Goal: Task Accomplishment & Management: Complete application form

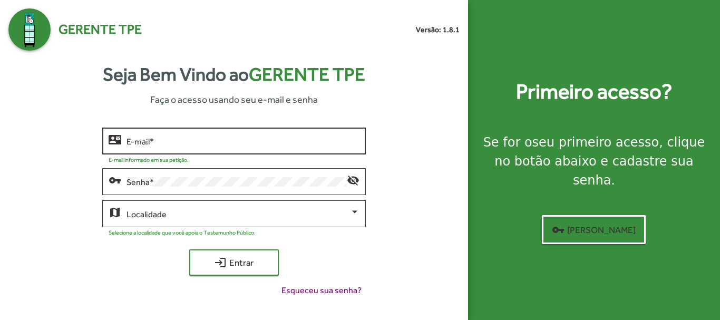
click at [146, 146] on input "E-mail *" at bounding box center [243, 141] width 233 height 9
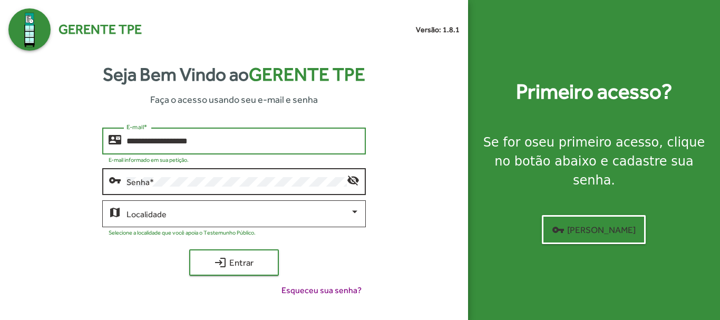
type input "**********"
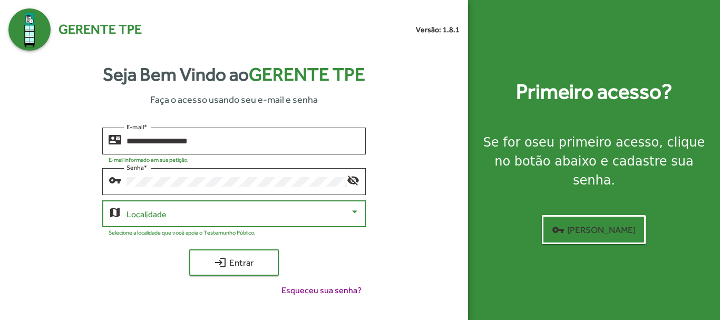
click at [344, 216] on span at bounding box center [238, 213] width 223 height 9
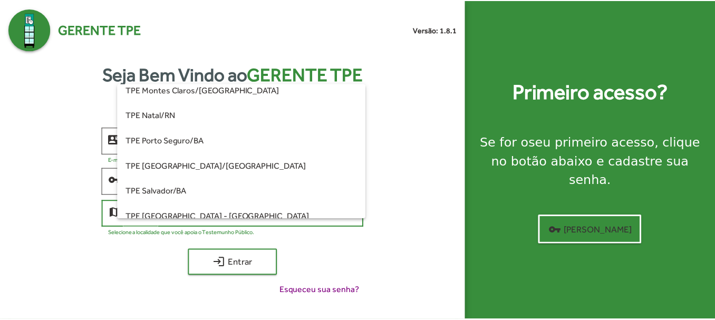
scroll to position [264, 0]
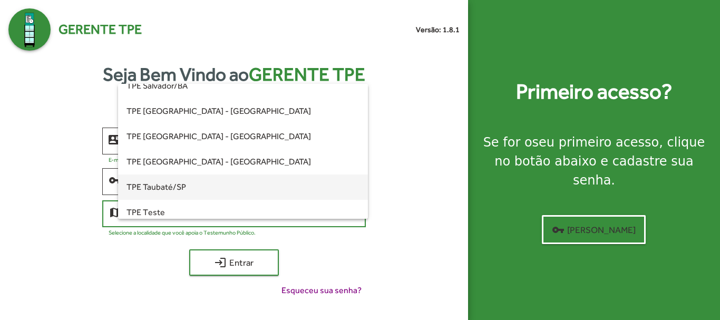
click at [244, 180] on span "TPE Taubaté/SP" at bounding box center [243, 187] width 233 height 25
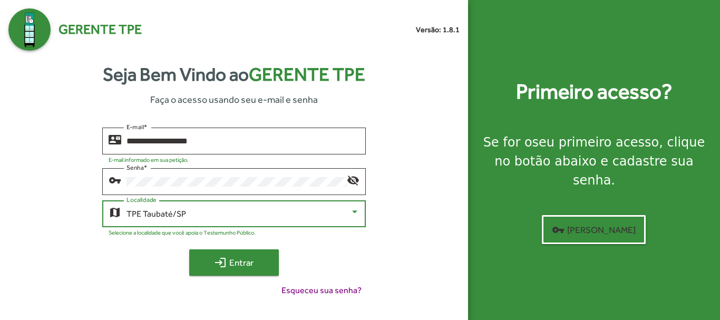
click at [252, 266] on span "login Entrar" at bounding box center [234, 262] width 71 height 19
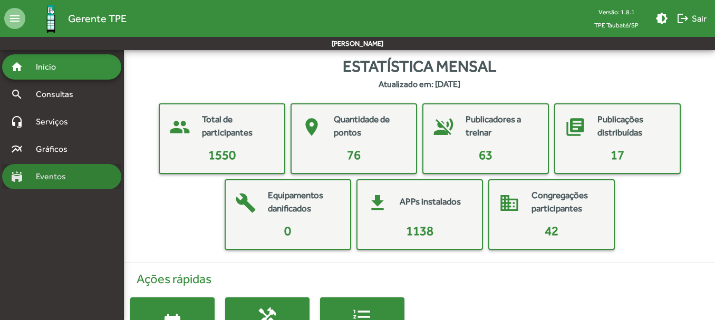
click at [38, 175] on span "Eventos" at bounding box center [55, 176] width 51 height 13
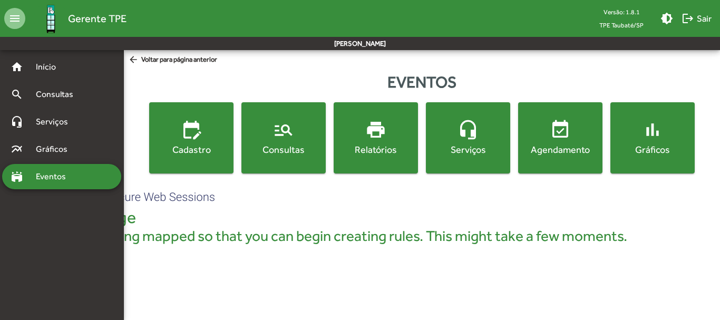
click at [214, 134] on span "edit_calendar Cadastro" at bounding box center [191, 137] width 80 height 37
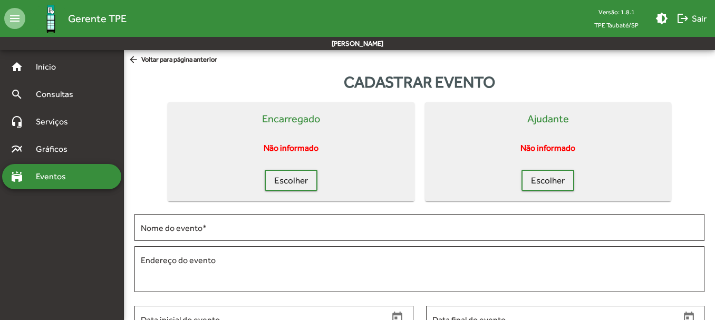
scroll to position [134, 0]
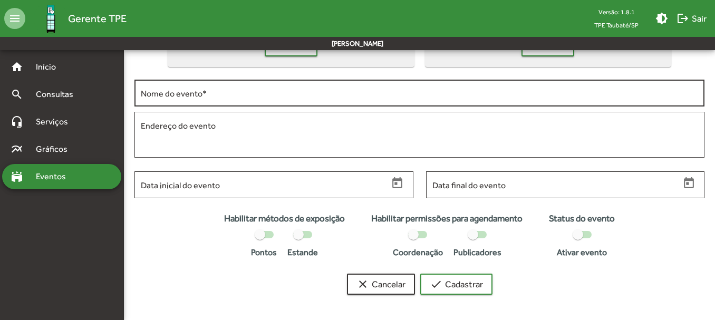
click at [227, 98] on input "Nome do evento *" at bounding box center [419, 93] width 557 height 9
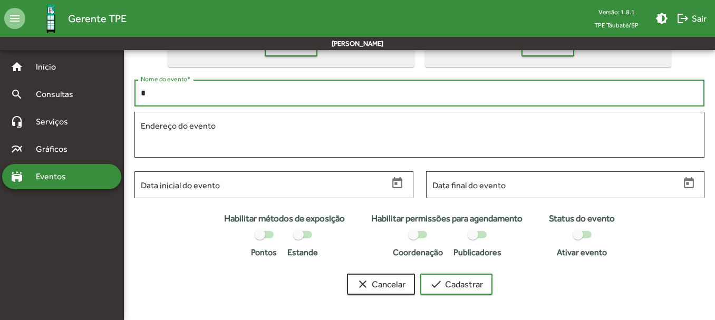
type input "*"
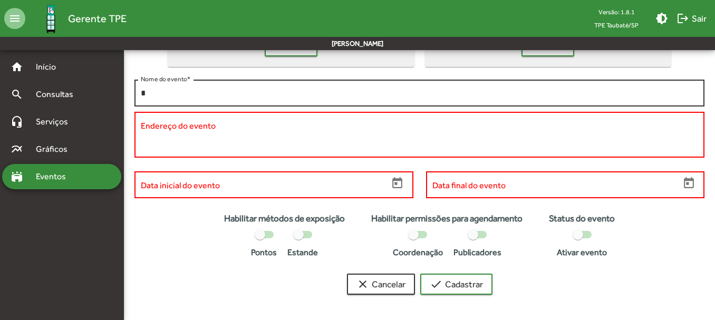
click at [161, 87] on div "* Nome do evento *" at bounding box center [419, 92] width 557 height 29
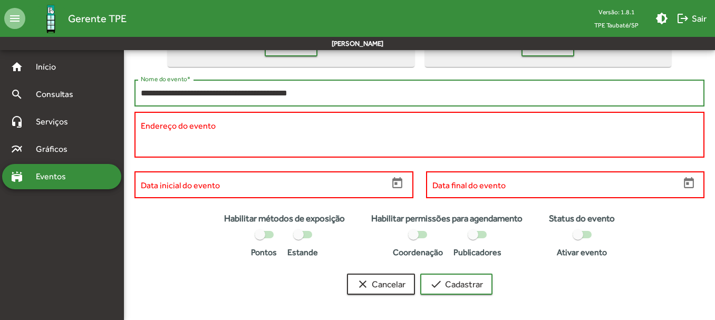
type input "**********"
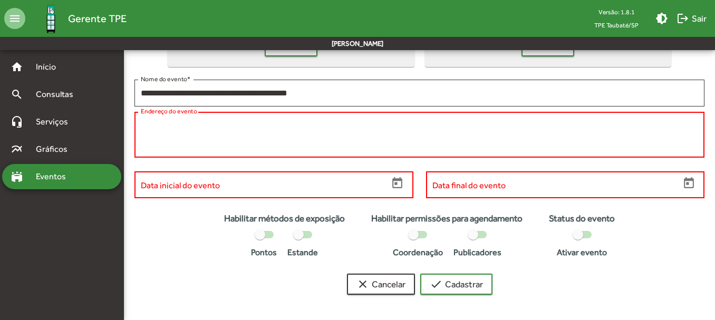
click at [158, 132] on textarea "Endereço do evento" at bounding box center [419, 135] width 557 height 31
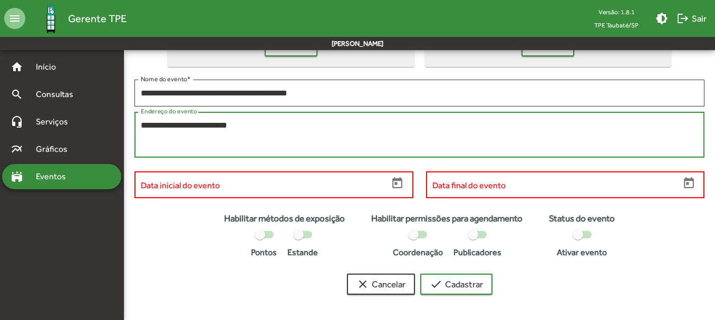
click at [163, 122] on textarea "**********" at bounding box center [419, 135] width 557 height 31
click at [280, 121] on textarea "**********" at bounding box center [419, 135] width 557 height 31
type textarea "**********"
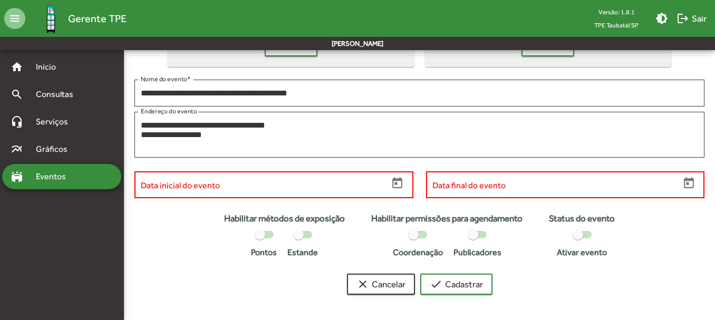
click at [272, 188] on input "Data inicial do evento" at bounding box center [265, 184] width 248 height 9
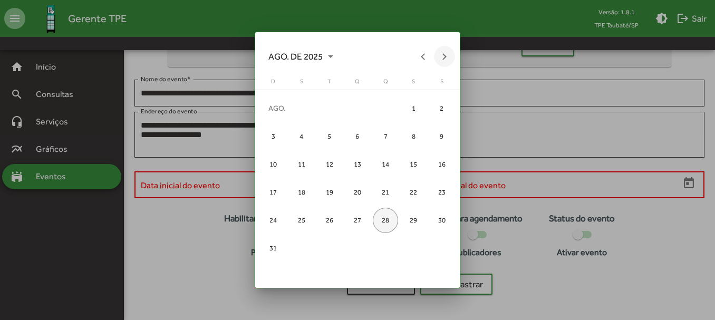
click at [440, 57] on button "Next month" at bounding box center [444, 56] width 21 height 21
click at [443, 134] on div "6" at bounding box center [441, 135] width 25 height 25
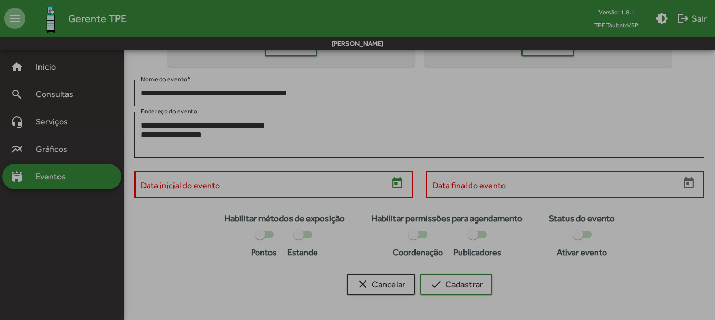
type input "**********"
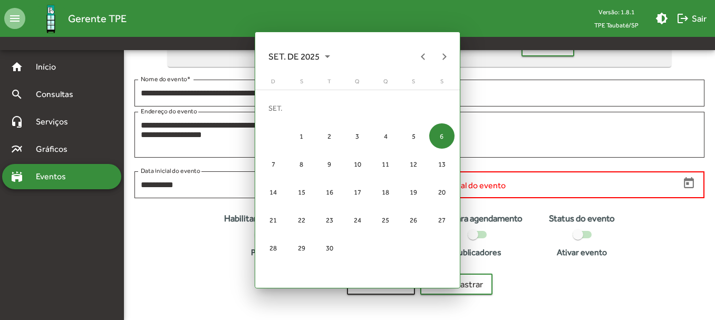
scroll to position [134, 0]
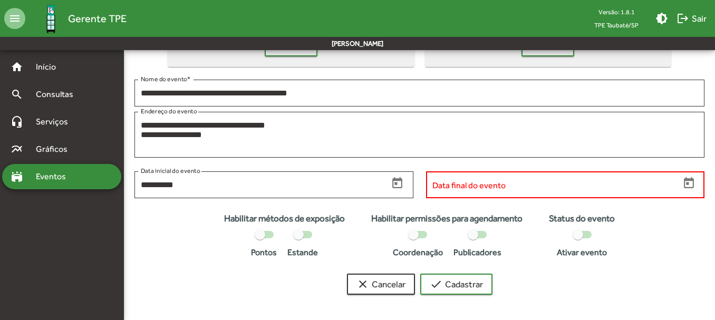
click at [657, 181] on input "Data final do evento" at bounding box center [556, 184] width 248 height 9
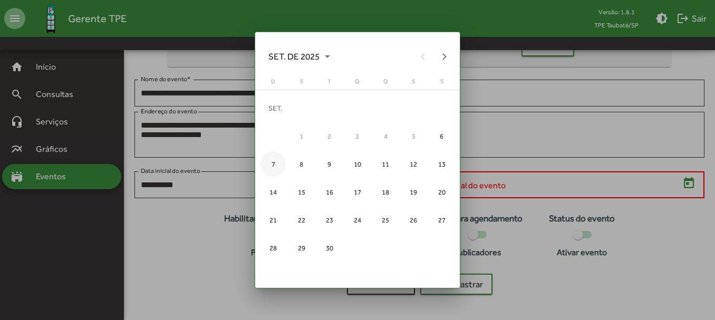
click at [276, 163] on div "7" at bounding box center [273, 163] width 25 height 25
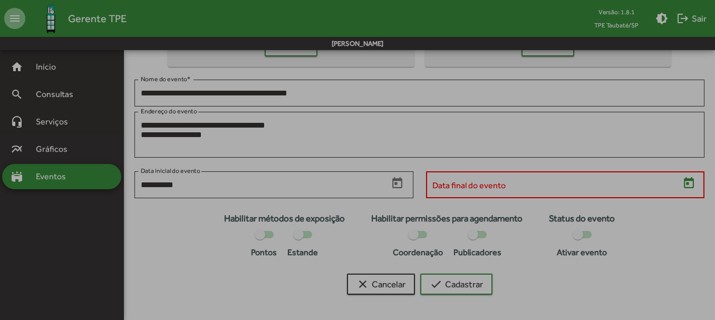
type input "**********"
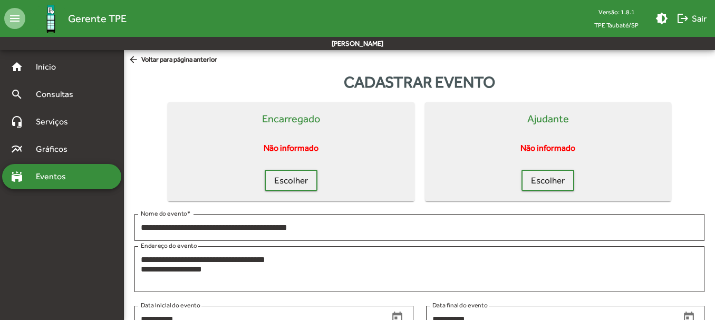
scroll to position [134, 0]
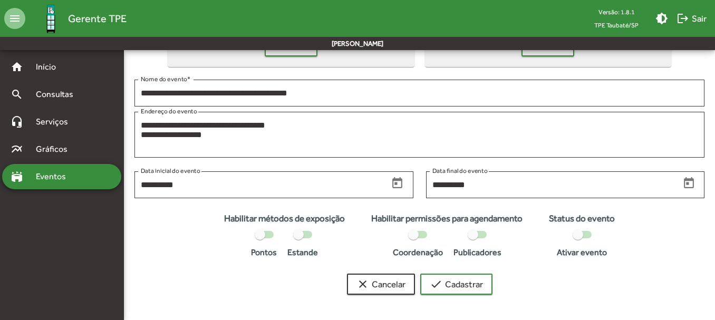
click at [269, 238] on div at bounding box center [264, 234] width 19 height 7
click at [297, 237] on div at bounding box center [298, 234] width 11 height 11
click at [422, 236] on div at bounding box center [417, 234] width 19 height 7
click at [470, 232] on div at bounding box center [473, 234] width 11 height 11
click at [576, 239] on div at bounding box center [578, 234] width 11 height 11
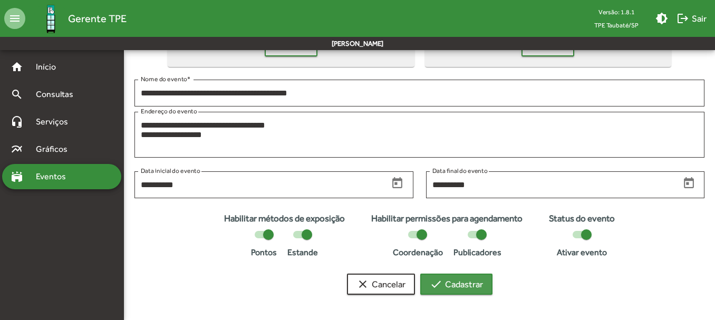
click at [461, 283] on span "check Cadastrar" at bounding box center [456, 284] width 53 height 19
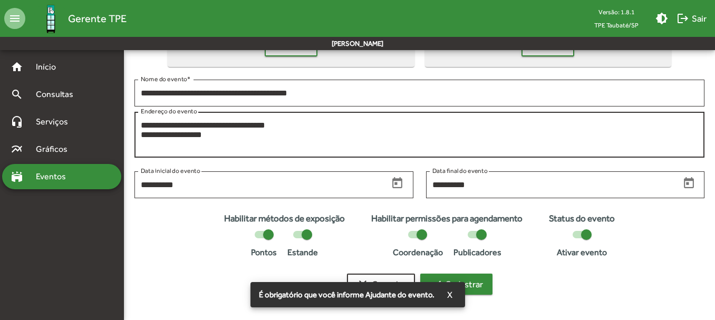
scroll to position [0, 0]
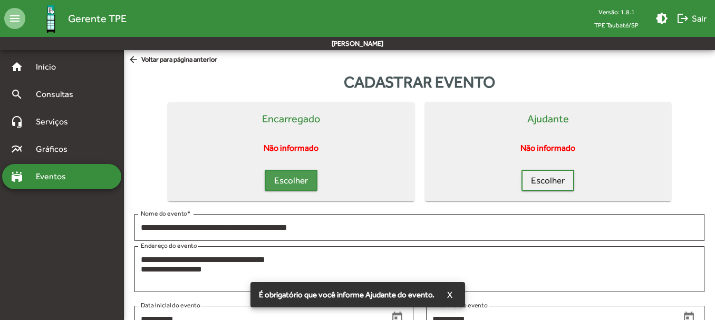
click at [298, 181] on span "Escolher" at bounding box center [291, 180] width 34 height 19
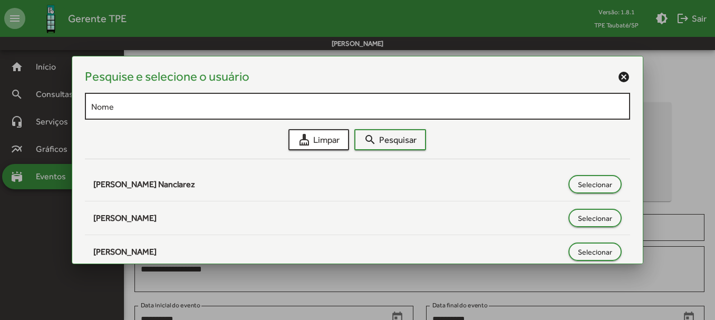
click at [160, 112] on div "Nome" at bounding box center [357, 105] width 533 height 29
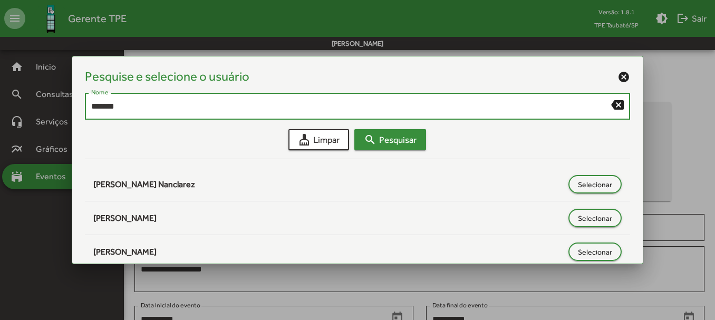
click at [392, 143] on span "search Pesquisar" at bounding box center [390, 139] width 53 height 19
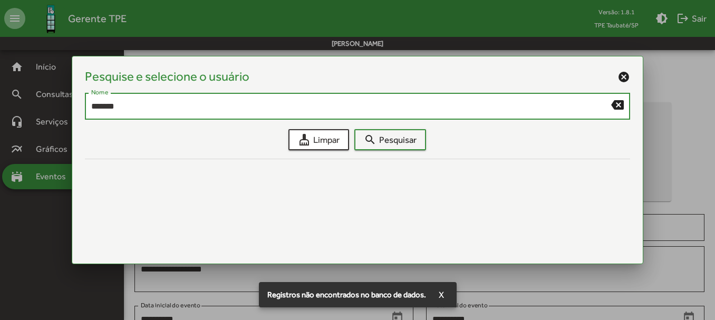
click at [160, 106] on input "*******" at bounding box center [351, 106] width 520 height 9
type input "*"
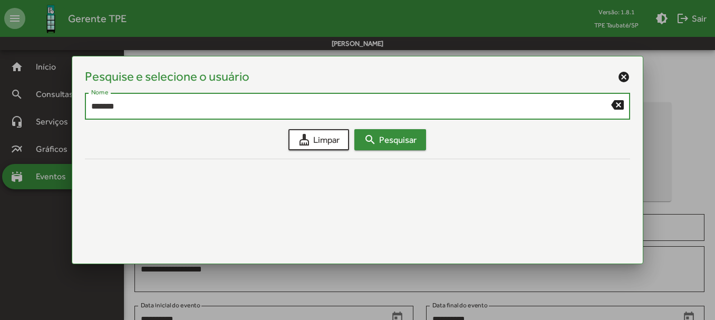
type input "*******"
click at [373, 140] on mat-icon "search" at bounding box center [370, 139] width 13 height 13
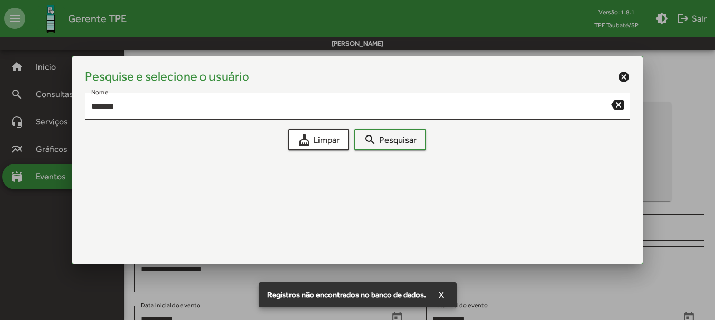
click at [624, 78] on mat-icon "cancel" at bounding box center [624, 77] width 13 height 13
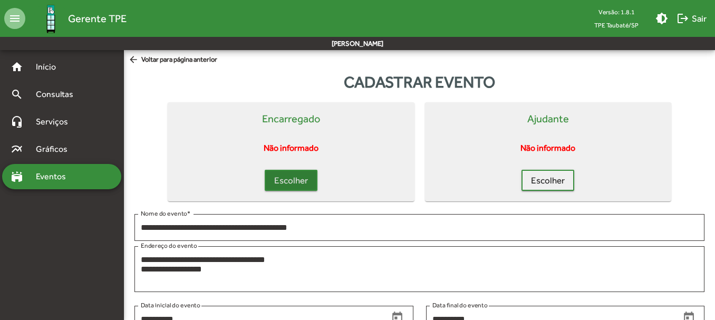
scroll to position [53, 0]
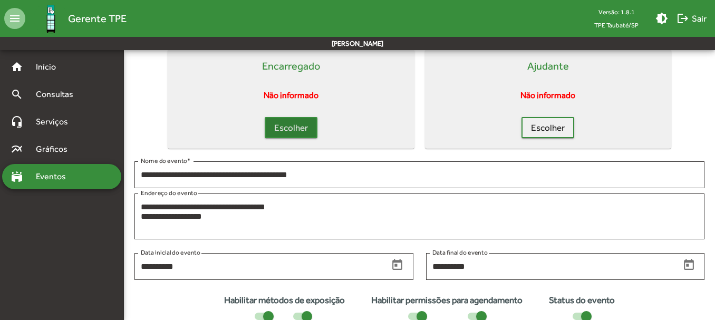
click at [308, 130] on button "Escolher" at bounding box center [291, 127] width 53 height 21
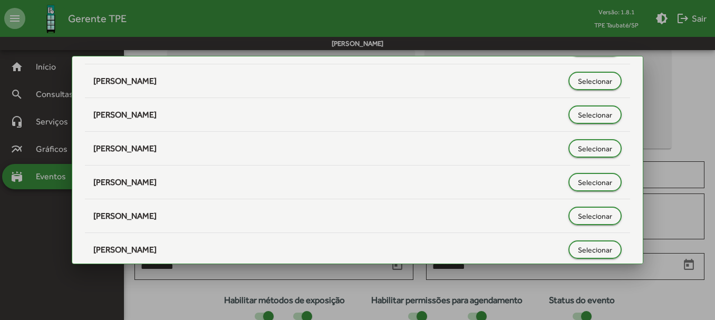
scroll to position [3059, 0]
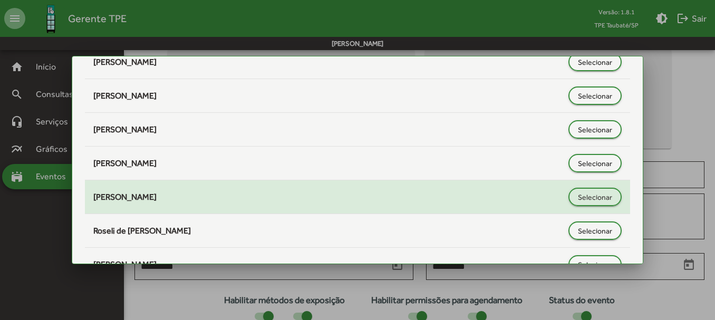
type input "**"
click at [175, 196] on div "[PERSON_NAME]" at bounding box center [328, 197] width 470 height 13
click at [581, 195] on span "Selecionar" at bounding box center [595, 197] width 34 height 19
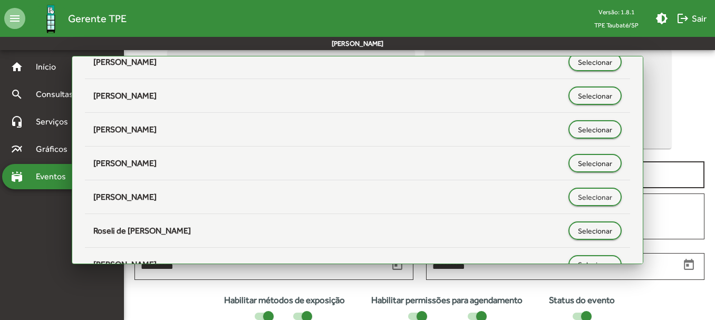
scroll to position [53, 0]
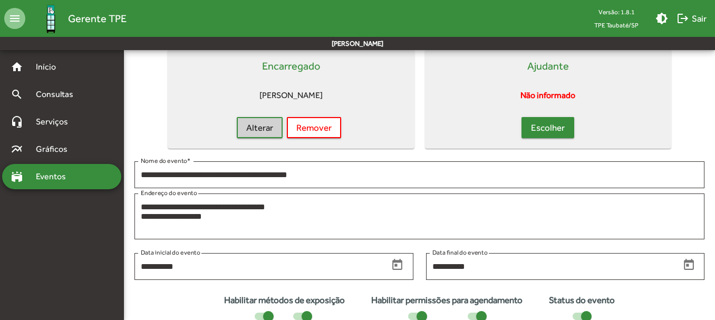
click at [544, 131] on span "Escolher" at bounding box center [548, 127] width 34 height 19
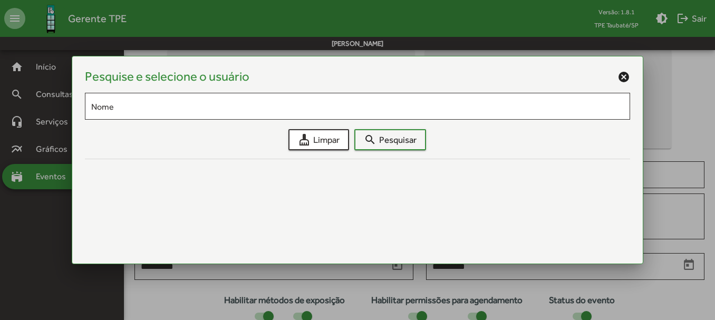
scroll to position [0, 0]
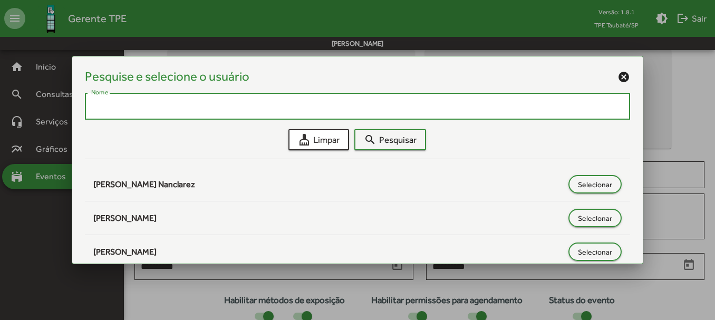
type input "*"
type input "**"
click at [390, 136] on span "search Pesquisar" at bounding box center [390, 139] width 53 height 19
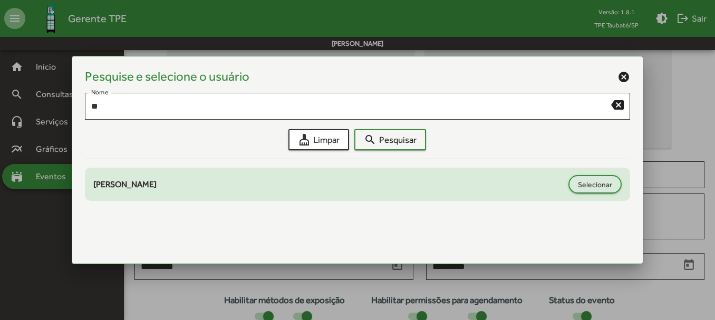
click at [348, 192] on div "[PERSON_NAME]" at bounding box center [357, 184] width 529 height 18
click at [604, 189] on span "Selecionar" at bounding box center [595, 184] width 34 height 19
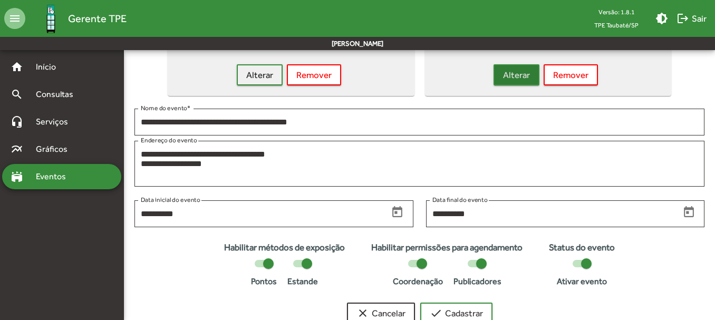
scroll to position [134, 0]
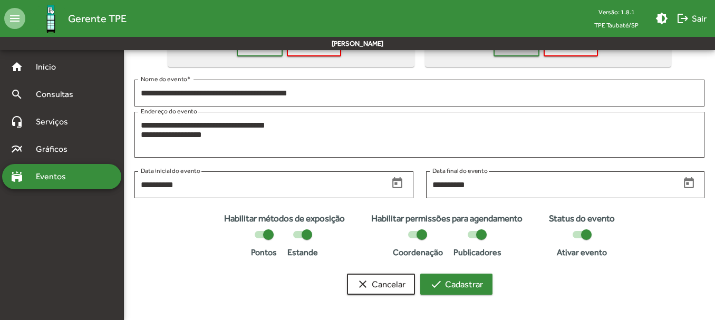
click at [460, 279] on span "check Cadastrar" at bounding box center [456, 284] width 53 height 19
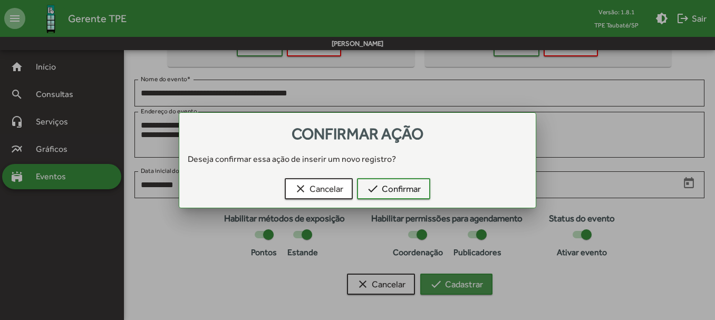
scroll to position [0, 0]
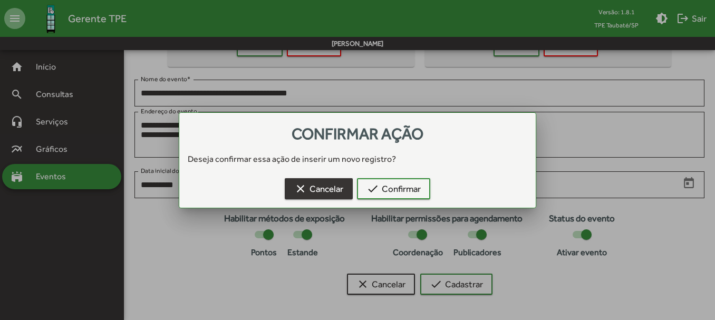
click at [305, 189] on mat-icon "clear" at bounding box center [300, 188] width 13 height 13
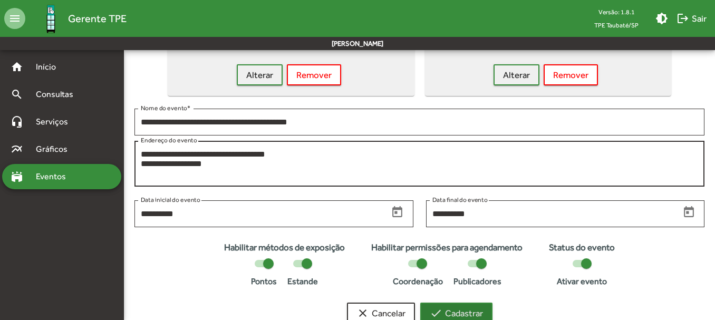
scroll to position [134, 0]
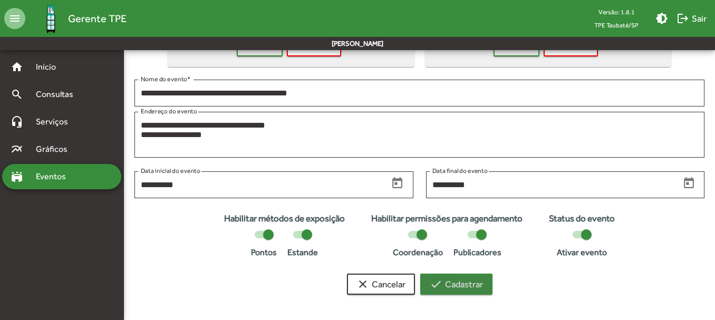
click at [462, 283] on span "check Cadastrar" at bounding box center [456, 284] width 53 height 19
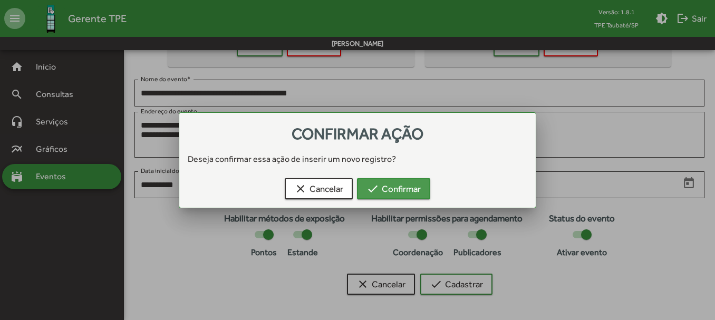
click at [411, 189] on span "check Confirmar" at bounding box center [393, 188] width 54 height 19
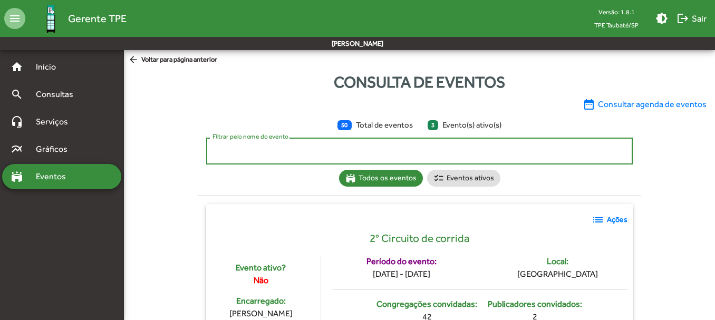
click at [309, 151] on input "Filtrar pelo nome do evento" at bounding box center [420, 151] width 414 height 9
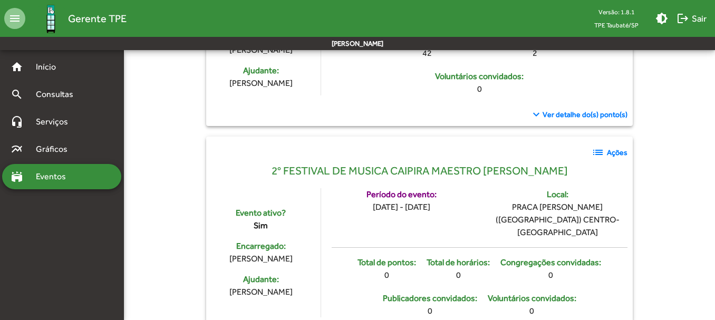
scroll to position [316, 0]
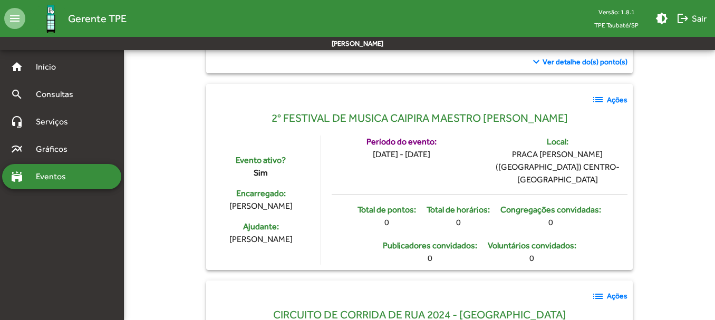
type input "*"
click at [612, 99] on strong "Ações" at bounding box center [617, 99] width 21 height 11
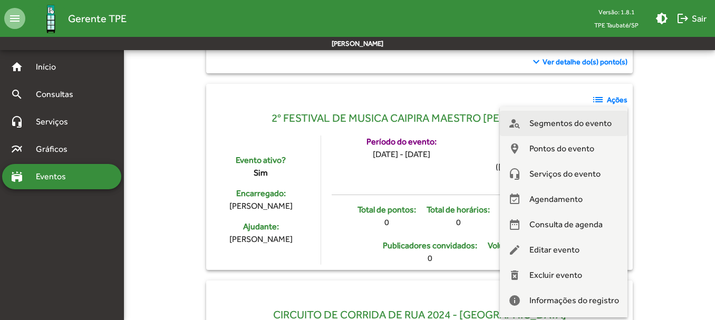
click at [560, 121] on span "Segmentos do evento" at bounding box center [570, 123] width 82 height 25
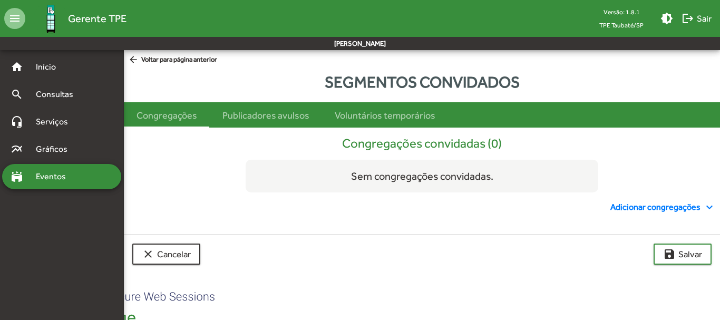
click at [644, 209] on span "Adicionar congregações expand_more" at bounding box center [663, 207] width 105 height 13
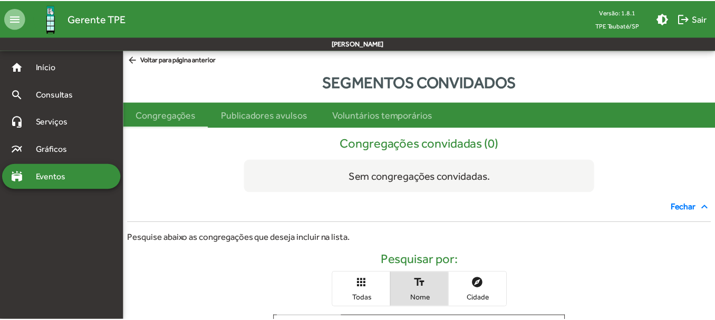
scroll to position [130, 0]
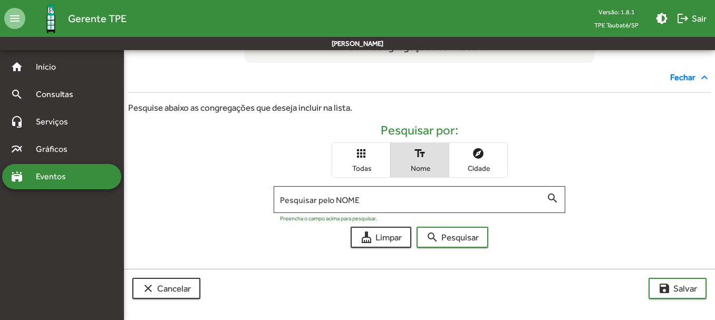
click at [364, 161] on span "apps Todas" at bounding box center [361, 160] width 58 height 34
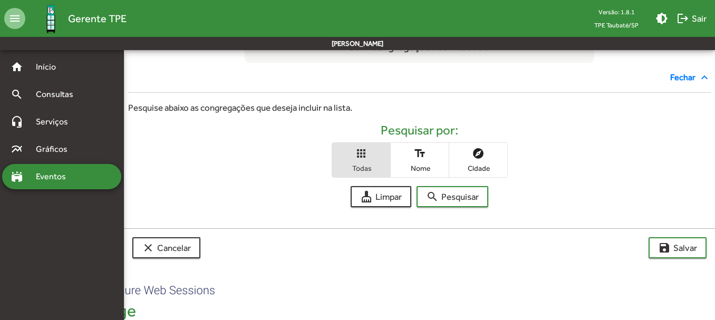
scroll to position [89, 0]
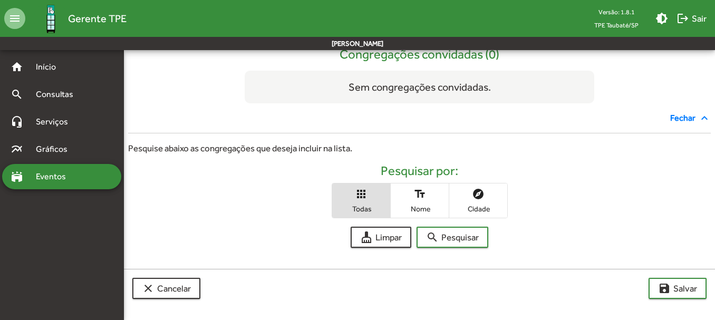
click at [371, 195] on span "apps Todas" at bounding box center [361, 201] width 58 height 34
click at [459, 237] on span "search Pesquisar" at bounding box center [452, 237] width 53 height 19
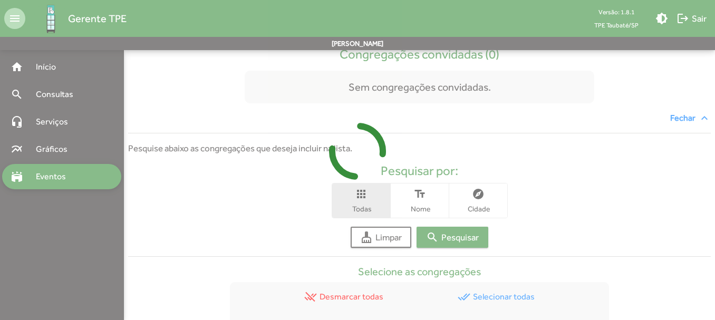
scroll to position [308, 0]
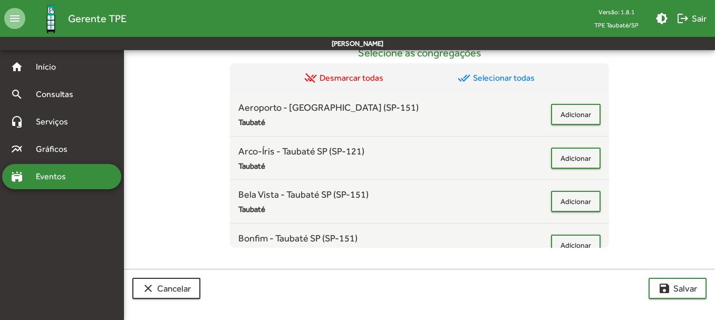
click at [496, 78] on span "done_all Selecionar todas" at bounding box center [496, 78] width 77 height 13
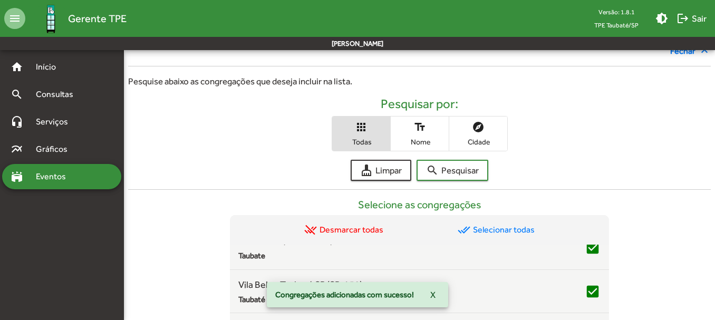
scroll to position [460, 0]
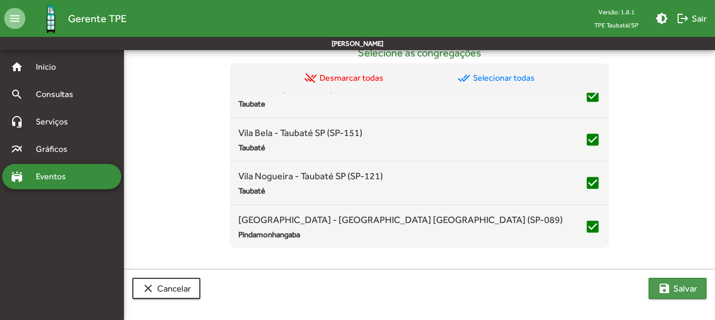
click at [682, 287] on span "save [PERSON_NAME]" at bounding box center [677, 288] width 39 height 19
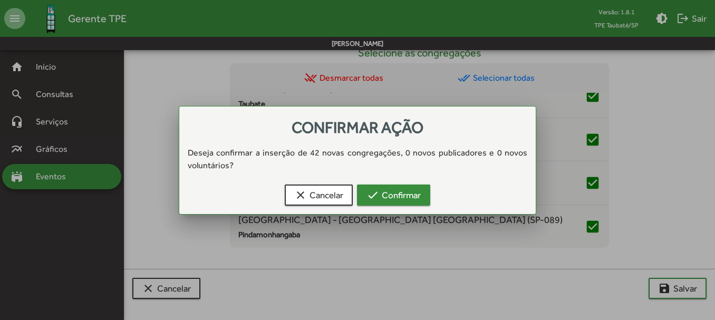
click at [413, 195] on span "check Confirmar" at bounding box center [393, 195] width 54 height 19
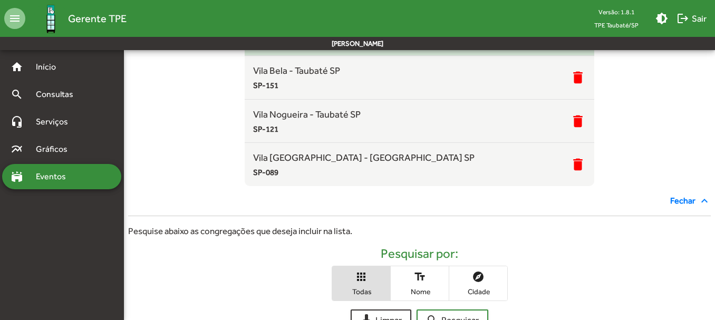
scroll to position [264, 0]
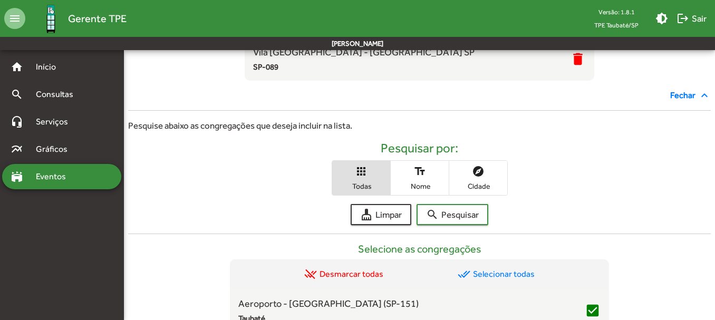
click at [51, 174] on span "Eventos" at bounding box center [55, 176] width 51 height 13
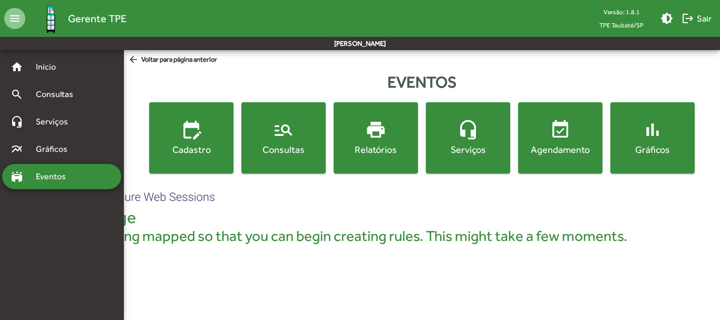
click at [278, 132] on mat-icon "manage_search" at bounding box center [283, 129] width 21 height 21
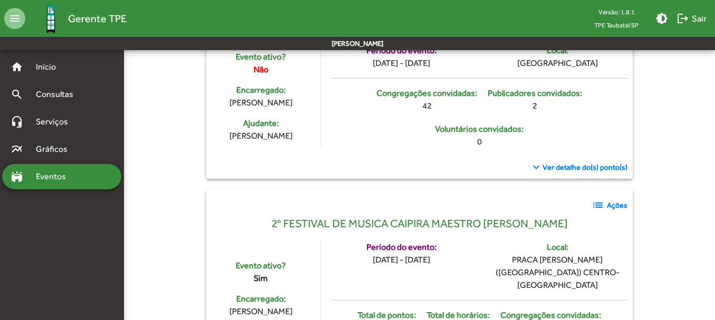
scroll to position [316, 0]
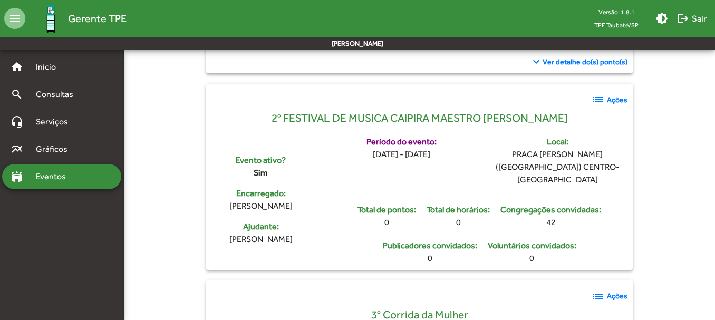
click at [615, 99] on strong "Ações" at bounding box center [617, 99] width 21 height 11
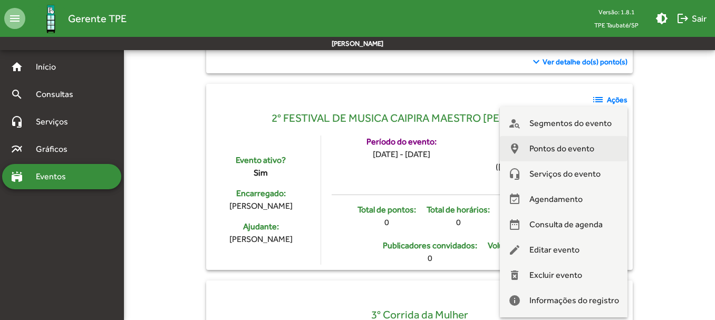
click at [550, 147] on span "Pontos do evento" at bounding box center [561, 148] width 65 height 25
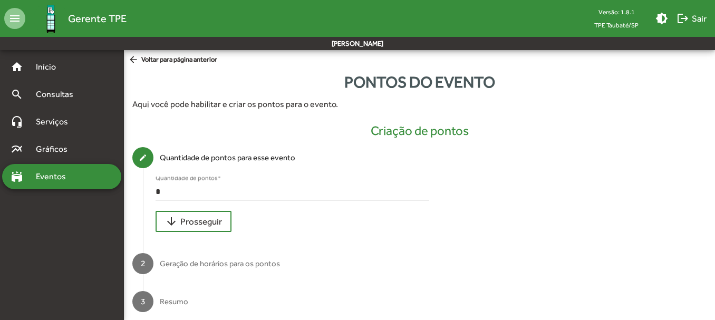
click at [179, 198] on div "* Quantidade de pontos *" at bounding box center [293, 189] width 274 height 24
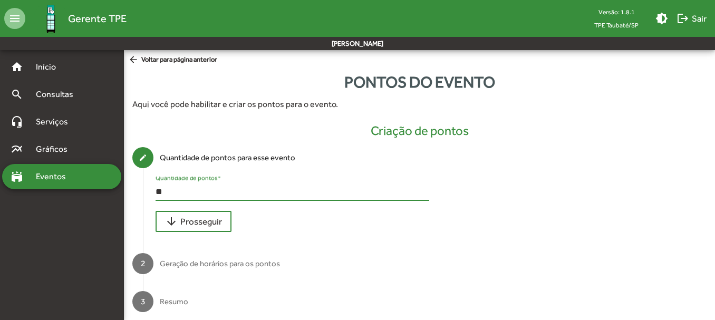
type input "*"
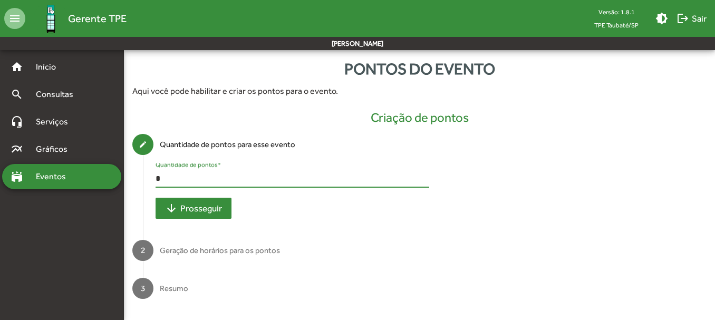
type input "*"
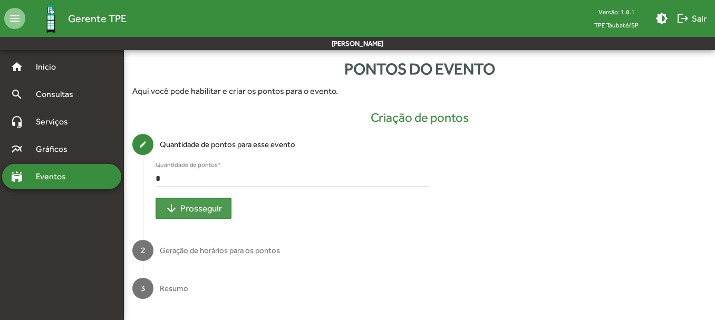
click at [204, 210] on span "arrow_downward Prosseguir" at bounding box center [193, 208] width 57 height 19
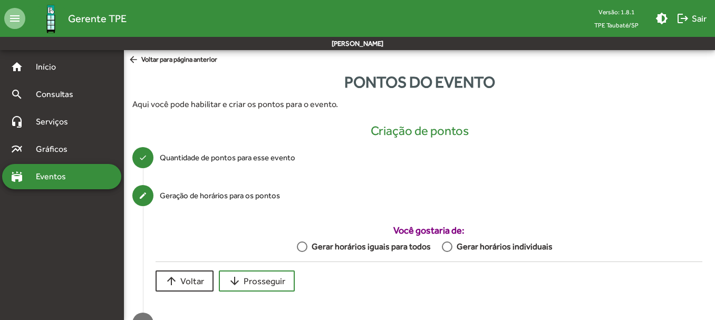
scroll to position [35, 0]
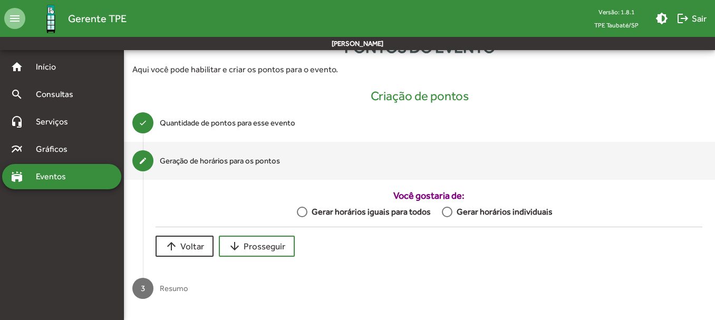
click at [307, 209] on div at bounding box center [302, 212] width 11 height 11
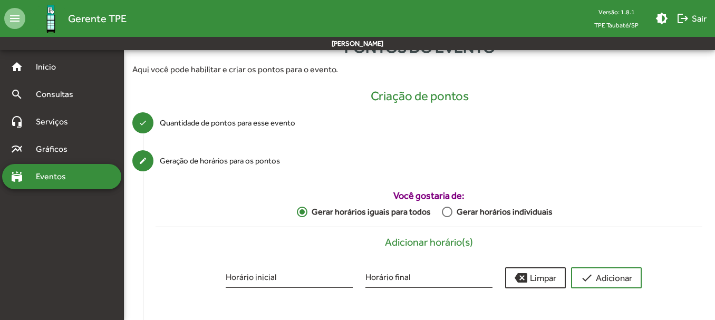
scroll to position [88, 0]
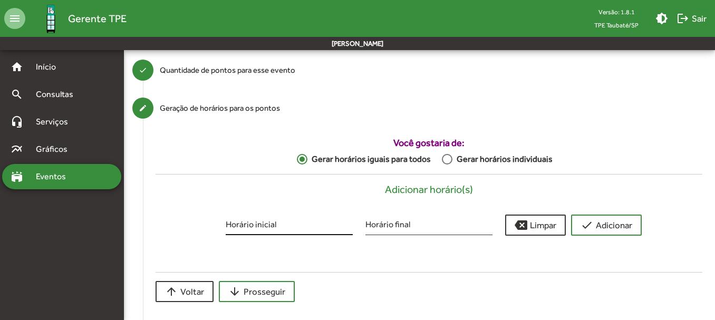
click at [296, 233] on div "Horário inicial" at bounding box center [289, 222] width 127 height 25
type input "*****"
click at [401, 229] on input "Horário final" at bounding box center [428, 225] width 127 height 9
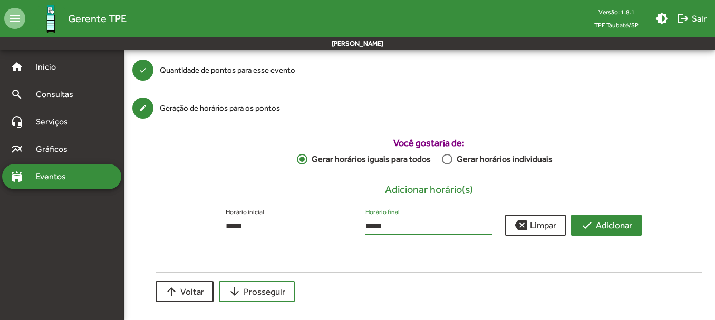
type input "*****"
click at [601, 227] on span "check Adicionar" at bounding box center [607, 225] width 52 height 19
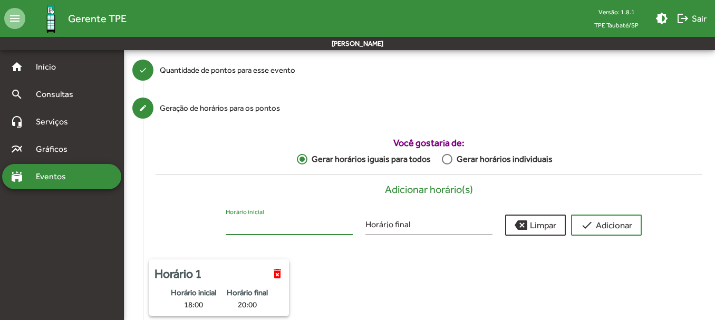
click at [295, 222] on input "Horário inicial" at bounding box center [289, 225] width 127 height 9
type input "*****"
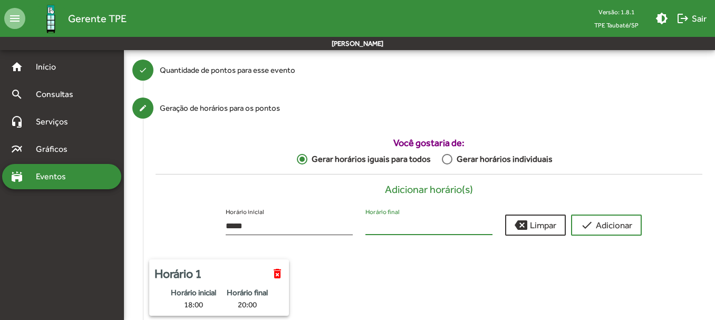
click at [371, 230] on input "Horário final" at bounding box center [428, 225] width 127 height 9
type input "*****"
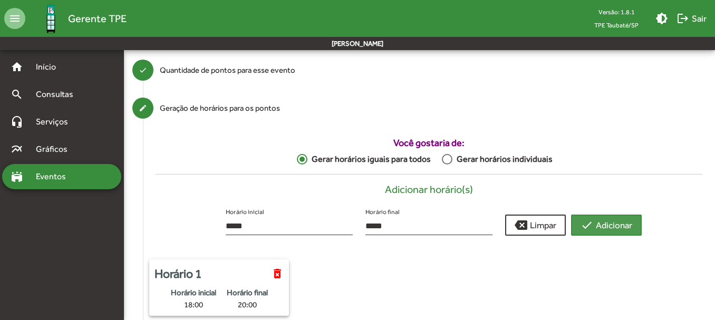
click at [602, 222] on span "check Adicionar" at bounding box center [607, 225] width 52 height 19
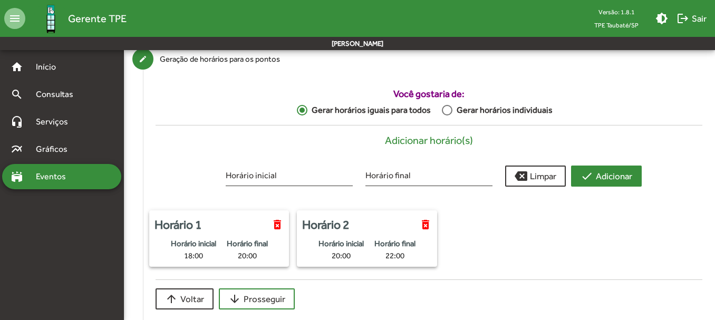
scroll to position [189, 0]
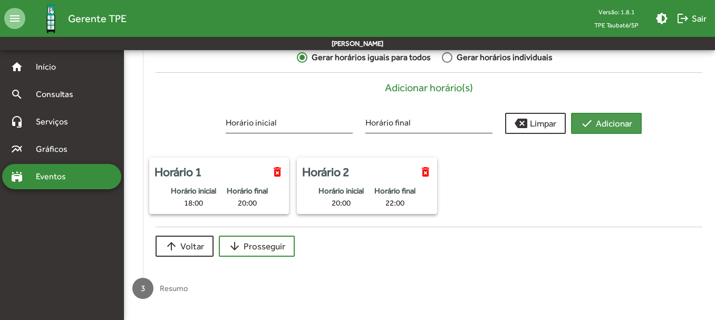
click at [626, 120] on span "check Adicionar" at bounding box center [607, 123] width 52 height 19
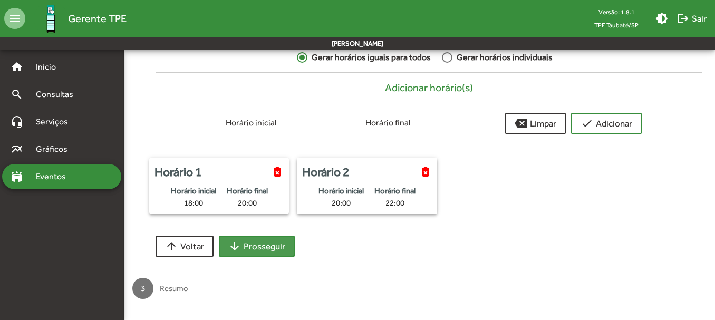
click at [266, 248] on span "arrow_downward Prosseguir" at bounding box center [256, 246] width 57 height 19
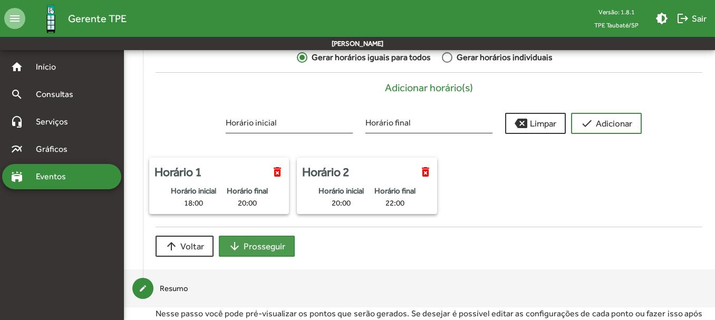
scroll to position [147, 0]
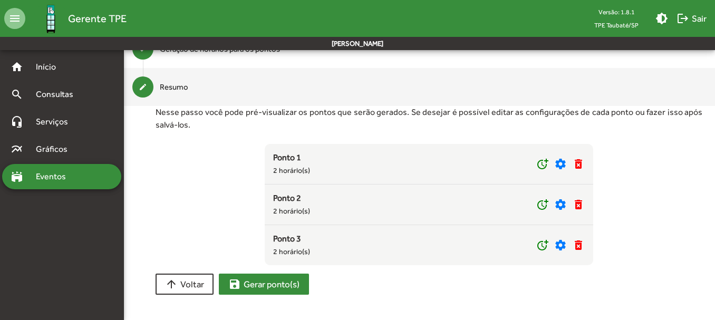
click at [271, 284] on span "save Gerar ponto(s)" at bounding box center [263, 284] width 71 height 19
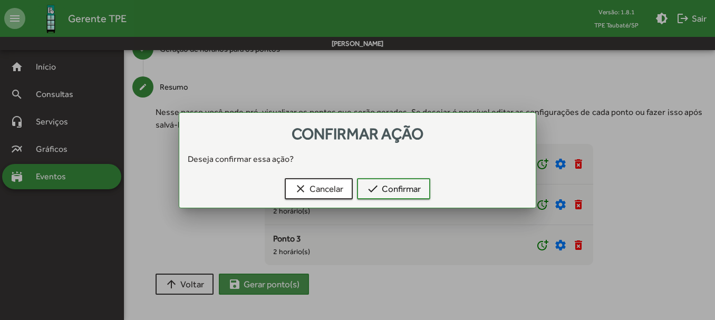
scroll to position [0, 0]
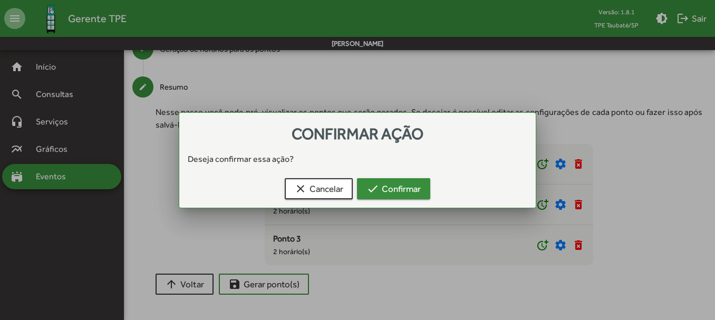
click at [400, 189] on span "check Confirmar" at bounding box center [393, 188] width 54 height 19
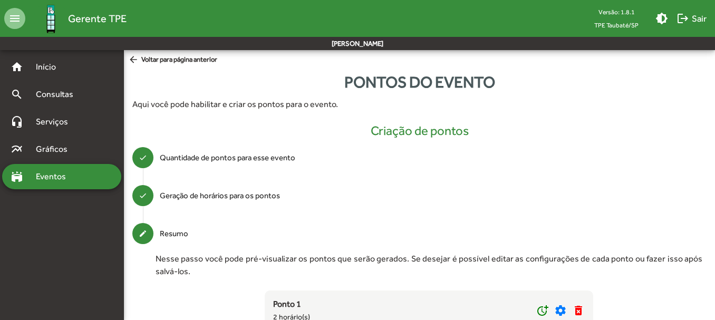
scroll to position [147, 0]
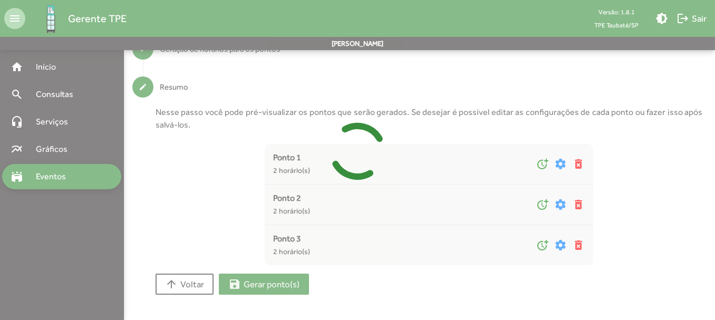
type input "*"
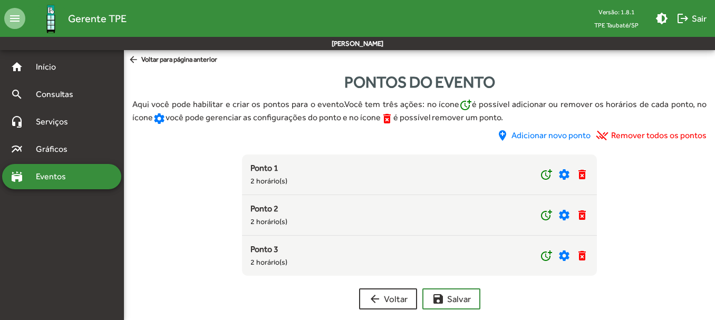
scroll to position [11, 0]
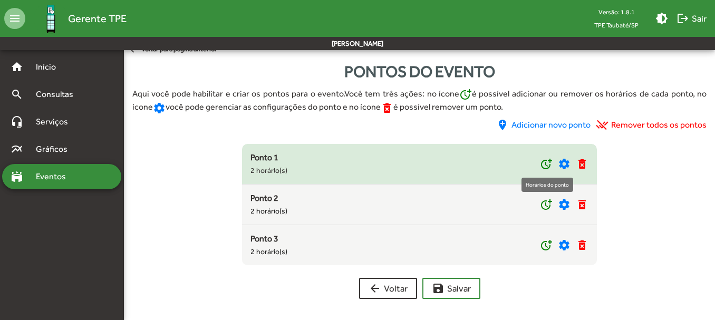
click at [543, 165] on mat-icon "more_time" at bounding box center [546, 164] width 13 height 13
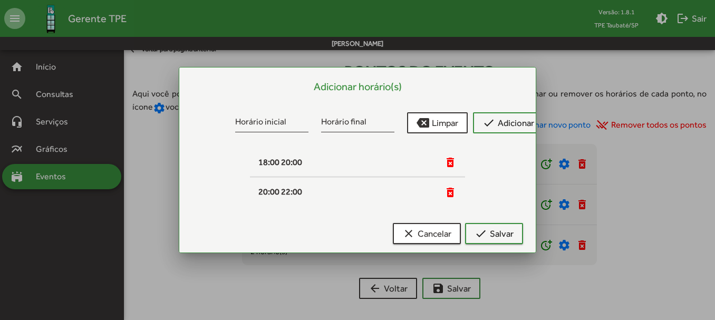
click at [99, 148] on div at bounding box center [357, 160] width 715 height 320
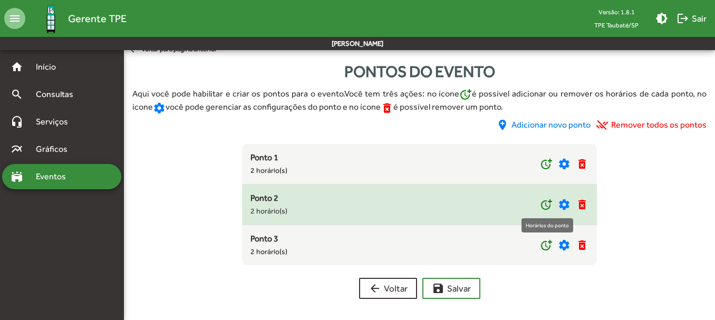
click at [545, 200] on mat-icon "more_time" at bounding box center [546, 204] width 13 height 13
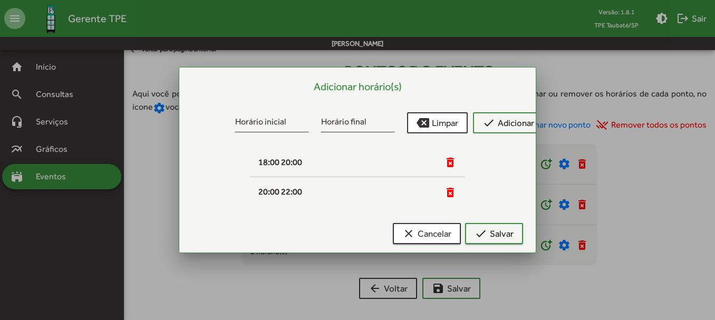
click at [156, 189] on div at bounding box center [357, 160] width 715 height 320
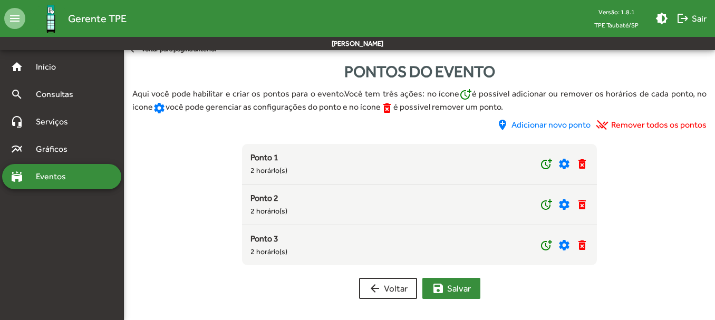
click at [457, 285] on span "save [PERSON_NAME]" at bounding box center [451, 288] width 39 height 19
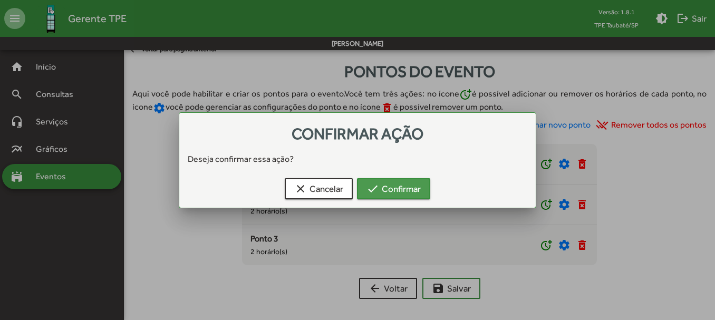
click at [406, 190] on span "check Confirmar" at bounding box center [393, 188] width 54 height 19
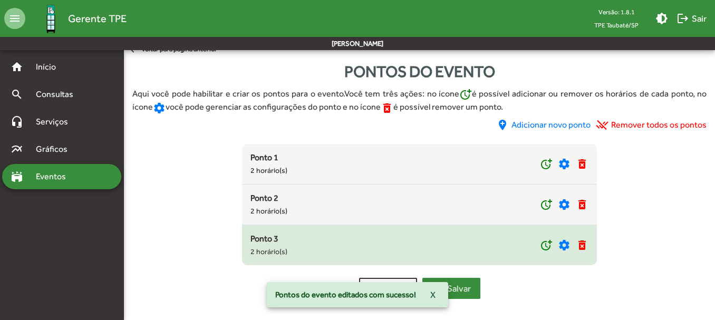
scroll to position [0, 0]
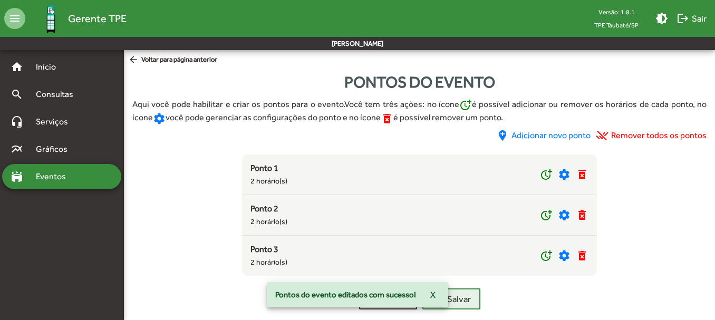
click at [59, 176] on span "Eventos" at bounding box center [55, 176] width 51 height 13
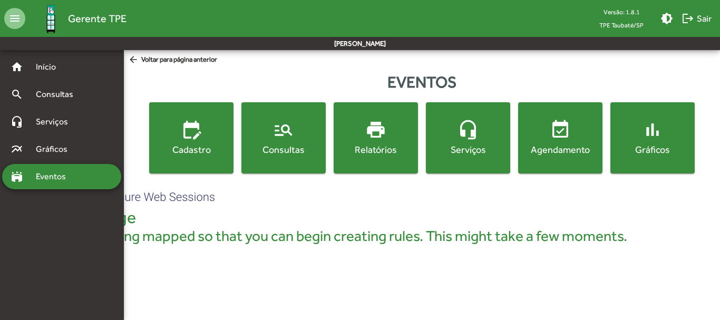
click at [267, 146] on div "Consultas" at bounding box center [284, 149] width 80 height 13
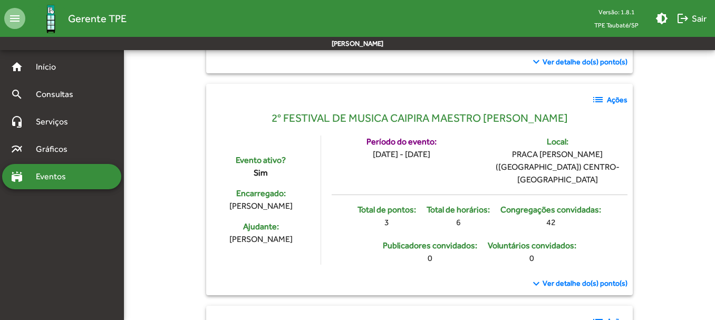
scroll to position [369, 0]
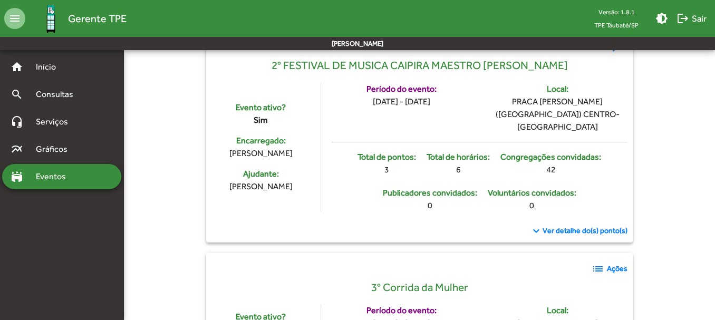
click at [576, 225] on span "Ver detalhe do(s) ponto(s)" at bounding box center [585, 230] width 85 height 11
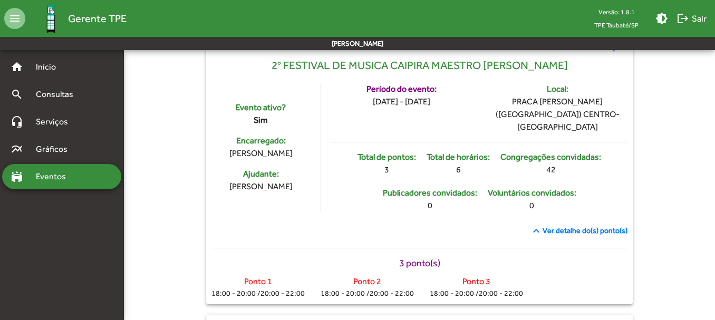
scroll to position [475, 0]
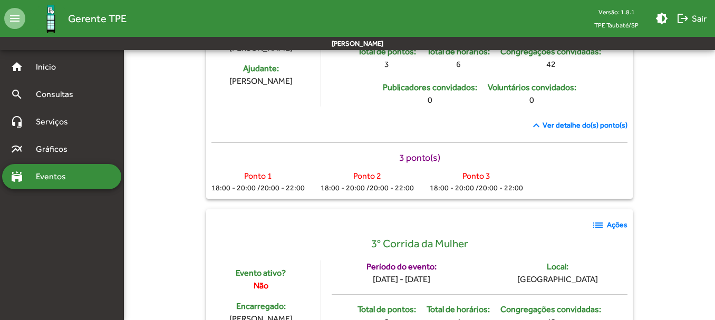
click at [571, 120] on span "Ver detalhe do(s) ponto(s)" at bounding box center [585, 125] width 85 height 11
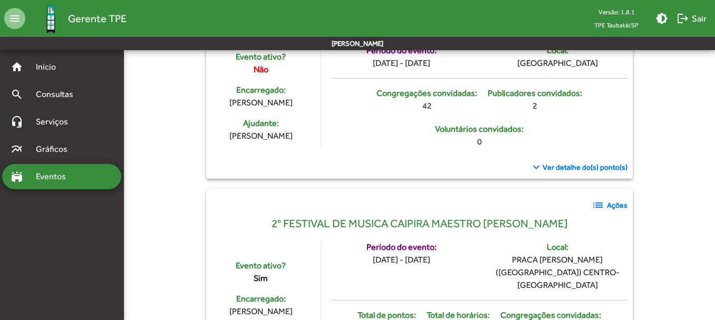
scroll to position [316, 0]
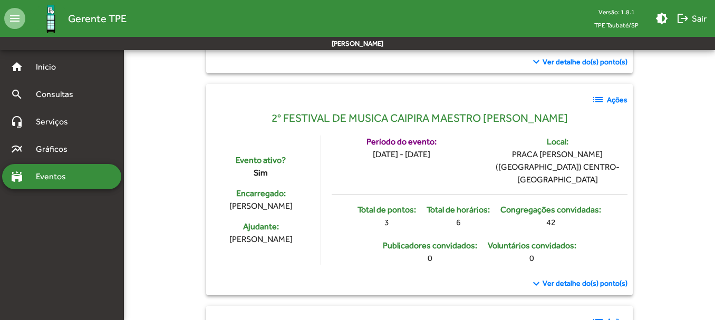
click at [578, 278] on span "Ver detalhe do(s) ponto(s)" at bounding box center [585, 283] width 85 height 11
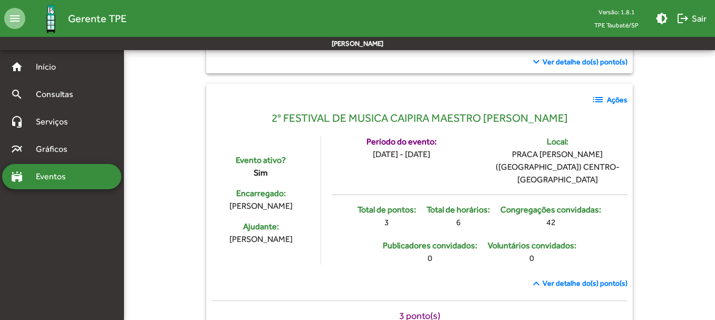
click at [573, 278] on span "Ver detalhe do(s) ponto(s)" at bounding box center [585, 283] width 85 height 11
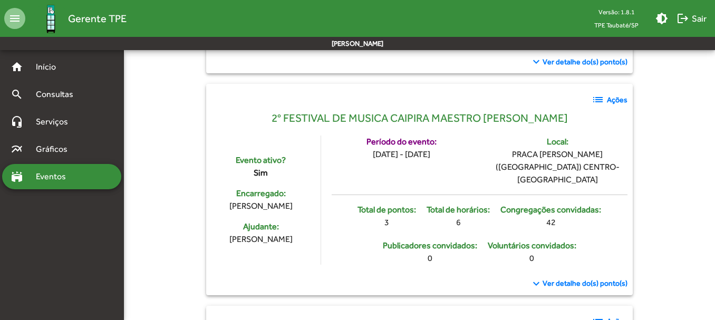
scroll to position [422, 0]
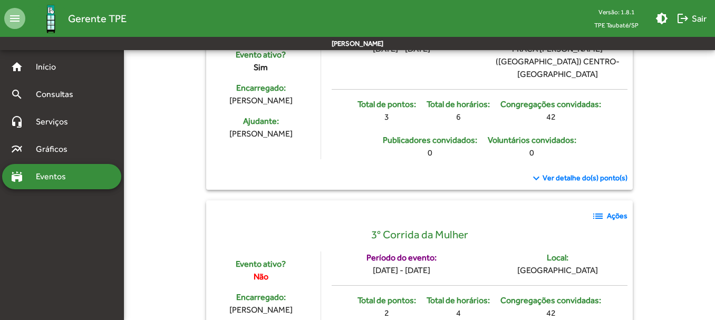
click at [573, 172] on span "Ver detalhe do(s) ponto(s)" at bounding box center [585, 177] width 85 height 11
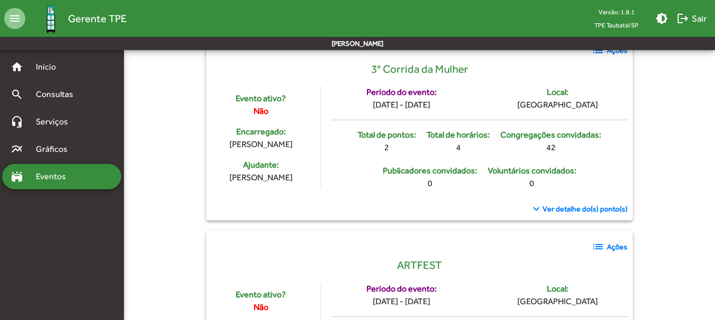
scroll to position [1489, 0]
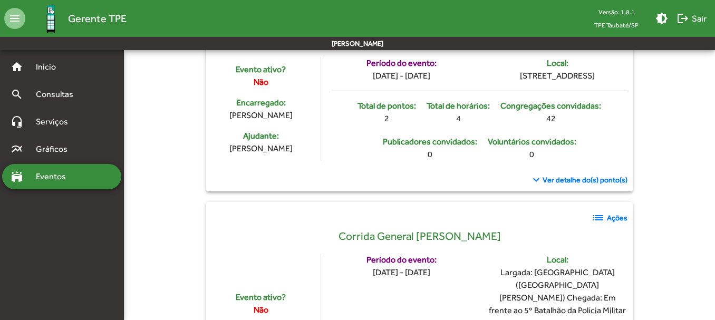
click at [562, 184] on span "Ver detalhe do(s) ponto(s)" at bounding box center [585, 180] width 85 height 11
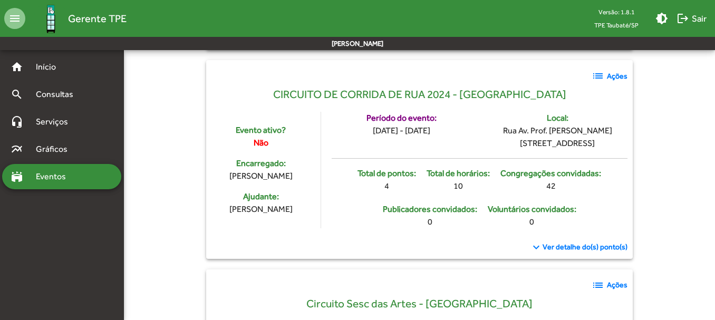
scroll to position [1173, 0]
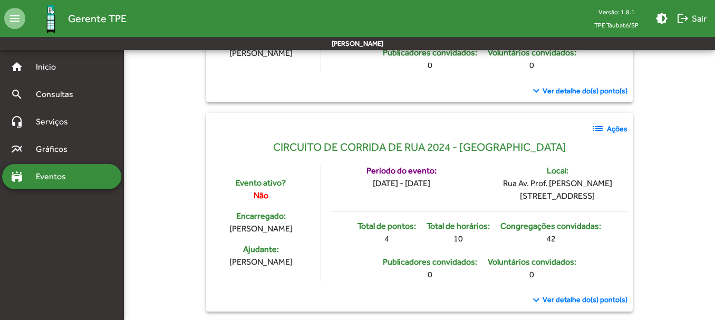
click at [572, 294] on span "Ver detalhe do(s) ponto(s)" at bounding box center [585, 299] width 85 height 11
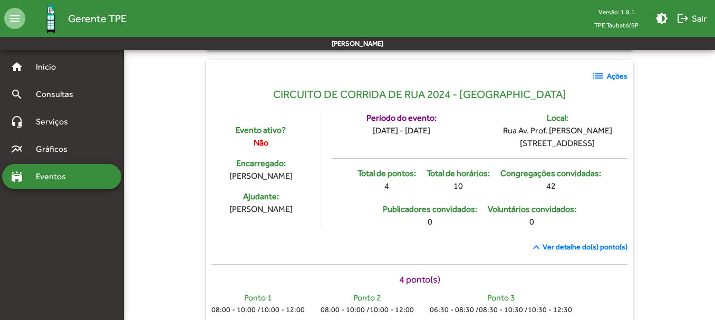
click at [567, 242] on span "Ver detalhe do(s) ponto(s)" at bounding box center [585, 247] width 85 height 11
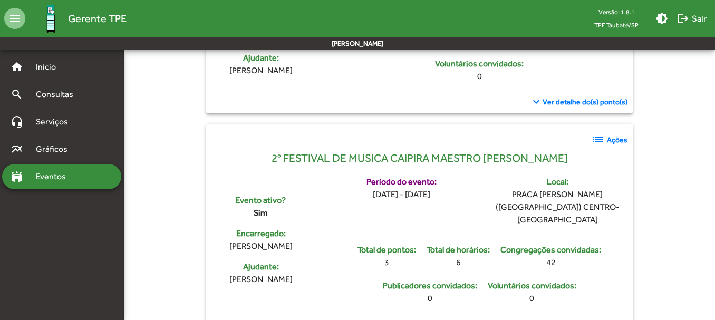
scroll to position [329, 0]
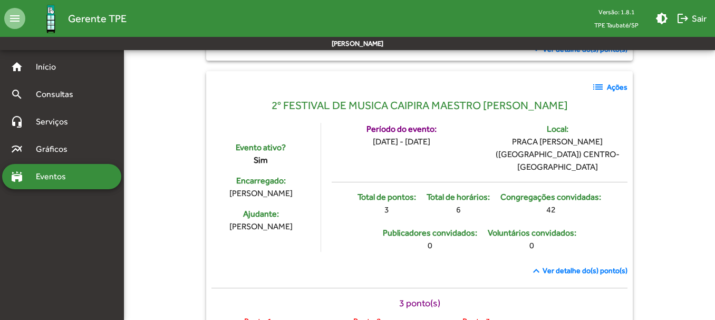
click at [572, 265] on span "Ver detalhe do(s) ponto(s)" at bounding box center [585, 270] width 85 height 11
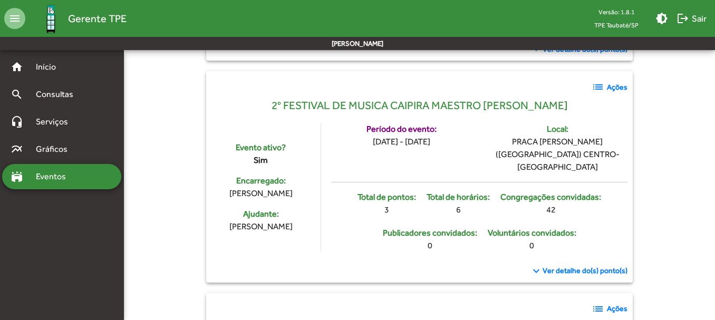
click at [570, 265] on span "Ver detalhe do(s) ponto(s)" at bounding box center [585, 270] width 85 height 11
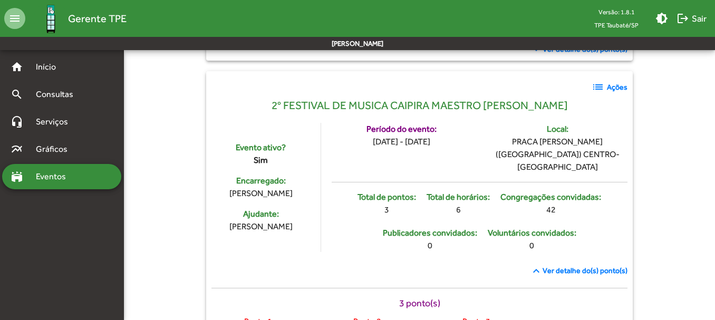
click at [570, 265] on span "Ver detalhe do(s) ponto(s)" at bounding box center [585, 270] width 85 height 11
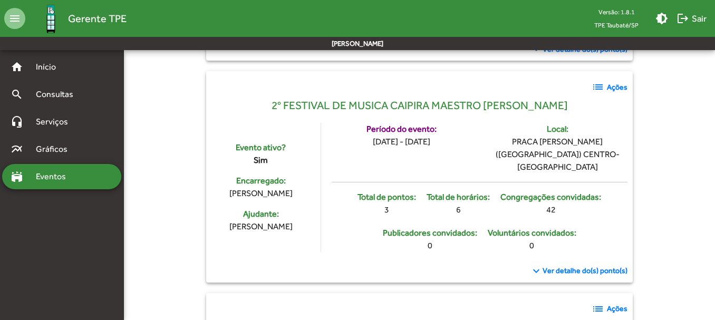
click at [570, 265] on span "Ver detalhe do(s) ponto(s)" at bounding box center [585, 270] width 85 height 11
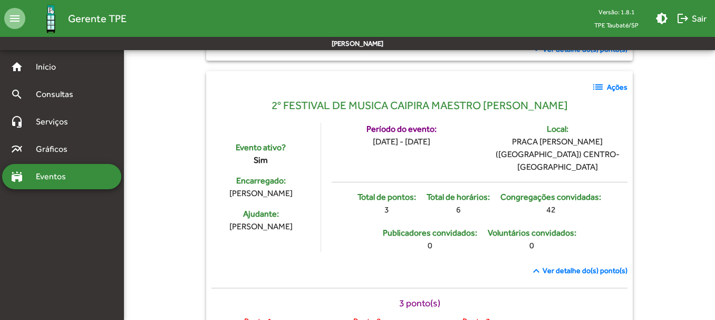
scroll to position [224, 0]
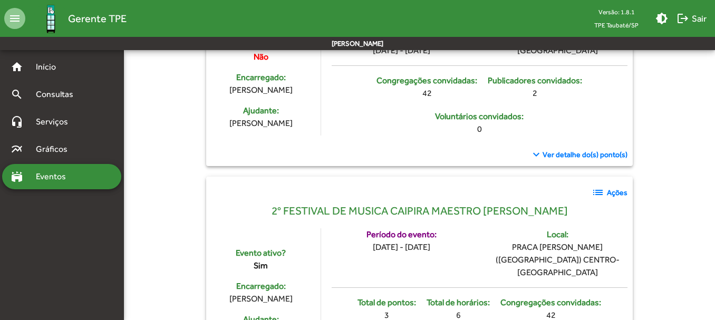
click at [611, 192] on strong "Ações" at bounding box center [617, 192] width 21 height 11
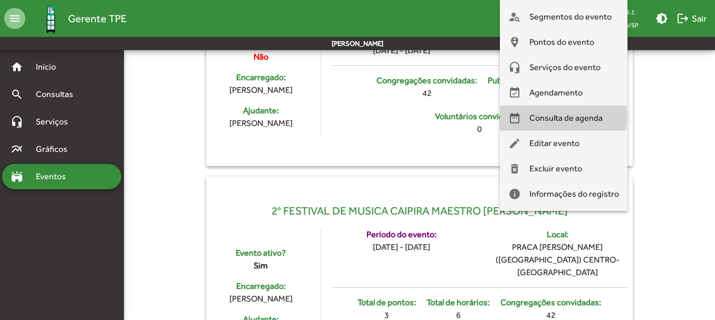
click at [557, 115] on span "Consulta de agenda" at bounding box center [565, 117] width 73 height 25
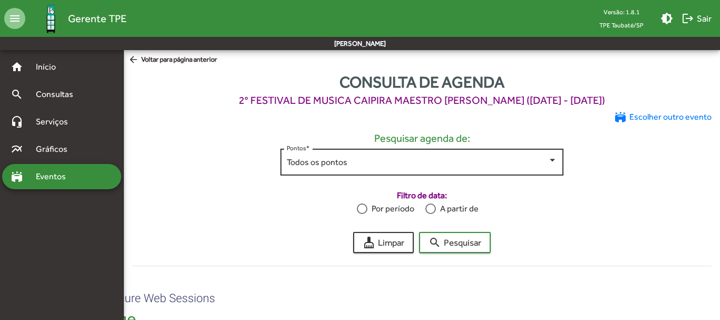
click at [554, 161] on div at bounding box center [552, 160] width 9 height 9
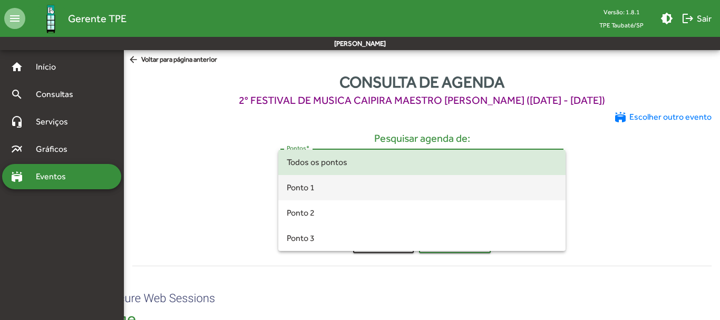
click at [380, 187] on span "Ponto 1" at bounding box center [422, 187] width 271 height 25
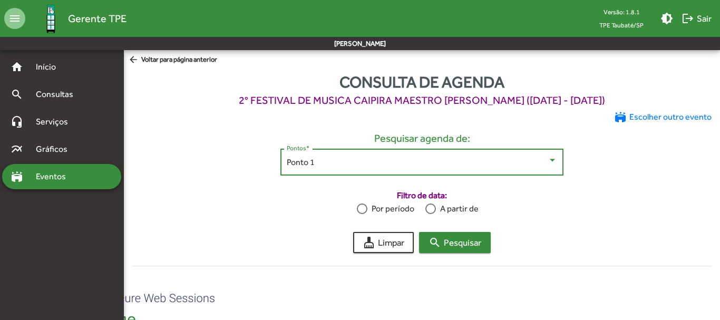
click at [458, 241] on span "search Pesquisar" at bounding box center [455, 242] width 53 height 19
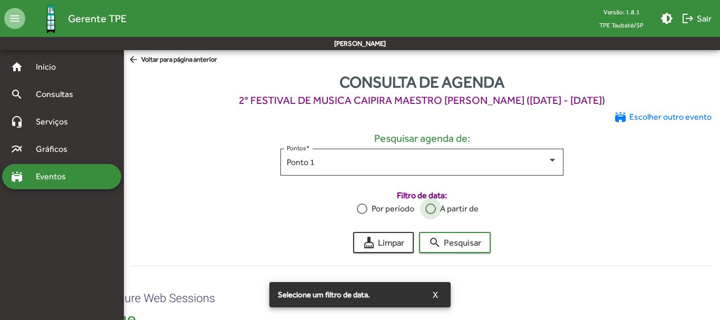
click at [433, 207] on div at bounding box center [431, 209] width 11 height 11
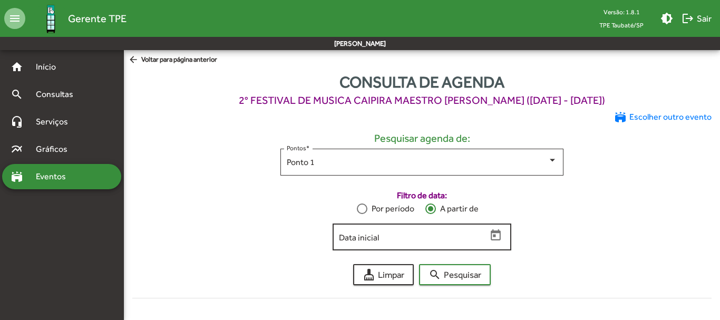
click at [348, 237] on input "Data inicial" at bounding box center [413, 237] width 148 height 9
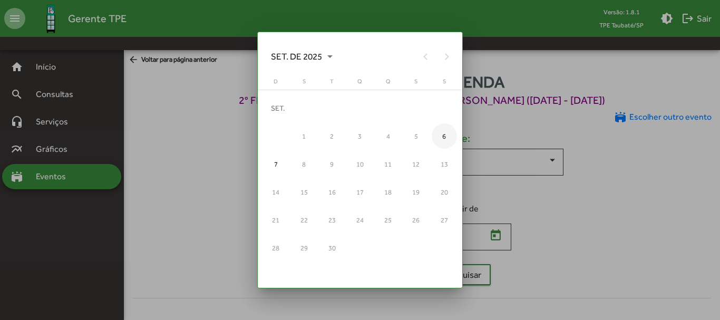
click at [442, 137] on div "6" at bounding box center [444, 135] width 25 height 25
type input "**********"
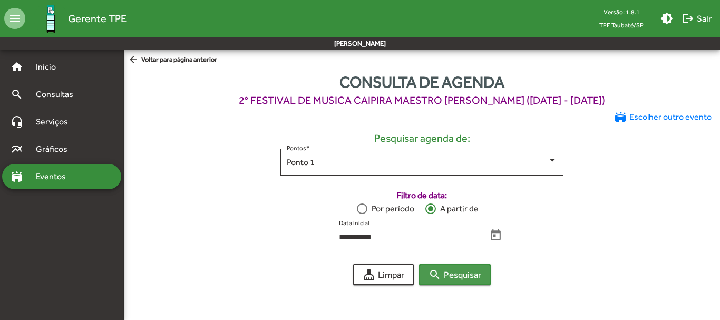
click at [453, 278] on span "search Pesquisar" at bounding box center [455, 274] width 53 height 19
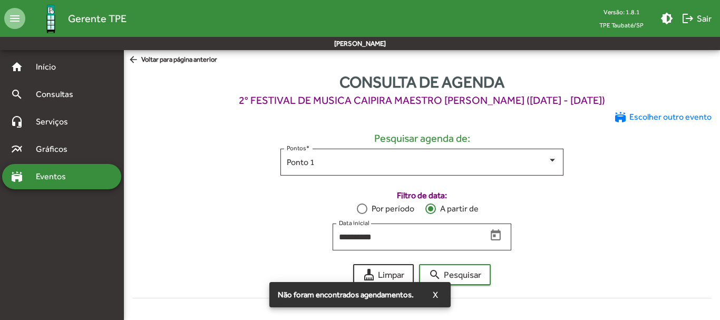
click at [204, 54] on span "arrow_back Voltar para página anterior" at bounding box center [172, 60] width 89 height 12
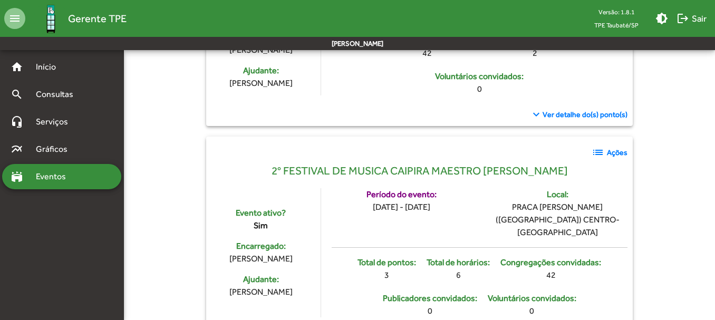
scroll to position [316, 0]
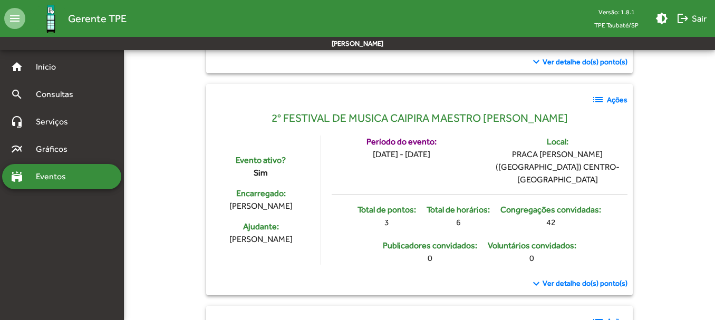
click at [575, 278] on span "Ver detalhe do(s) ponto(s)" at bounding box center [585, 283] width 85 height 11
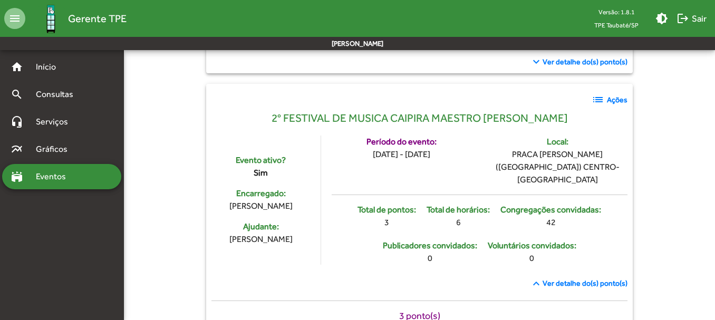
scroll to position [369, 0]
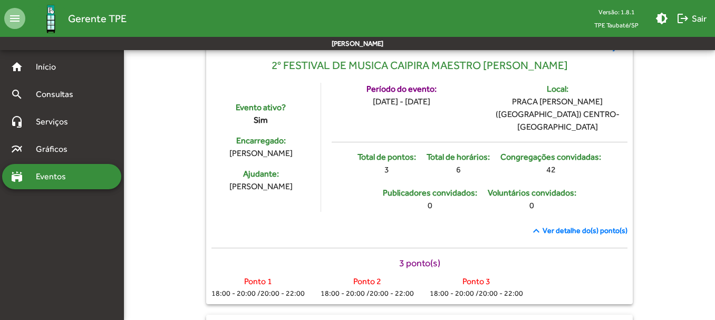
click at [572, 225] on span "Ver detalhe do(s) ponto(s)" at bounding box center [585, 230] width 85 height 11
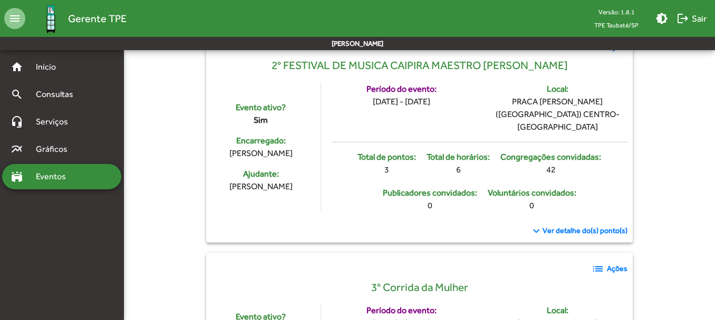
click at [566, 225] on span "Ver detalhe do(s) ponto(s)" at bounding box center [585, 230] width 85 height 11
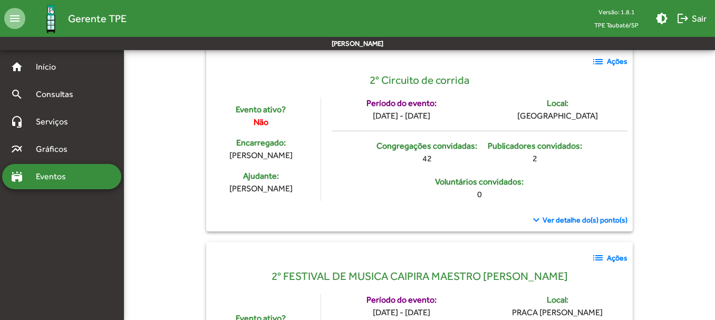
scroll to position [264, 0]
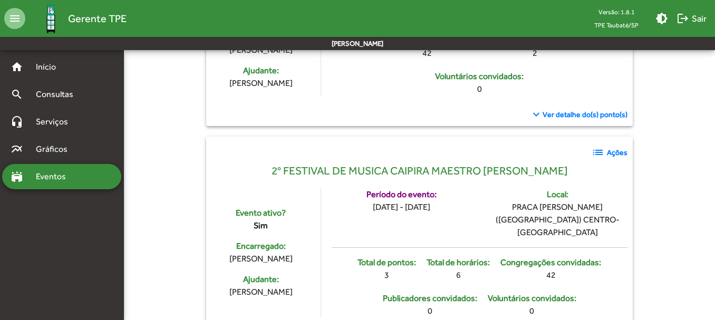
click at [619, 155] on strong "Ações" at bounding box center [617, 152] width 21 height 11
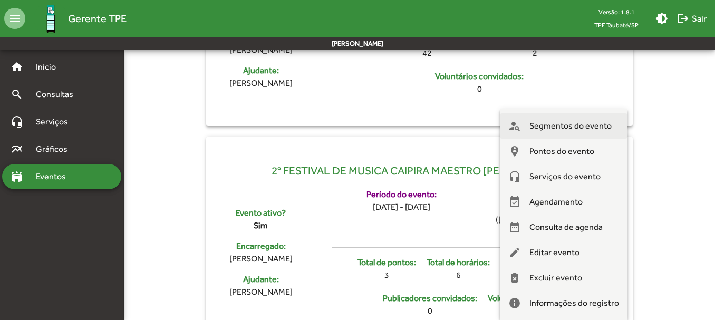
click at [570, 122] on span "Segmentos do evento" at bounding box center [570, 125] width 82 height 25
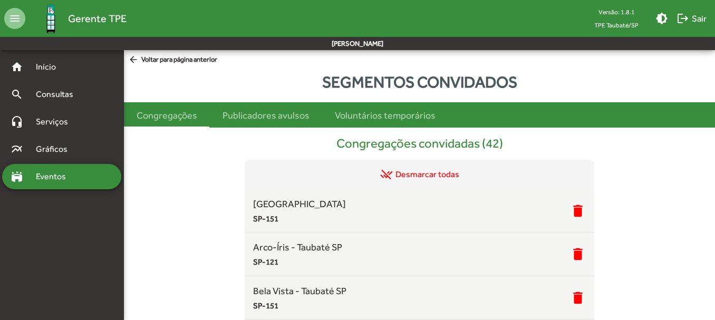
scroll to position [118, 0]
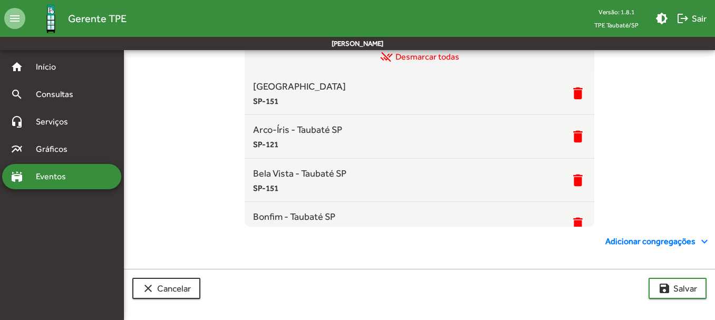
click at [656, 239] on span "Adicionar congregações expand_more" at bounding box center [657, 241] width 105 height 13
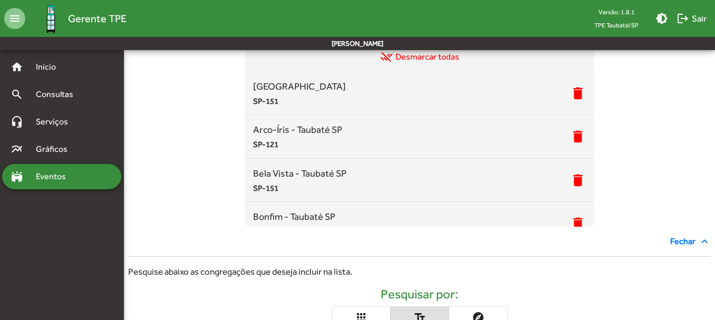
scroll to position [282, 0]
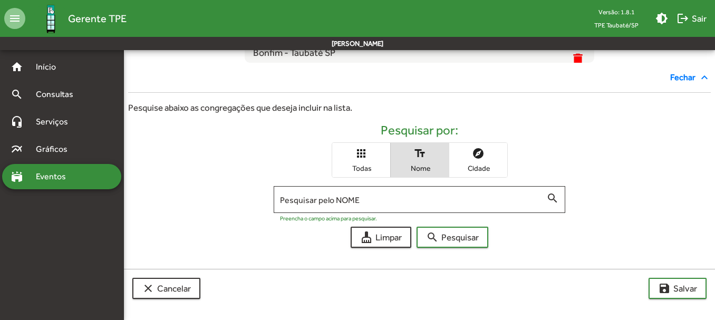
click at [368, 163] on span "apps Todas" at bounding box center [361, 160] width 58 height 34
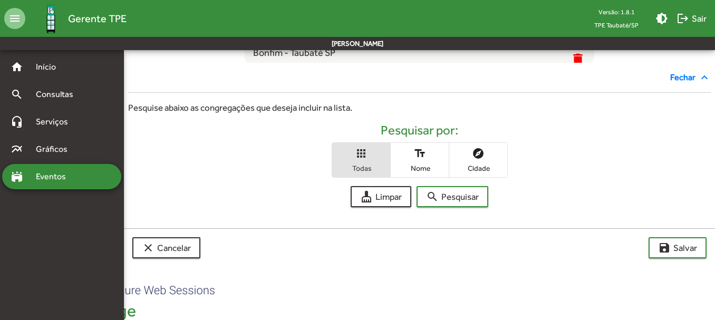
scroll to position [241, 0]
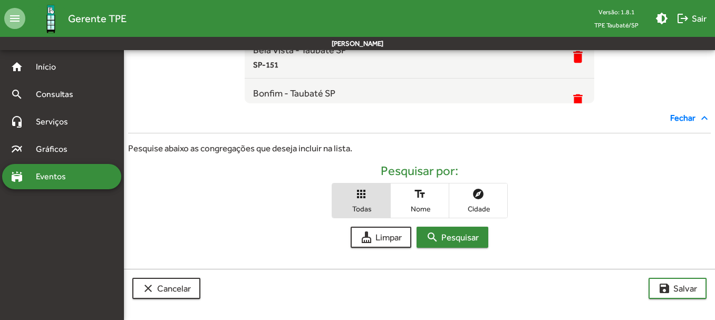
click at [462, 239] on span "search Pesquisar" at bounding box center [452, 237] width 53 height 19
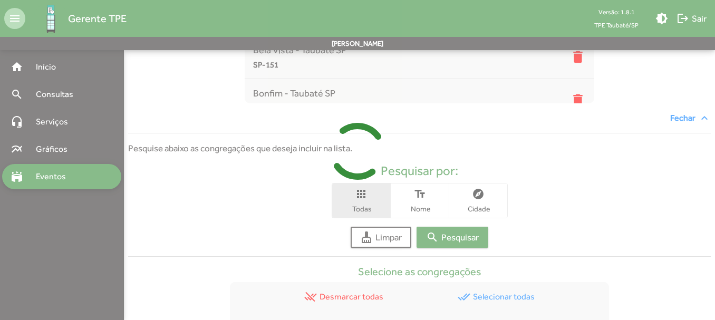
scroll to position [460, 0]
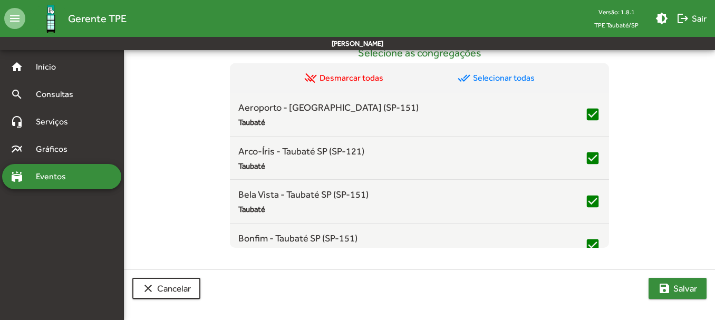
click at [689, 287] on span "save [PERSON_NAME]" at bounding box center [677, 288] width 39 height 19
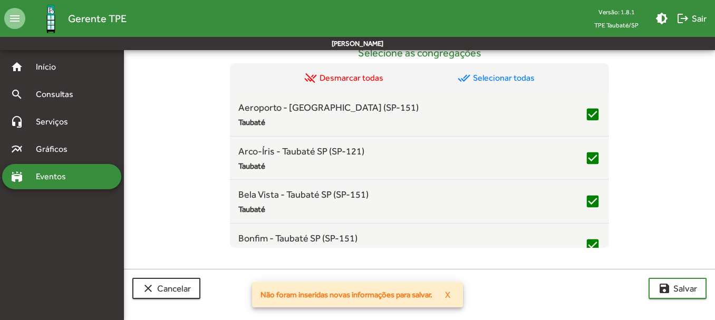
click at [499, 75] on span "done_all Selecionar todas" at bounding box center [496, 78] width 77 height 13
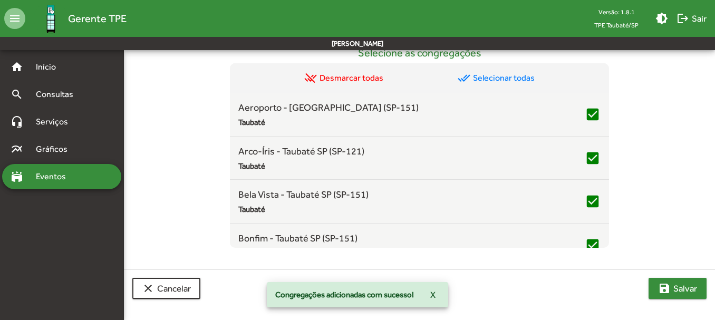
click at [677, 285] on span "save [PERSON_NAME]" at bounding box center [677, 288] width 39 height 19
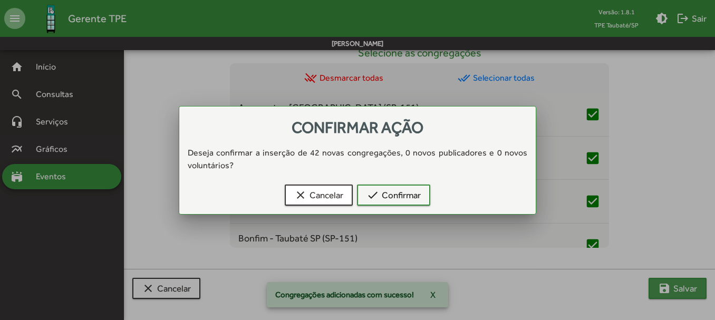
scroll to position [0, 0]
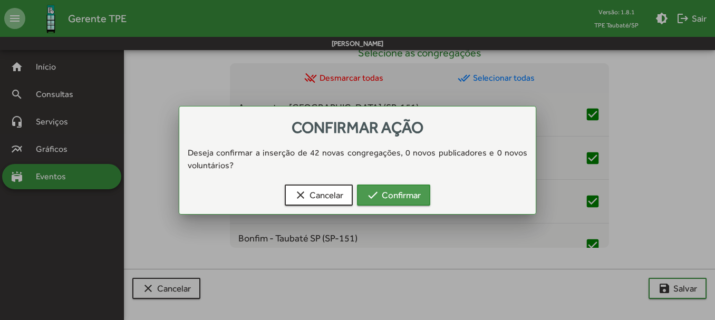
click at [391, 190] on span "check Confirmar" at bounding box center [393, 195] width 54 height 19
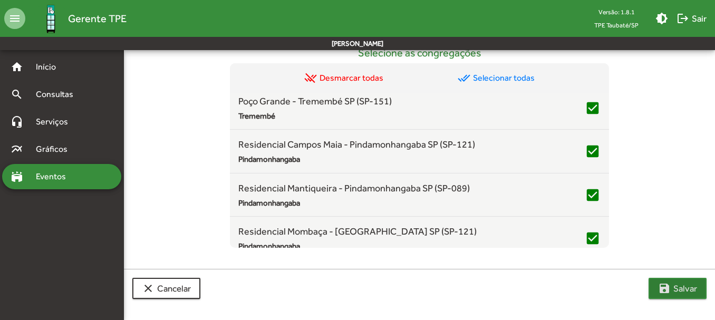
scroll to position [1039, 0]
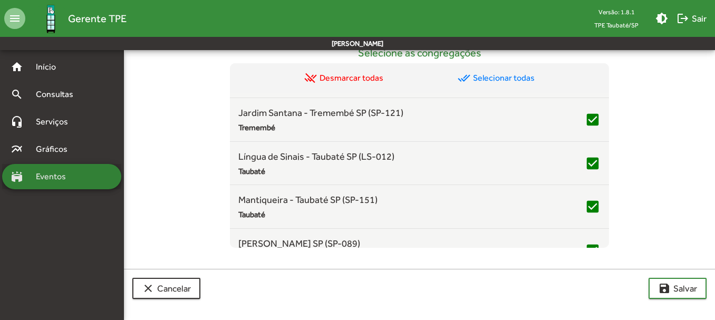
click at [42, 175] on span "Eventos" at bounding box center [55, 176] width 51 height 13
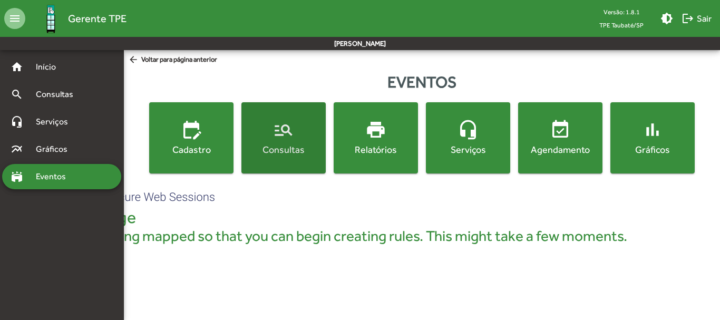
click at [276, 138] on mat-icon "manage_search" at bounding box center [283, 129] width 21 height 21
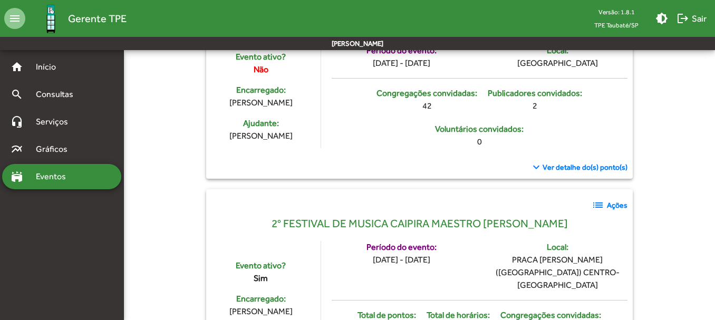
scroll to position [316, 0]
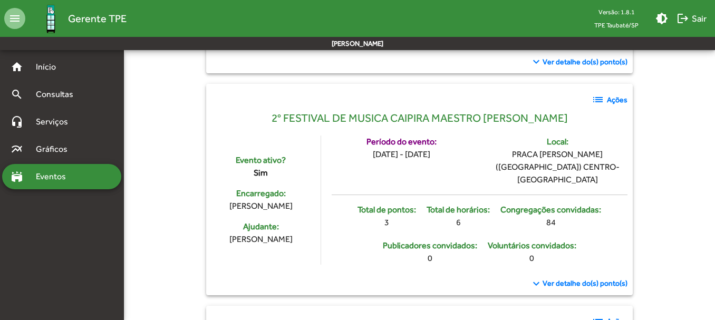
click at [614, 100] on strong "Ações" at bounding box center [617, 99] width 21 height 11
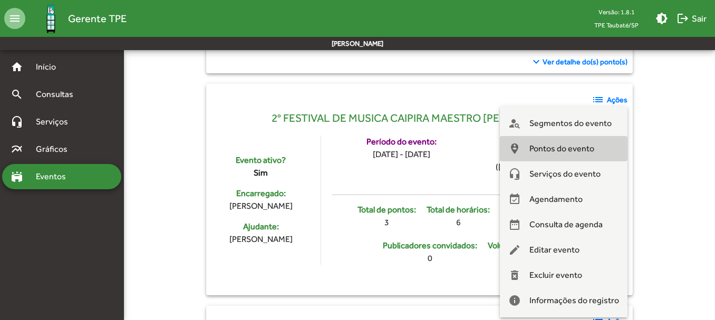
click at [566, 144] on span "Pontos do evento" at bounding box center [561, 148] width 65 height 25
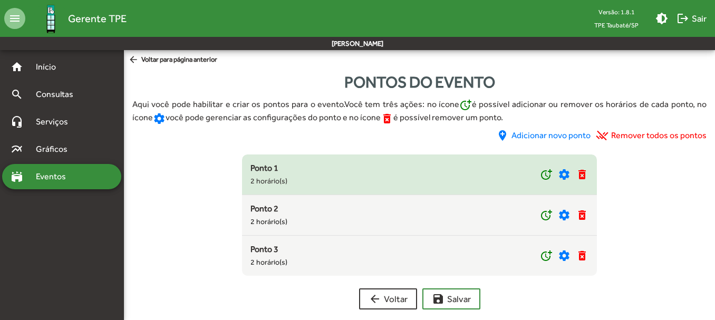
scroll to position [11, 0]
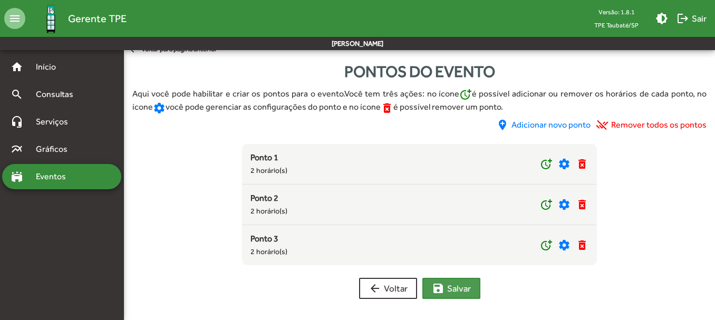
click at [456, 286] on span "save [PERSON_NAME]" at bounding box center [451, 288] width 39 height 19
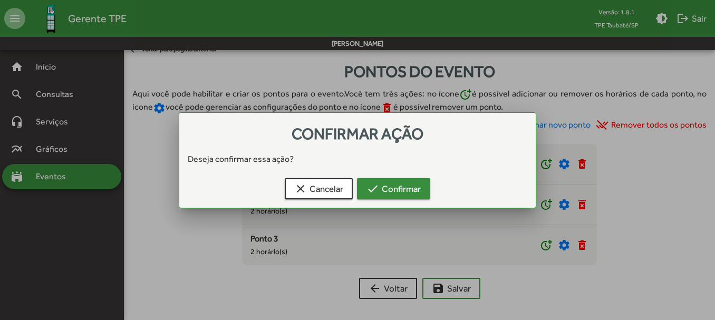
click at [418, 189] on span "check Confirmar" at bounding box center [393, 188] width 54 height 19
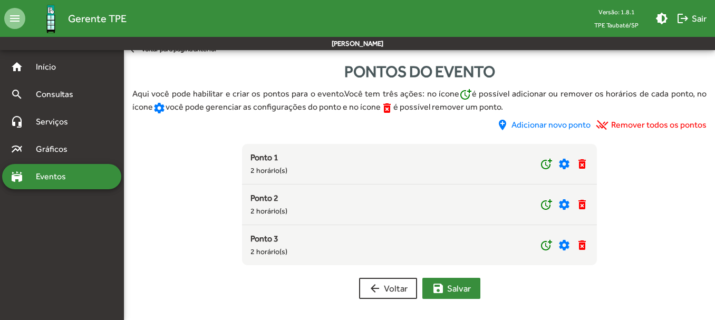
click at [456, 285] on span "save [PERSON_NAME]" at bounding box center [451, 288] width 39 height 19
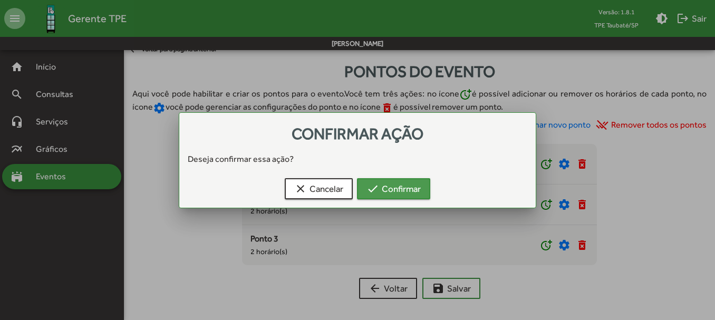
click at [404, 189] on span "check Confirmar" at bounding box center [393, 188] width 54 height 19
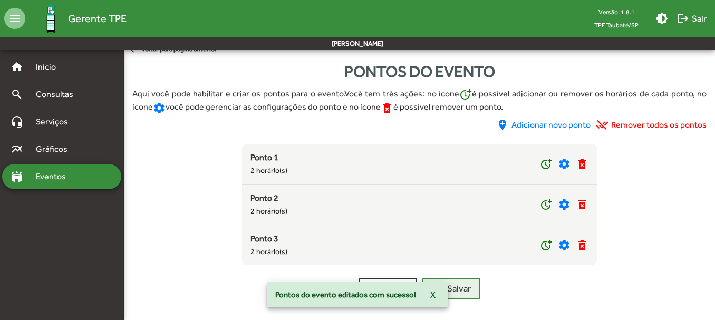
click at [62, 176] on span "Eventos" at bounding box center [55, 176] width 51 height 13
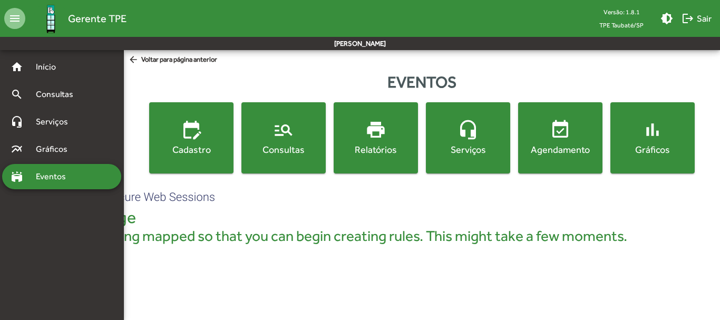
click at [278, 135] on mat-icon "manage_search" at bounding box center [283, 129] width 21 height 21
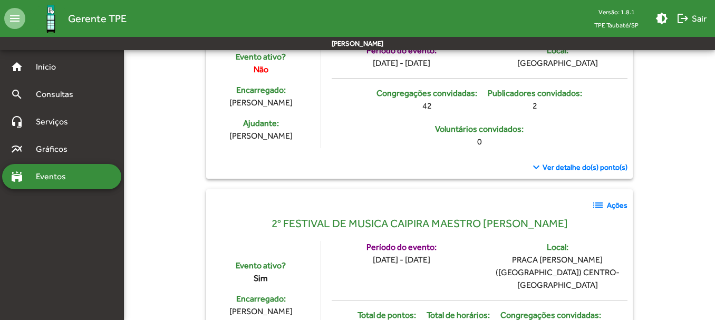
scroll to position [264, 0]
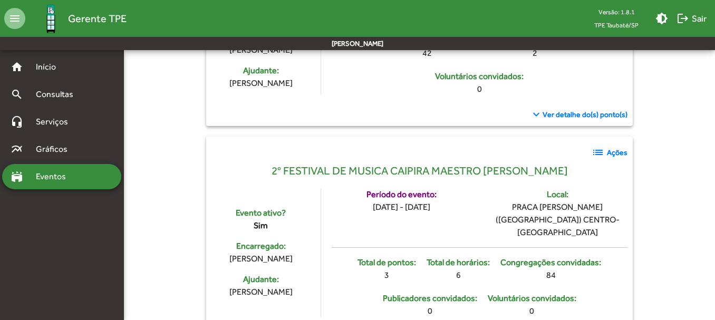
click at [617, 153] on strong "Ações" at bounding box center [617, 152] width 21 height 11
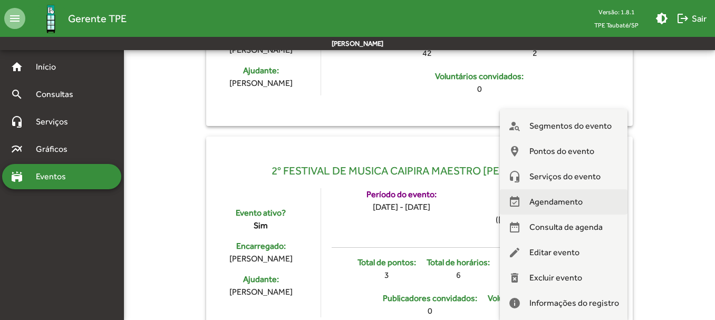
click at [568, 198] on span "Agendamento" at bounding box center [555, 201] width 53 height 25
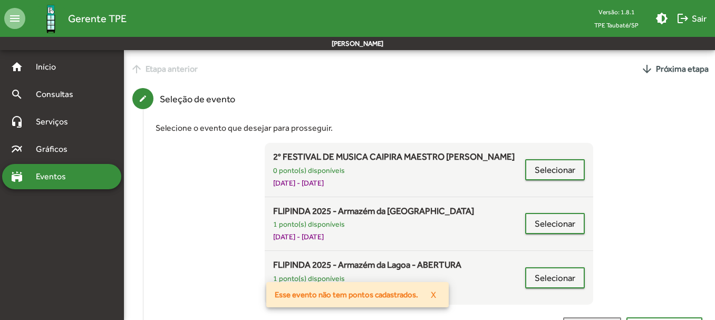
scroll to position [105, 0]
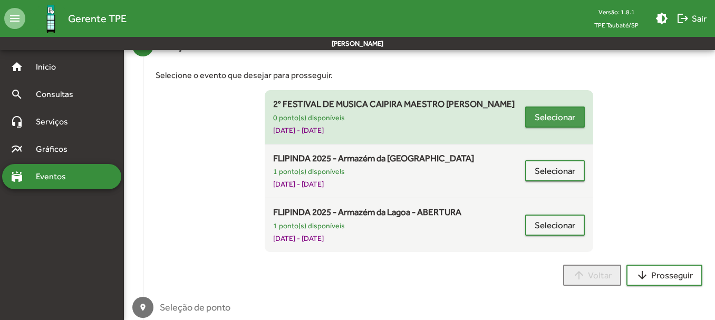
click at [556, 113] on span "Selecionar" at bounding box center [555, 117] width 41 height 19
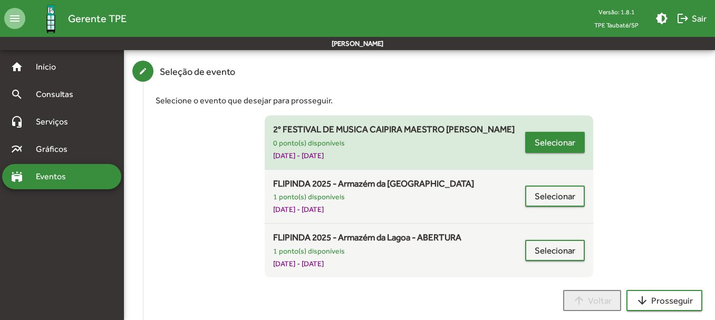
scroll to position [0, 0]
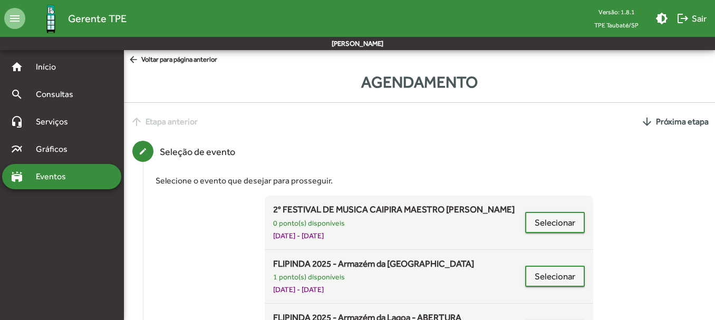
click at [63, 174] on span "Eventos" at bounding box center [55, 176] width 51 height 13
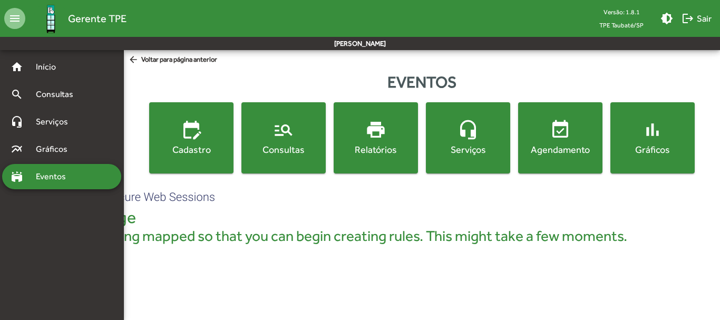
click at [278, 140] on mat-icon "manage_search" at bounding box center [283, 129] width 21 height 21
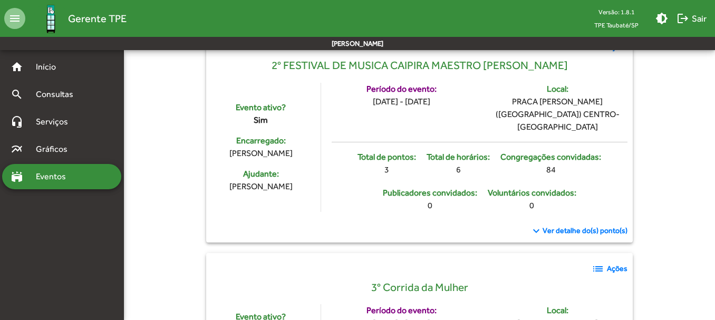
scroll to position [264, 0]
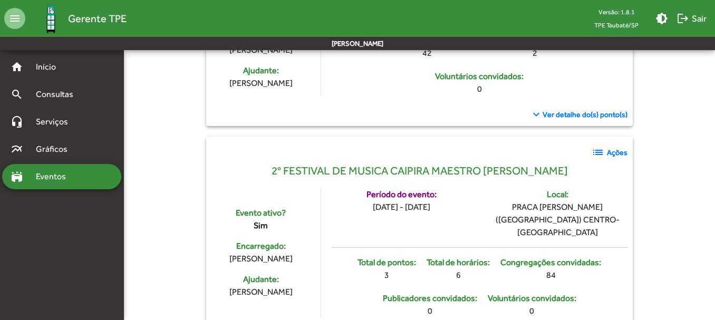
click at [603, 151] on mat-icon "list" at bounding box center [598, 152] width 13 height 13
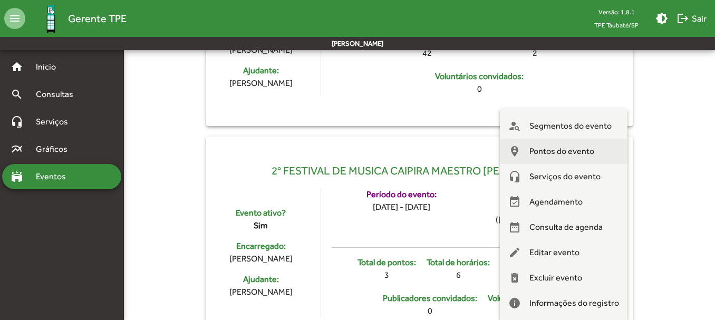
click at [571, 150] on span "Pontos do evento" at bounding box center [561, 151] width 65 height 25
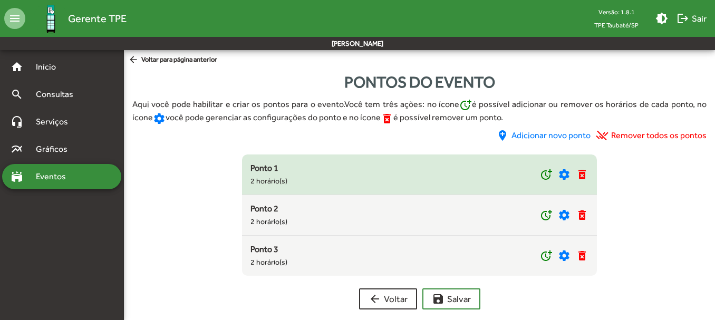
scroll to position [11, 0]
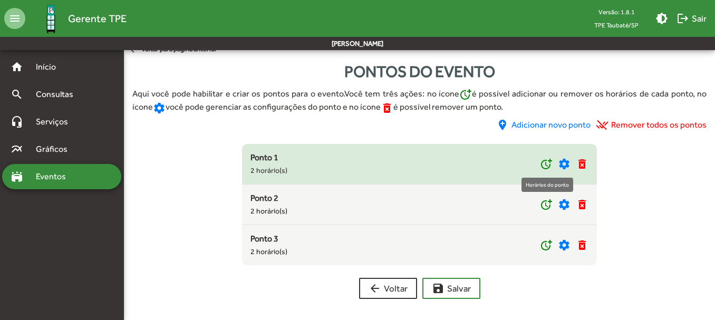
click at [541, 164] on mat-icon "more_time" at bounding box center [546, 164] width 13 height 13
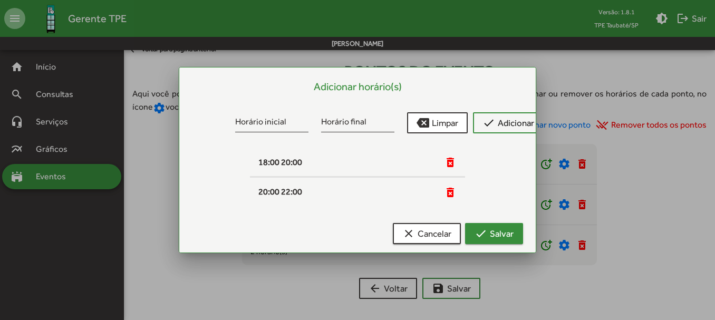
click at [497, 232] on span "check Salvar" at bounding box center [494, 233] width 39 height 19
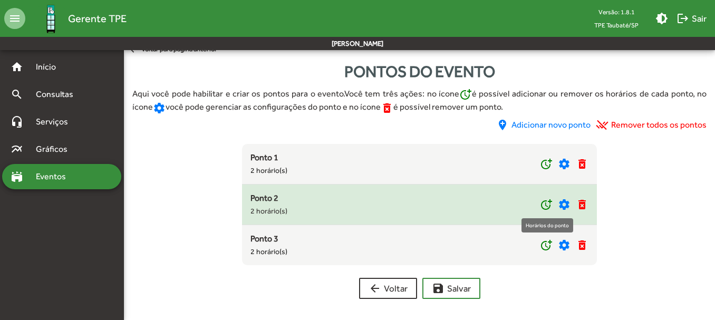
click at [543, 199] on mat-icon "more_time" at bounding box center [546, 204] width 13 height 13
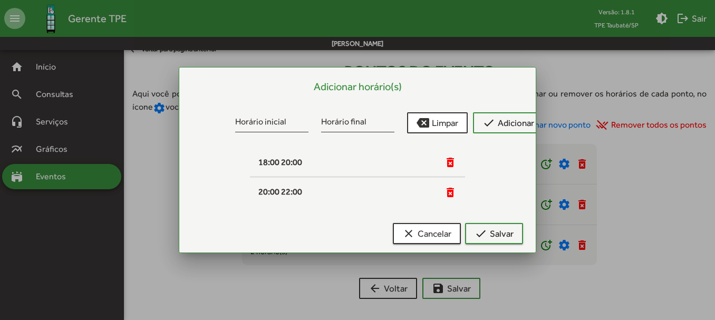
click at [674, 170] on div at bounding box center [357, 160] width 715 height 320
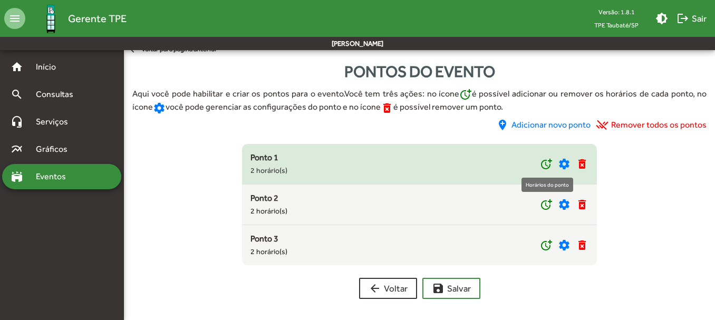
click at [545, 162] on mat-icon "more_time" at bounding box center [546, 164] width 13 height 13
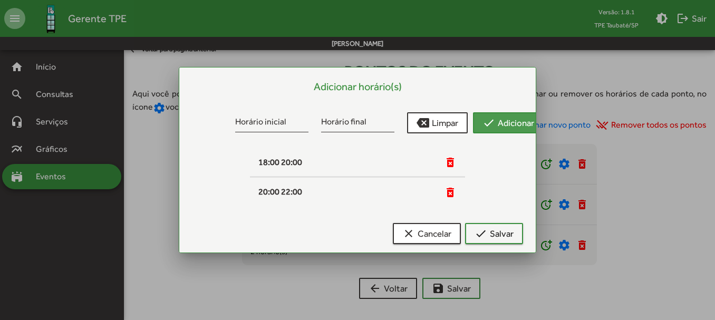
click at [508, 114] on span "check Adicionar" at bounding box center [509, 122] width 52 height 19
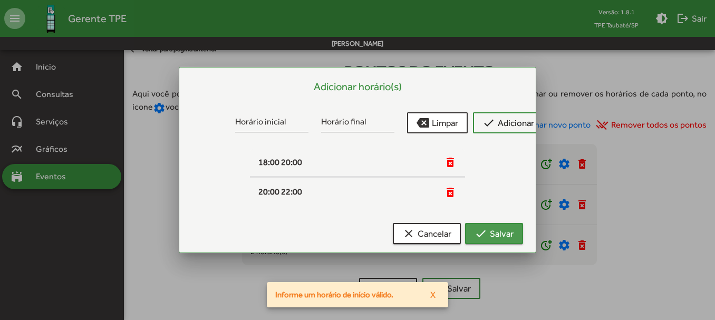
click at [498, 236] on span "check Salvar" at bounding box center [494, 233] width 39 height 19
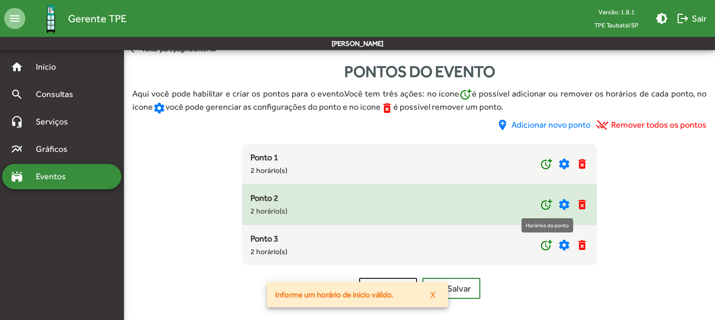
click at [545, 206] on mat-icon "more_time" at bounding box center [546, 204] width 13 height 13
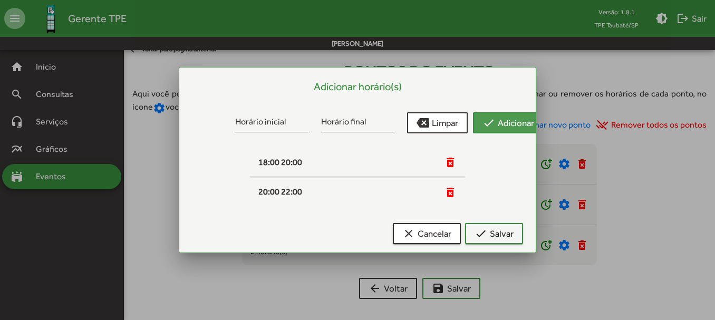
click at [503, 120] on span "check Adicionar" at bounding box center [509, 122] width 52 height 19
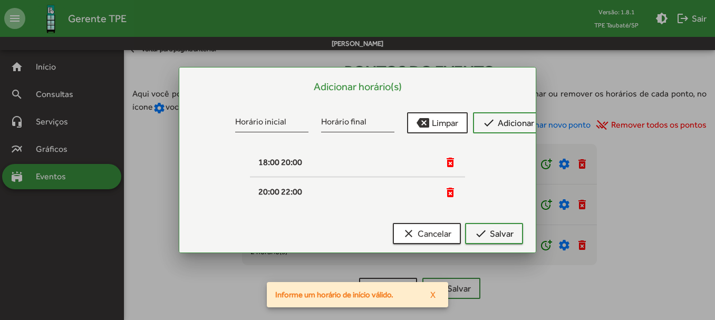
click at [622, 198] on div at bounding box center [357, 160] width 715 height 320
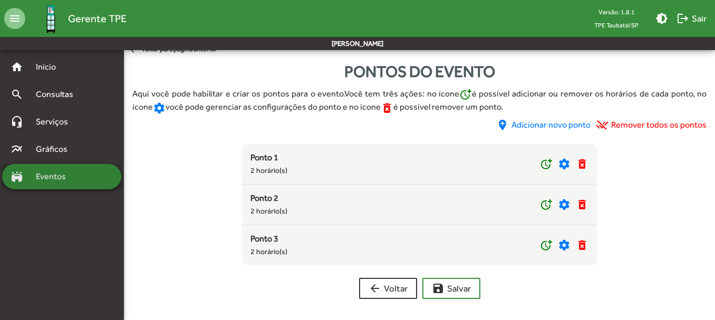
click at [51, 175] on span "Eventos" at bounding box center [55, 176] width 51 height 13
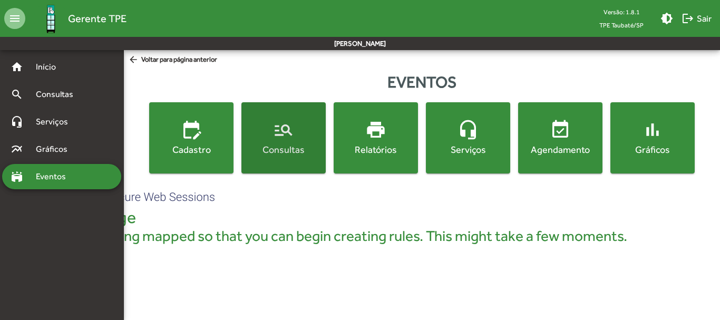
click at [308, 131] on span "manage_search Consultas" at bounding box center [284, 137] width 80 height 37
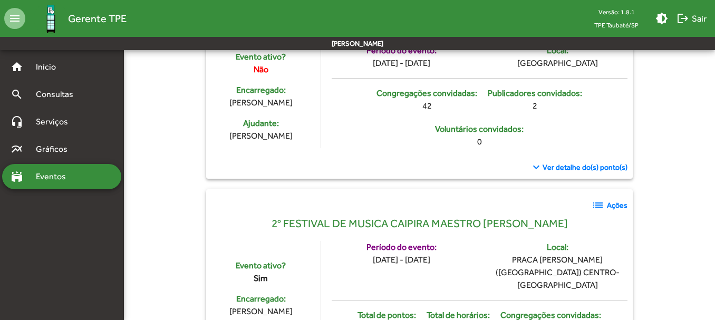
scroll to position [369, 0]
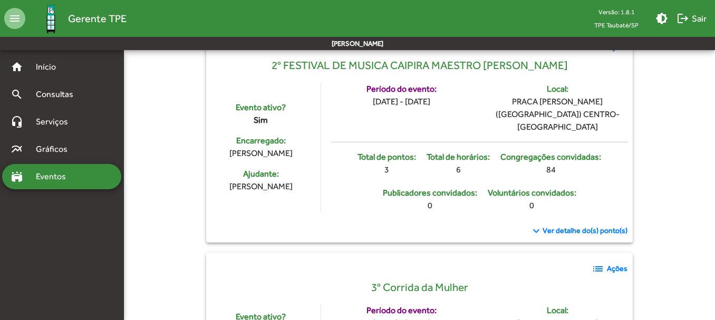
click at [581, 225] on span "Ver detalhe do(s) ponto(s)" at bounding box center [585, 230] width 85 height 11
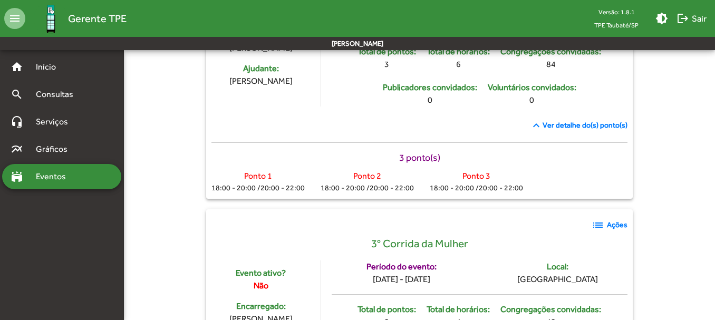
scroll to position [211, 0]
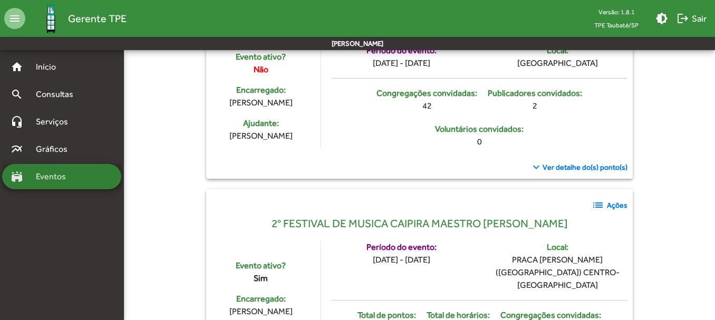
click at [55, 175] on span "Eventos" at bounding box center [55, 176] width 51 height 13
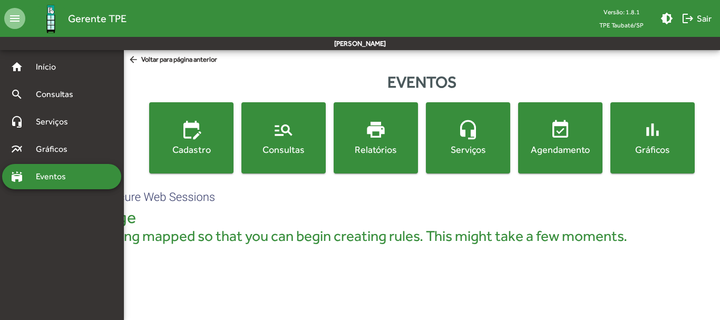
click at [278, 134] on mat-icon "manage_search" at bounding box center [283, 129] width 21 height 21
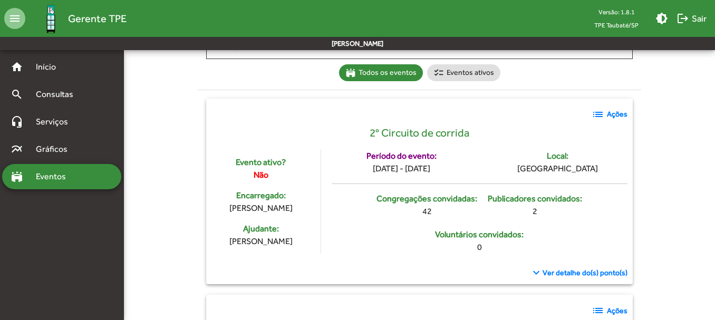
scroll to position [264, 0]
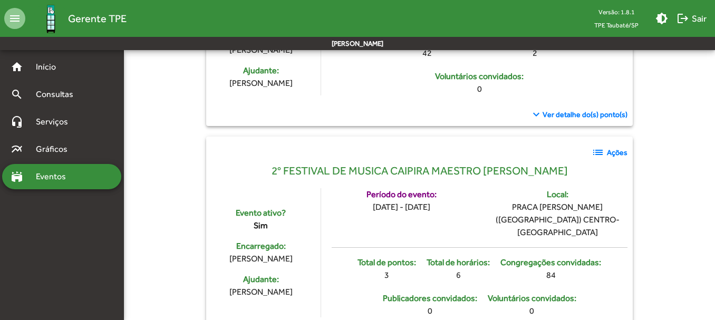
click at [608, 147] on strong "Ações" at bounding box center [617, 152] width 21 height 11
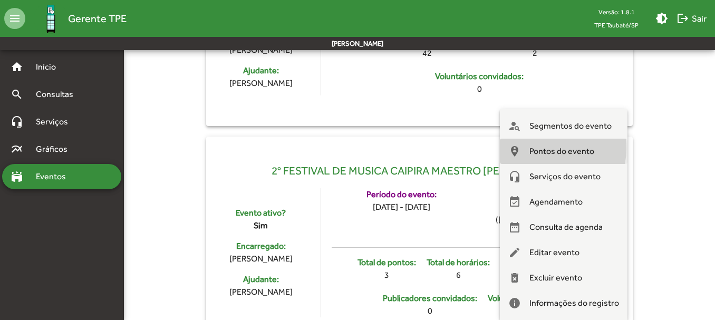
click at [555, 149] on span "Pontos do evento" at bounding box center [561, 151] width 65 height 25
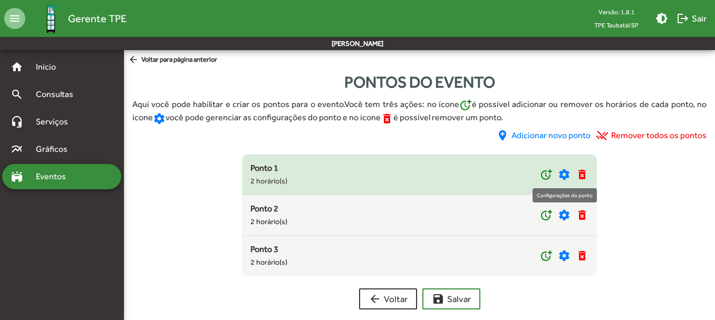
click at [564, 173] on mat-icon "settings" at bounding box center [564, 174] width 13 height 13
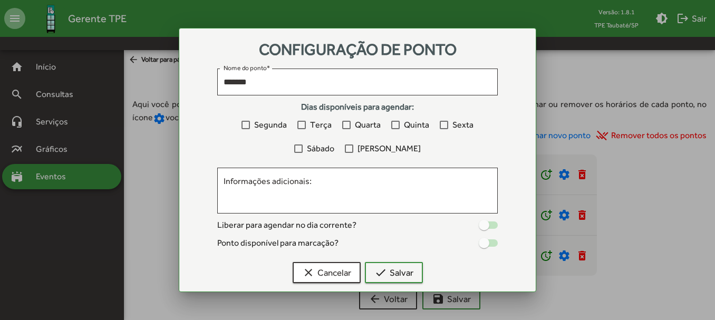
drag, startPoint x: 229, startPoint y: 40, endPoint x: 207, endPoint y: 84, distance: 49.3
click at [207, 84] on mat-dialog-container "Configuração de ponto ******* Nome do ponto * Dias disponíveis para agendar: Se…" at bounding box center [358, 160] width 358 height 264
click at [318, 268] on span "clear Cancelar" at bounding box center [326, 272] width 49 height 19
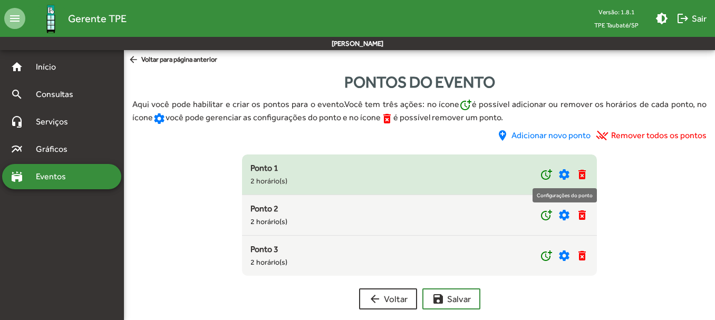
click at [565, 172] on mat-icon "settings" at bounding box center [564, 174] width 13 height 13
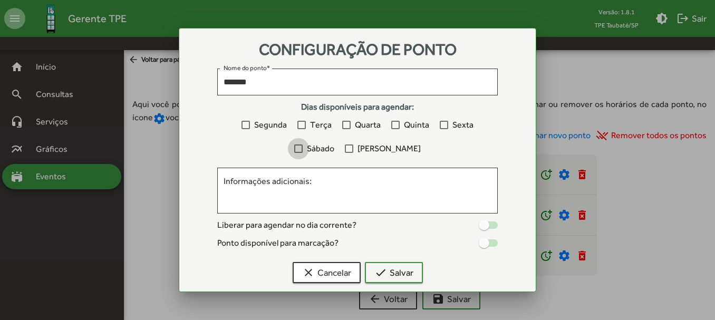
click at [303, 148] on div at bounding box center [298, 148] width 8 height 8
click at [397, 272] on span "check Salvar" at bounding box center [393, 272] width 39 height 19
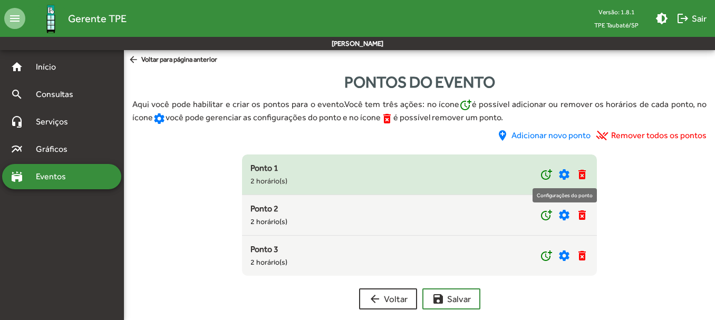
click at [568, 172] on mat-icon "settings" at bounding box center [564, 174] width 13 height 13
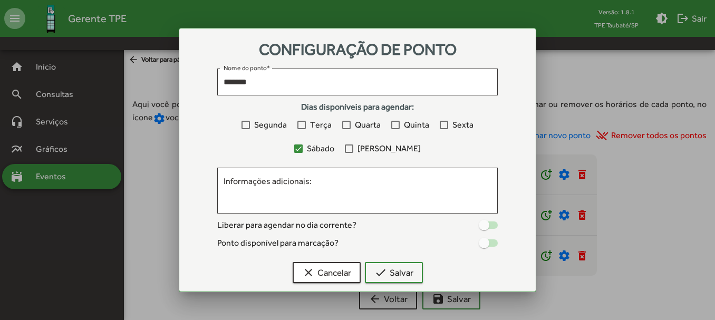
click at [353, 149] on div at bounding box center [349, 148] width 8 height 8
click at [398, 271] on span "check Salvar" at bounding box center [393, 272] width 39 height 19
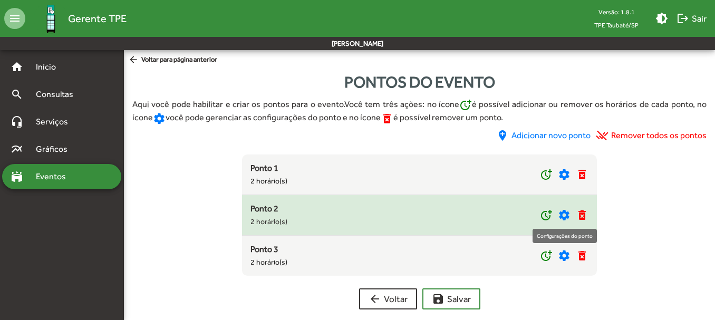
click at [563, 214] on mat-icon "settings" at bounding box center [564, 215] width 13 height 13
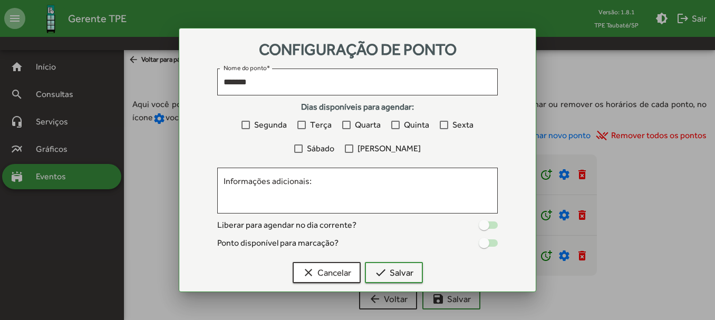
click at [303, 146] on div at bounding box center [298, 148] width 8 height 8
click at [353, 147] on div at bounding box center [349, 148] width 8 height 8
click at [397, 272] on span "check Salvar" at bounding box center [393, 272] width 39 height 19
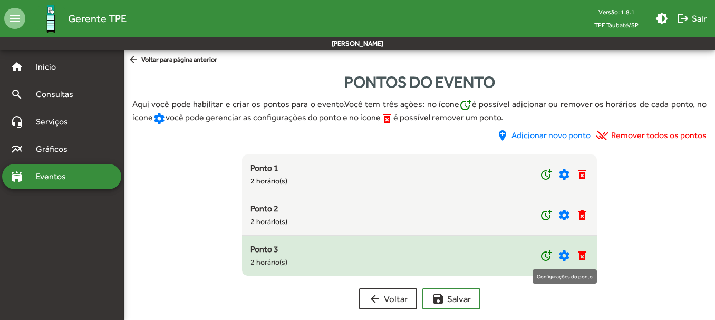
click at [566, 254] on mat-icon "settings" at bounding box center [564, 255] width 13 height 13
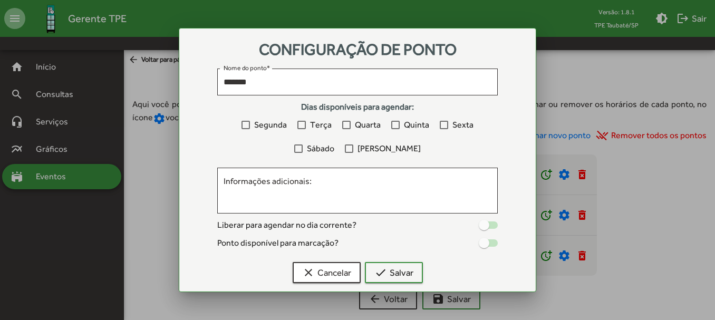
click at [303, 145] on div at bounding box center [298, 148] width 8 height 8
click at [353, 144] on div at bounding box center [349, 148] width 8 height 8
click at [401, 271] on span "check Salvar" at bounding box center [393, 272] width 39 height 19
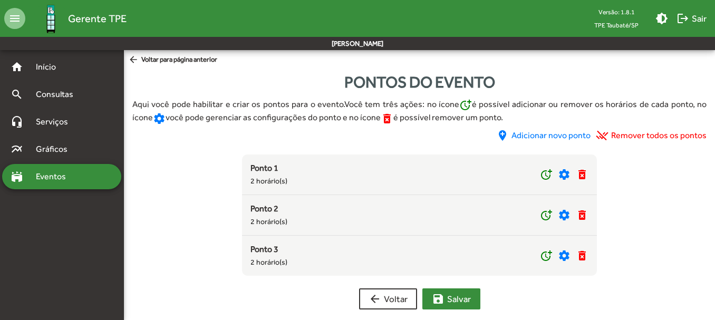
click at [459, 297] on span "save [PERSON_NAME]" at bounding box center [451, 299] width 39 height 19
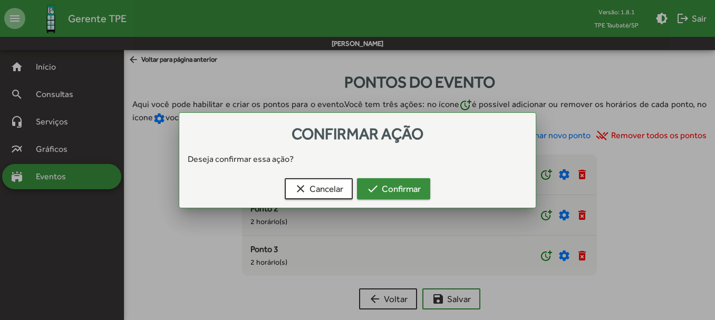
click at [393, 184] on span "check Confirmar" at bounding box center [393, 188] width 54 height 19
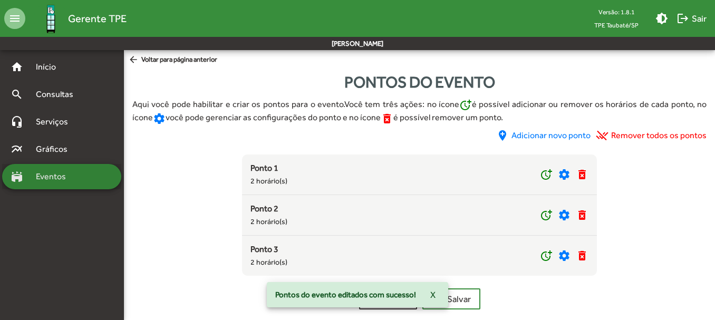
click at [61, 177] on span "Eventos" at bounding box center [55, 176] width 51 height 13
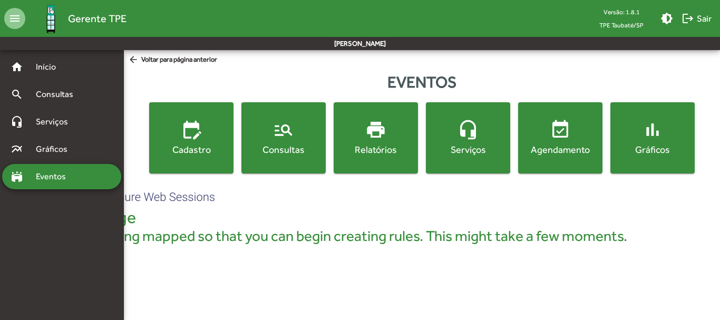
click at [294, 139] on mat-icon "manage_search" at bounding box center [283, 129] width 21 height 21
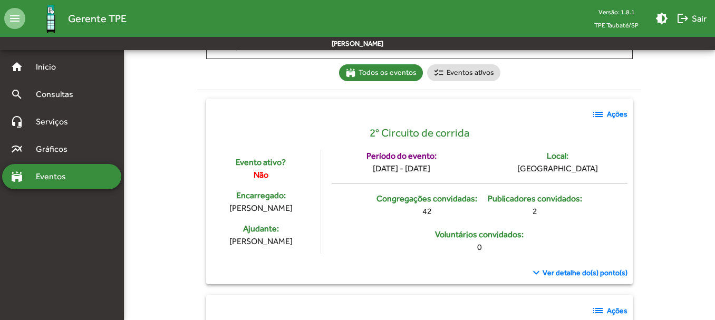
scroll to position [264, 0]
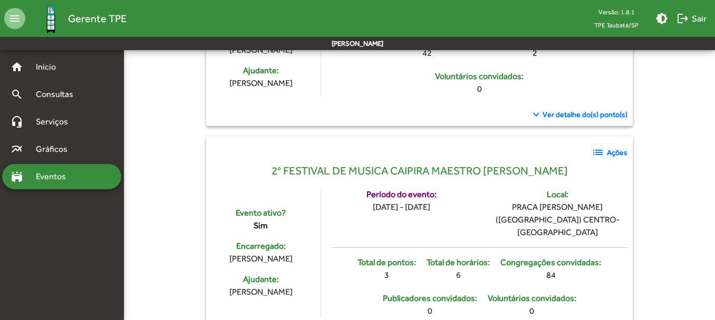
click at [616, 152] on strong "Ações" at bounding box center [617, 152] width 21 height 11
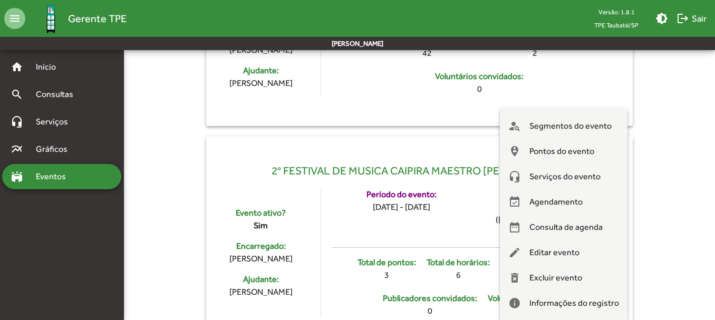
click at [268, 151] on div at bounding box center [357, 160] width 715 height 320
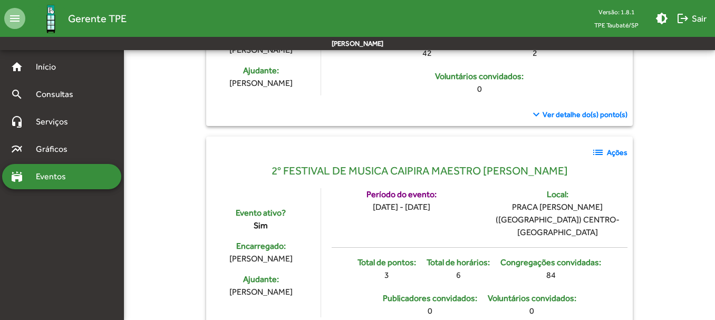
scroll to position [422, 0]
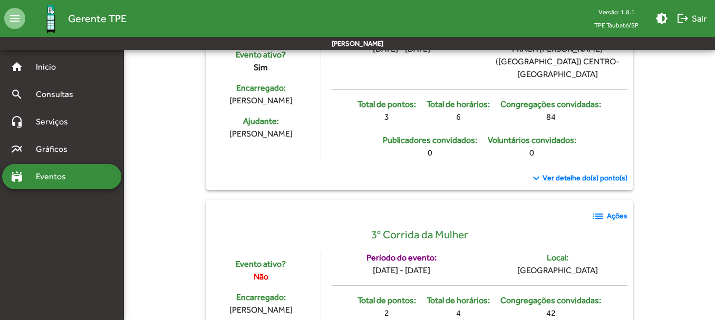
click at [594, 172] on span "Ver detalhe do(s) ponto(s)" at bounding box center [585, 177] width 85 height 11
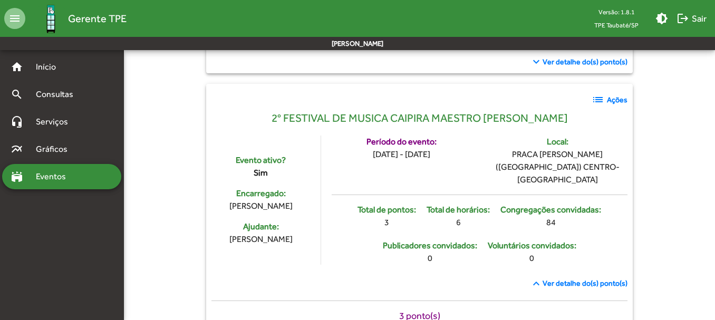
scroll to position [369, 0]
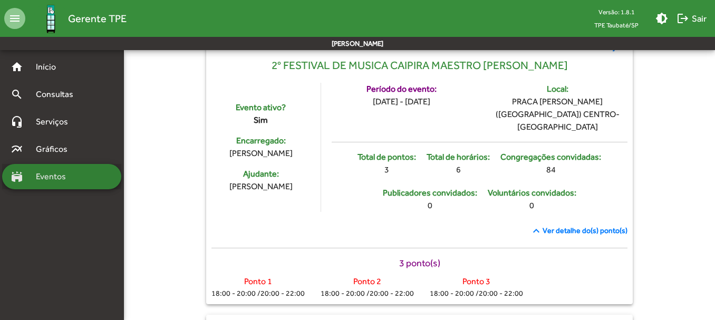
click at [40, 173] on span "Eventos" at bounding box center [55, 176] width 51 height 13
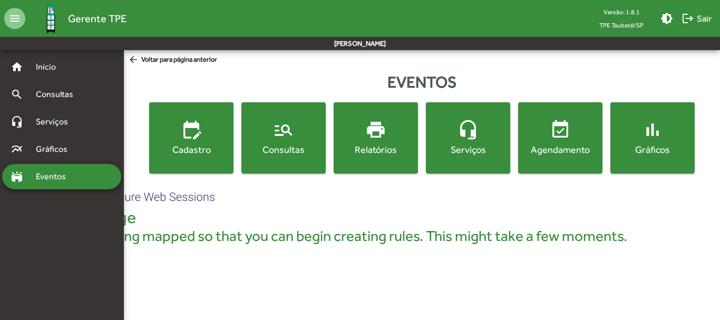
click at [292, 143] on div "Consultas" at bounding box center [284, 149] width 80 height 13
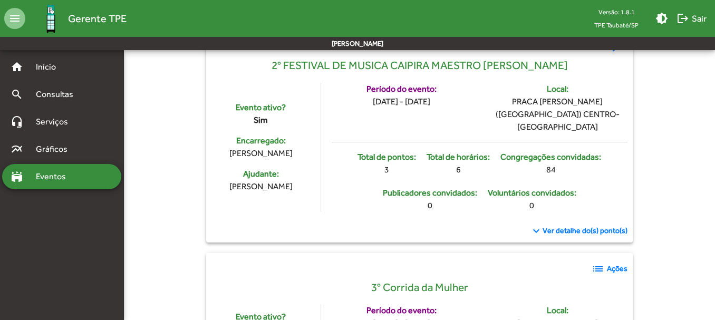
scroll to position [316, 0]
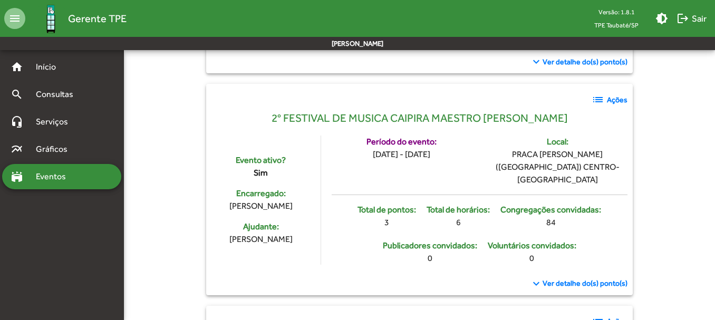
click at [610, 100] on strong "Ações" at bounding box center [617, 99] width 21 height 11
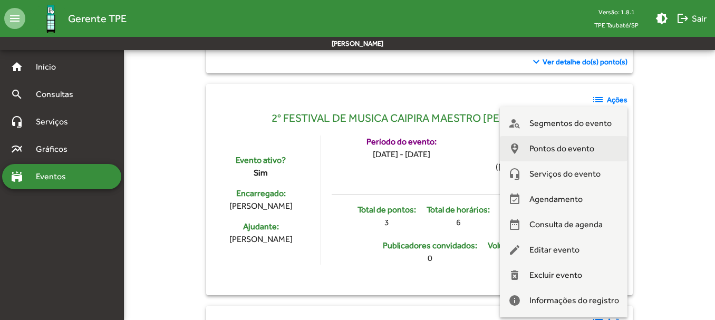
click at [552, 146] on span "Pontos do evento" at bounding box center [561, 148] width 65 height 25
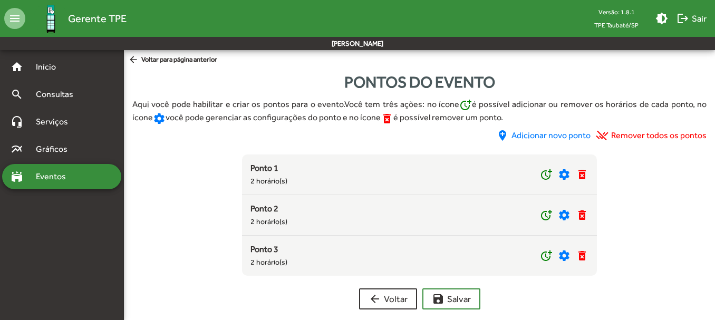
scroll to position [11, 0]
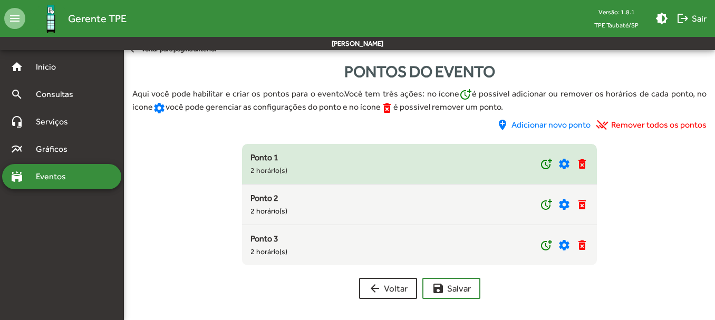
click at [279, 163] on div "Ponto 1" at bounding box center [395, 157] width 290 height 13
click at [460, 161] on div "Ponto 1" at bounding box center [395, 157] width 290 height 13
click at [546, 162] on mat-icon "more_time" at bounding box center [546, 164] width 13 height 13
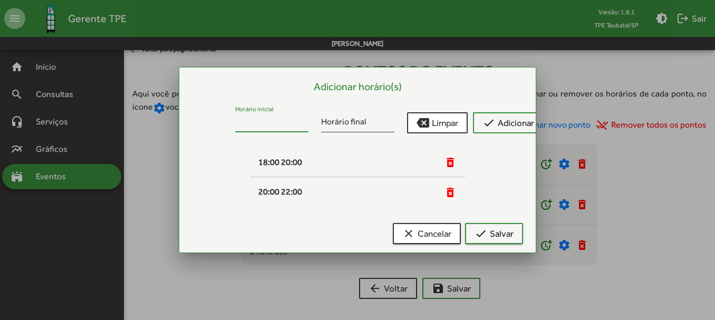
click at [276, 124] on input "Horário inicial" at bounding box center [271, 123] width 73 height 9
type input "*****"
click at [333, 119] on input "Horário final" at bounding box center [357, 123] width 73 height 9
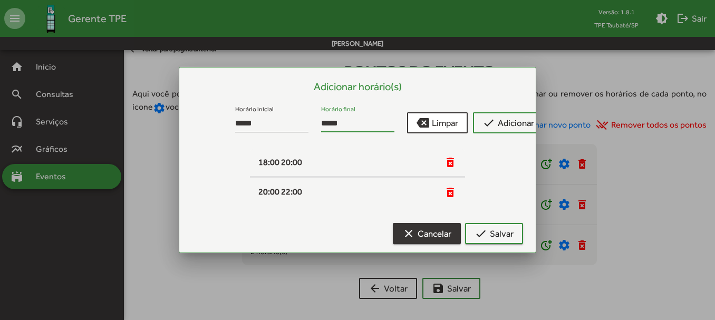
type input "*****"
click at [431, 232] on span "clear Cancelar" at bounding box center [426, 233] width 49 height 19
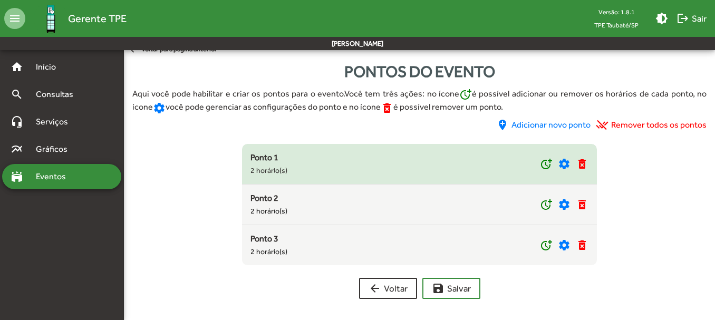
click at [282, 168] on small "2 horário(s)" at bounding box center [268, 170] width 37 height 8
click at [568, 161] on mat-icon "settings" at bounding box center [564, 164] width 13 height 13
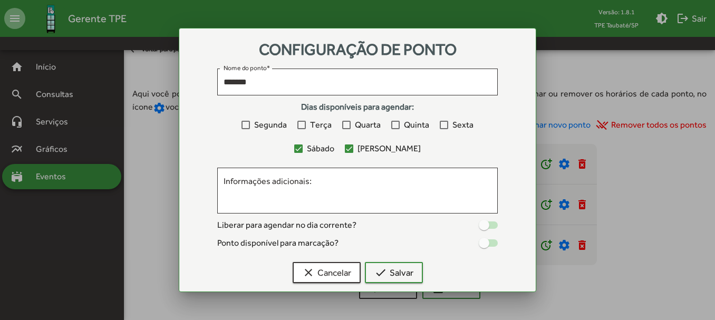
click at [491, 224] on div at bounding box center [488, 224] width 19 height 7
click at [490, 243] on div at bounding box center [488, 242] width 19 height 7
click at [406, 270] on span "check Salvar" at bounding box center [393, 272] width 39 height 19
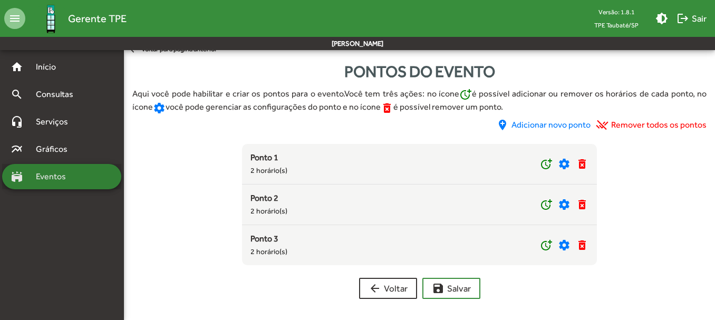
click at [71, 174] on span "Eventos" at bounding box center [55, 176] width 51 height 13
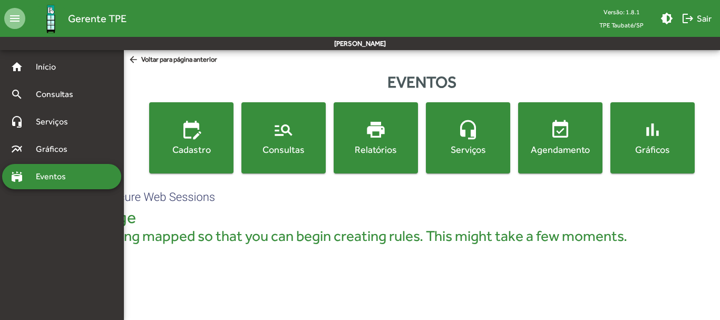
click at [273, 128] on mat-icon "manage_search" at bounding box center [283, 129] width 21 height 21
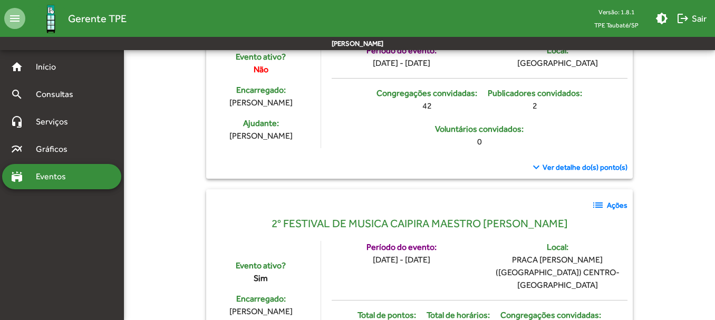
scroll to position [316, 0]
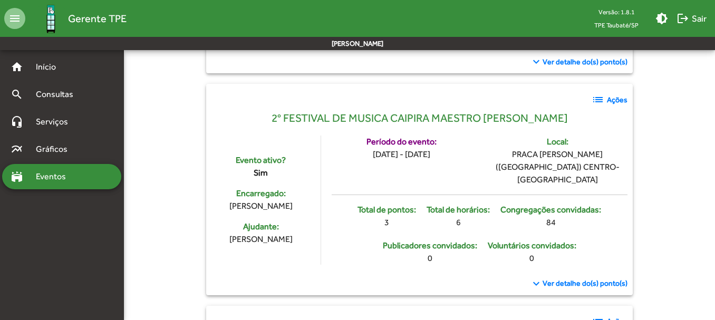
click at [609, 100] on strong "Ações" at bounding box center [617, 99] width 21 height 11
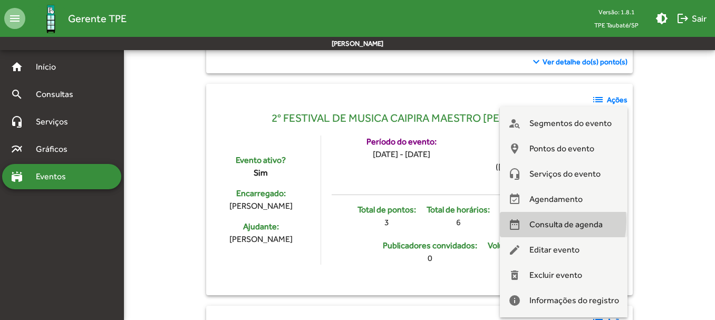
click at [551, 221] on span "Consulta de agenda" at bounding box center [565, 224] width 73 height 25
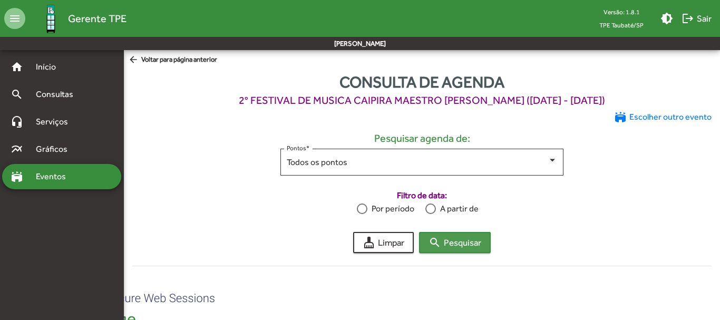
click at [455, 239] on span "search Pesquisar" at bounding box center [455, 242] width 53 height 19
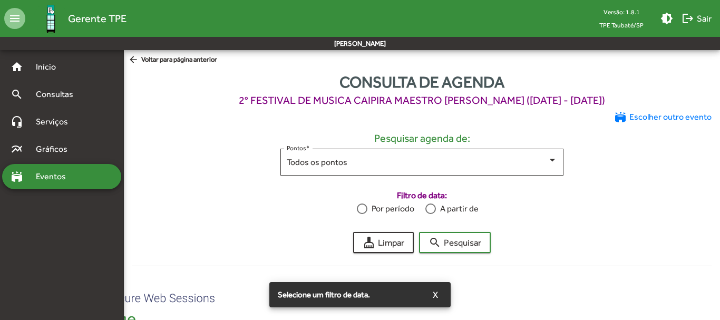
click at [278, 191] on label "Filtro de data:" at bounding box center [422, 195] width 580 height 13
click at [438, 163] on div "Todos os pontos" at bounding box center [418, 162] width 262 height 9
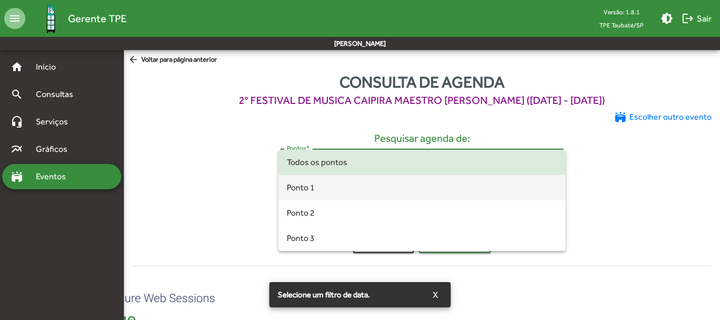
click at [353, 182] on span "Ponto 1" at bounding box center [422, 187] width 271 height 25
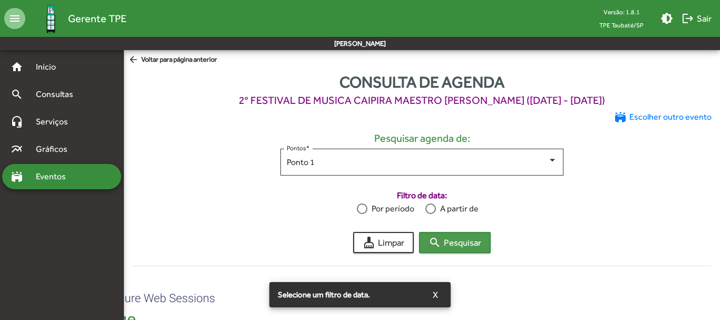
click at [469, 244] on span "search Pesquisar" at bounding box center [455, 242] width 53 height 19
click at [304, 202] on mat-radio-group "Por período A partir de" at bounding box center [422, 208] width 580 height 13
click at [65, 172] on span "Eventos" at bounding box center [55, 176] width 51 height 13
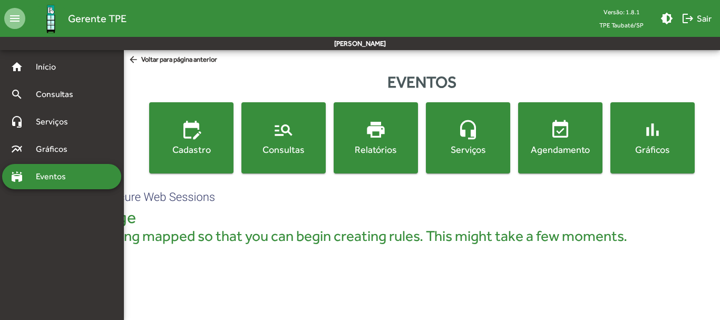
click at [285, 141] on span "manage_search Consultas" at bounding box center [284, 137] width 80 height 37
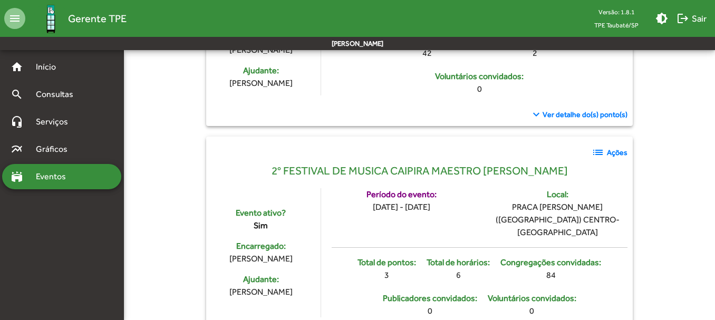
scroll to position [316, 0]
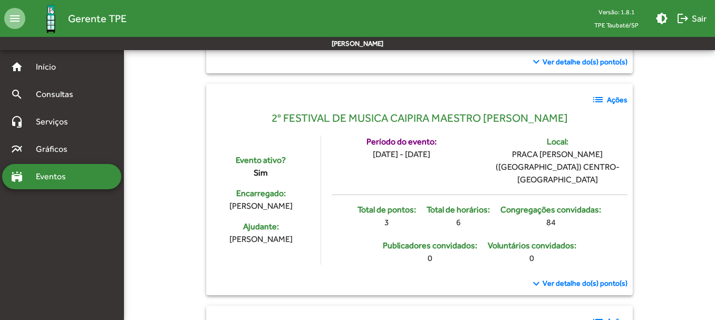
click at [600, 99] on mat-icon "list" at bounding box center [598, 99] width 13 height 13
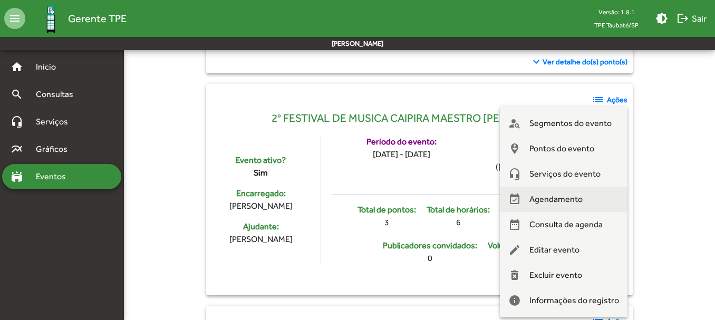
click at [549, 198] on span "Agendamento" at bounding box center [555, 199] width 53 height 25
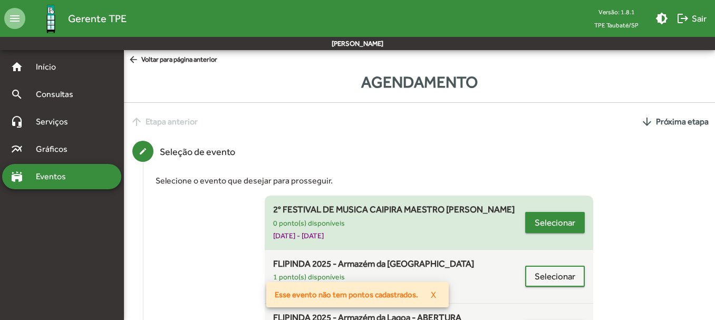
click at [553, 218] on span "Selecionar" at bounding box center [555, 222] width 41 height 19
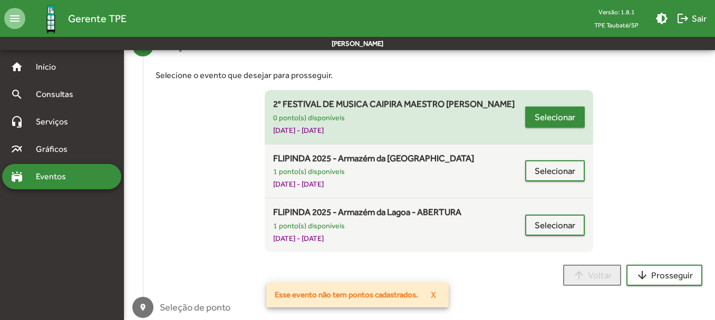
scroll to position [53, 0]
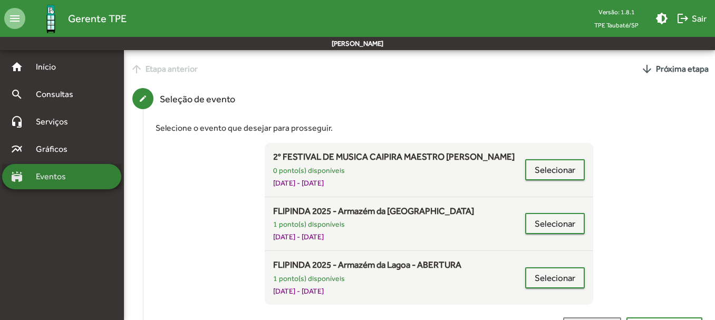
click at [52, 177] on span "Eventos" at bounding box center [55, 176] width 51 height 13
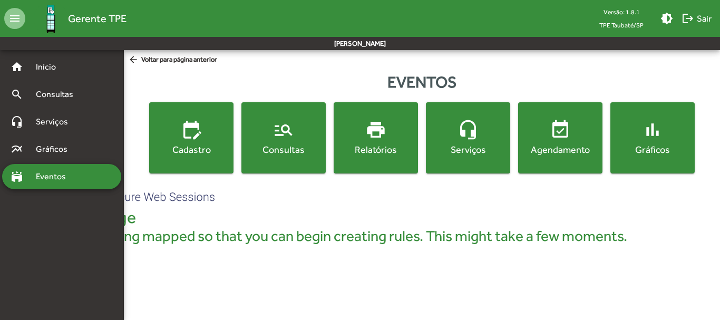
click at [297, 135] on span "manage_search Consultas" at bounding box center [284, 137] width 80 height 37
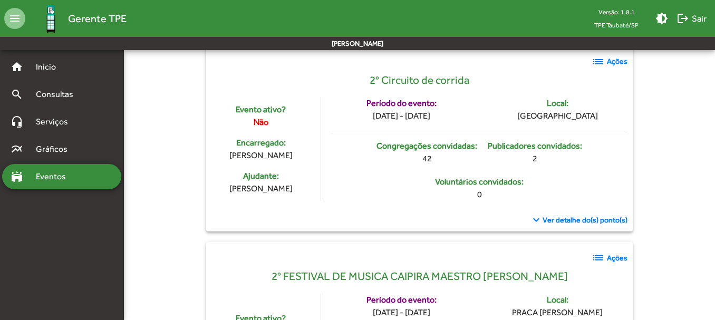
scroll to position [264, 0]
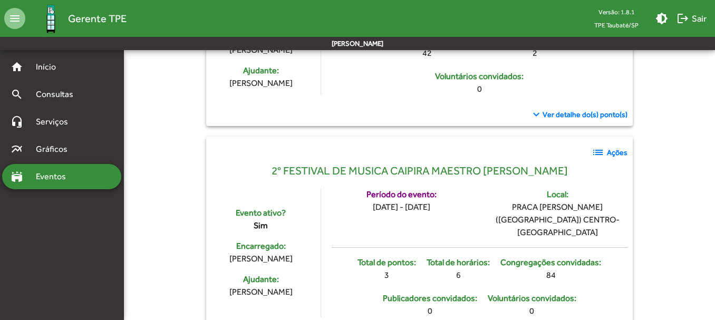
click at [599, 157] on mat-icon "list" at bounding box center [598, 152] width 13 height 13
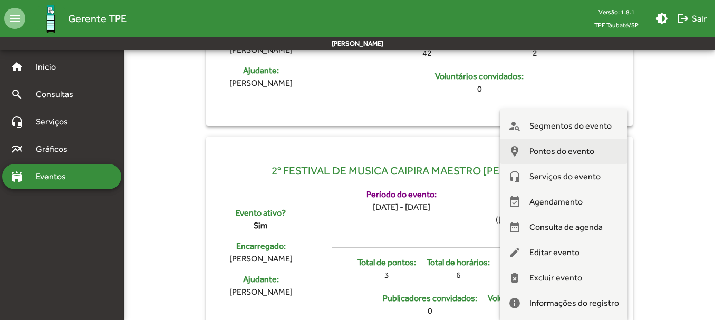
click at [581, 147] on span "Pontos do evento" at bounding box center [561, 151] width 65 height 25
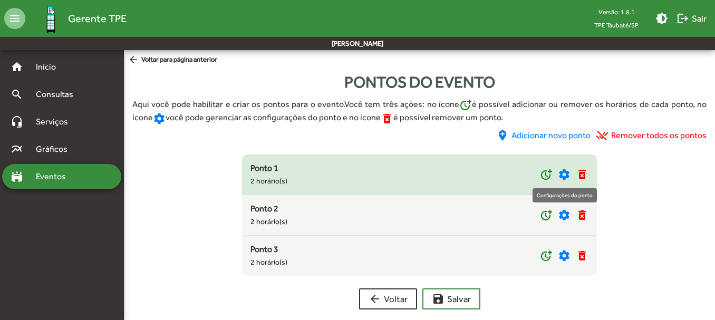
click at [564, 174] on mat-icon "settings" at bounding box center [564, 174] width 13 height 13
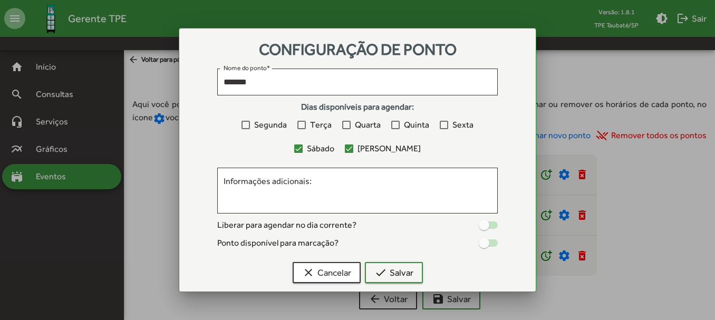
scroll to position [11, 0]
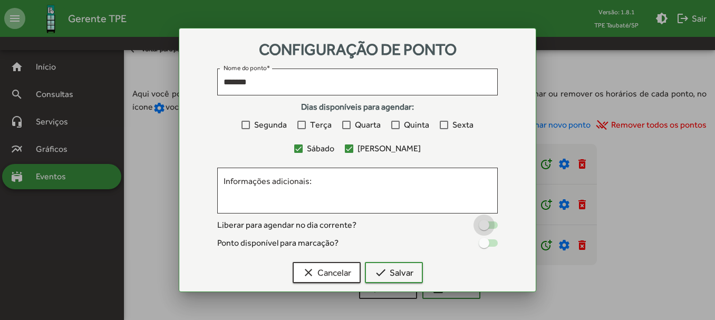
click at [489, 226] on div at bounding box center [488, 224] width 19 height 7
click at [489, 239] on div at bounding box center [484, 243] width 11 height 11
click at [399, 271] on span "check Salvar" at bounding box center [393, 272] width 39 height 19
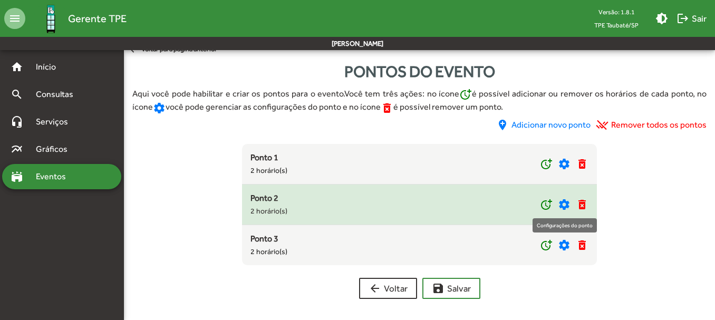
click at [567, 204] on mat-icon "settings" at bounding box center [564, 204] width 13 height 13
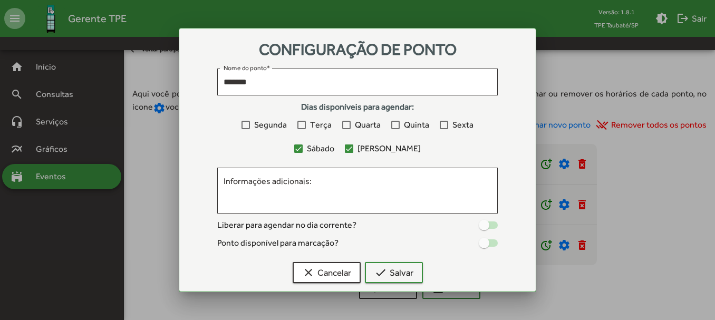
click at [488, 225] on div at bounding box center [484, 225] width 11 height 11
click at [490, 240] on div at bounding box center [488, 242] width 19 height 7
click at [397, 272] on span "check Salvar" at bounding box center [393, 272] width 39 height 19
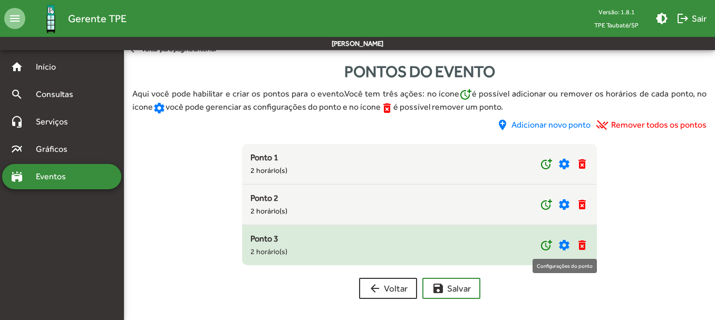
click at [566, 243] on mat-icon "settings" at bounding box center [564, 245] width 13 height 13
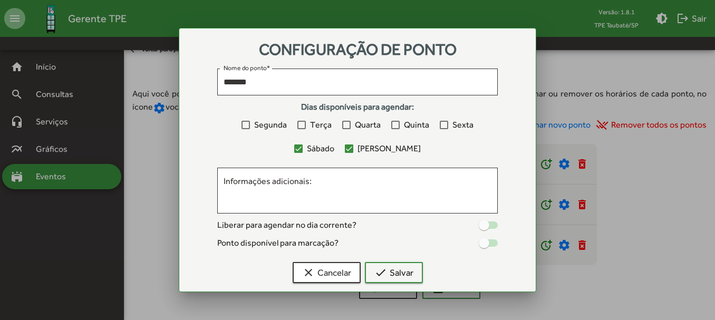
click at [491, 219] on label at bounding box center [488, 225] width 19 height 13
click at [489, 246] on div at bounding box center [484, 243] width 11 height 11
click at [403, 271] on span "check Salvar" at bounding box center [393, 272] width 39 height 19
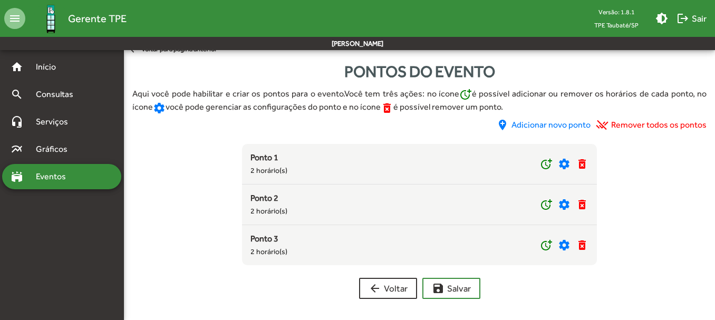
click at [62, 172] on span "Eventos" at bounding box center [55, 176] width 51 height 13
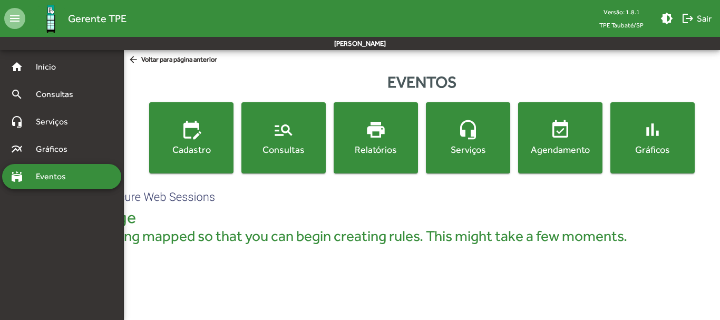
click at [254, 135] on span "manage_search Consultas" at bounding box center [284, 137] width 80 height 37
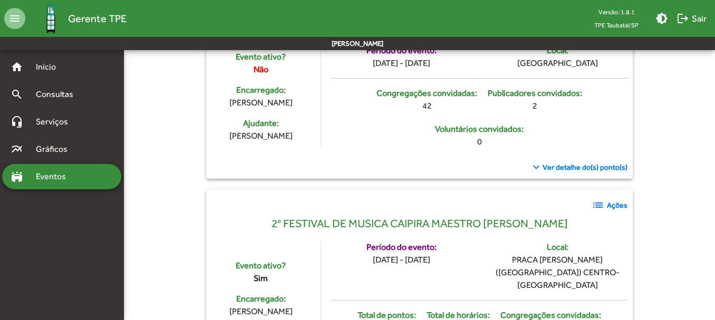
scroll to position [264, 0]
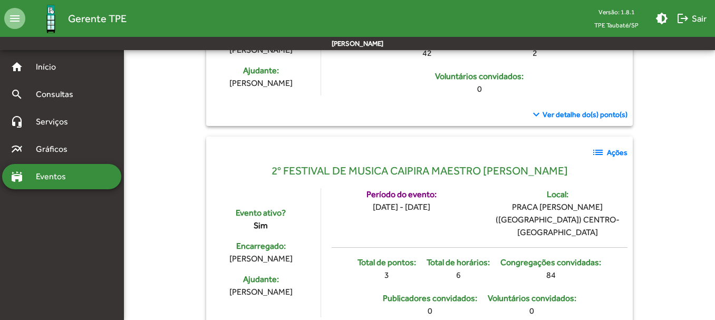
click at [619, 153] on strong "Ações" at bounding box center [617, 152] width 21 height 11
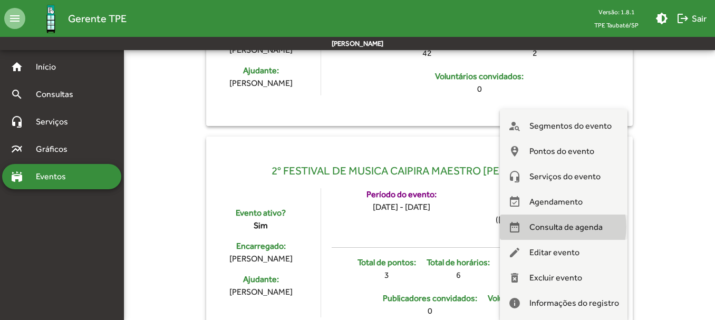
click at [563, 227] on span "Consulta de agenda" at bounding box center [565, 227] width 73 height 25
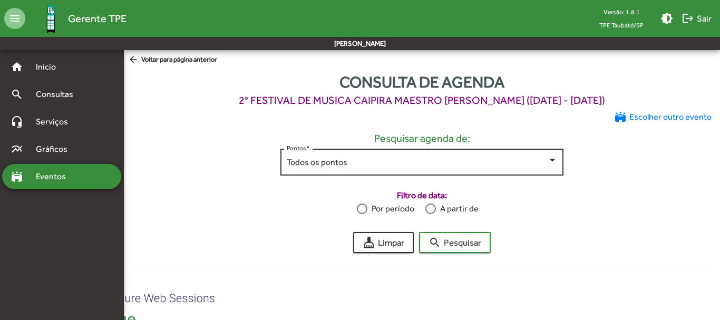
click at [551, 159] on div at bounding box center [552, 160] width 5 height 3
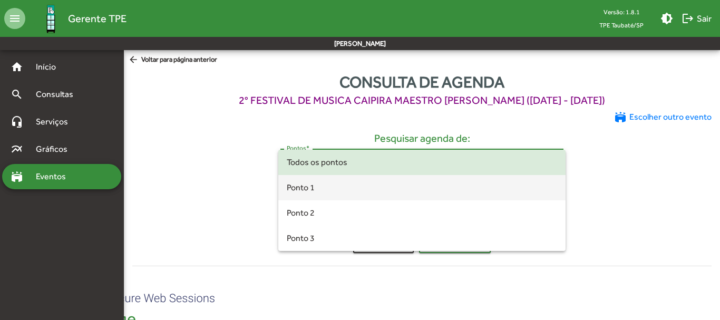
click at [304, 184] on span "Ponto 1" at bounding box center [422, 187] width 271 height 25
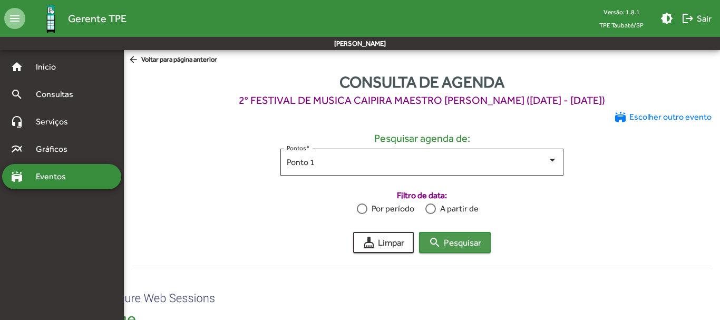
click at [467, 244] on span "search Pesquisar" at bounding box center [455, 242] width 53 height 19
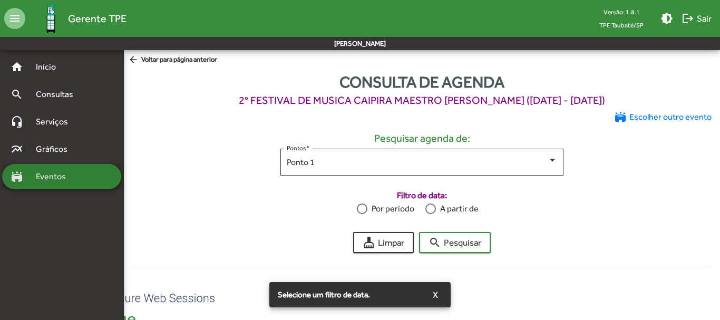
click at [57, 178] on span "Eventos" at bounding box center [55, 176] width 51 height 13
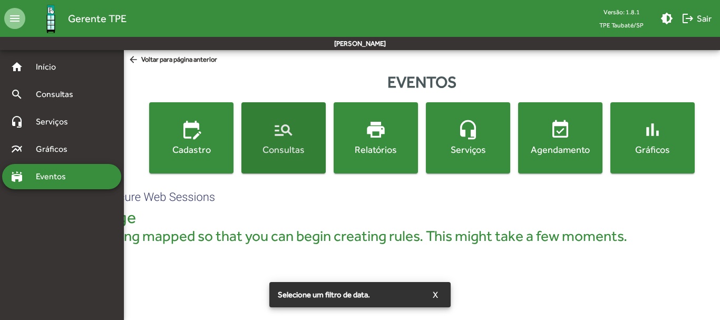
click at [307, 142] on span "manage_search Consultas" at bounding box center [284, 137] width 80 height 37
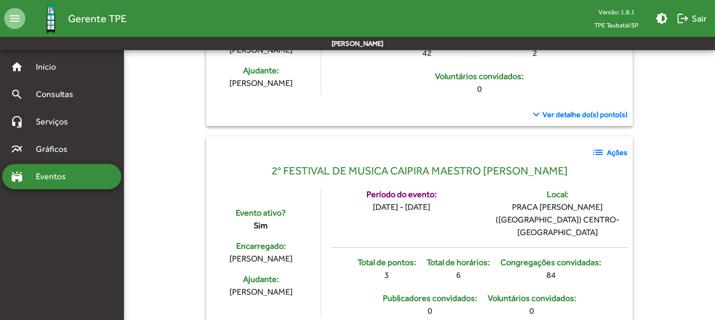
scroll to position [316, 0]
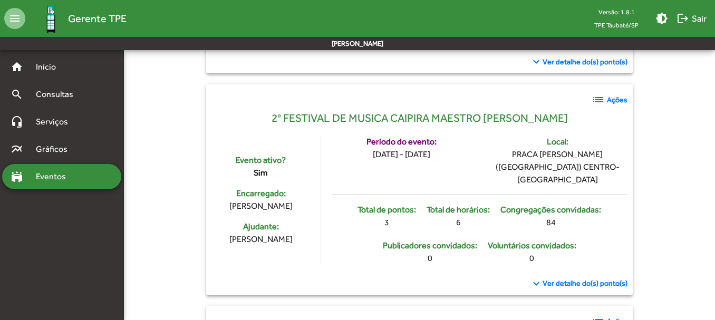
click at [616, 100] on strong "Ações" at bounding box center [617, 99] width 21 height 11
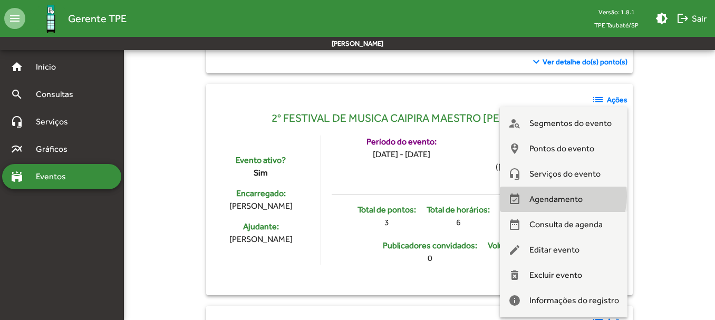
click at [564, 196] on span "Agendamento" at bounding box center [555, 199] width 53 height 25
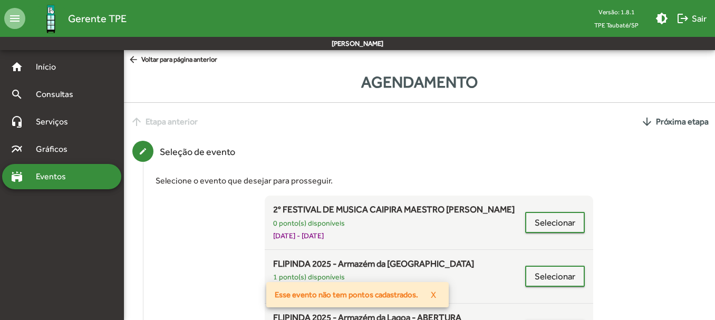
scroll to position [53, 0]
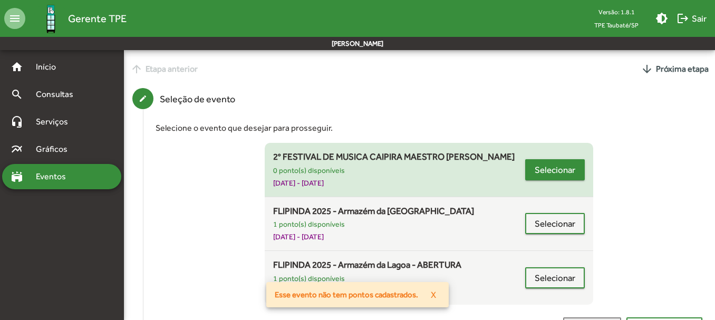
click at [555, 171] on span "Selecionar" at bounding box center [555, 169] width 41 height 19
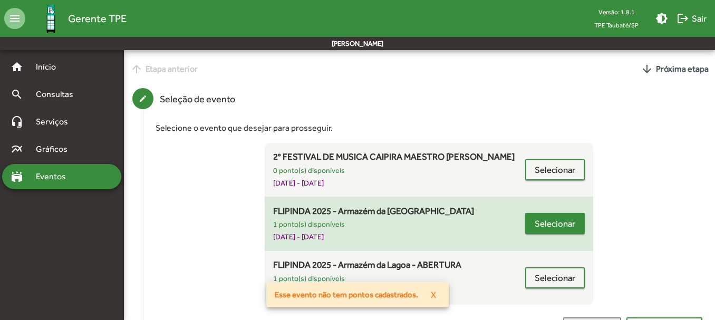
click at [552, 221] on span "Selecionar" at bounding box center [555, 223] width 41 height 19
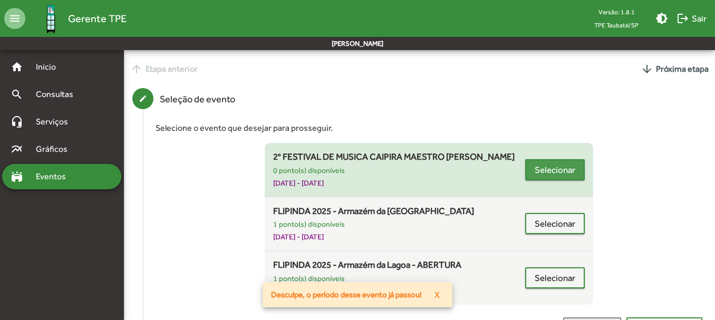
click at [547, 163] on span "Selecionar" at bounding box center [555, 169] width 41 height 19
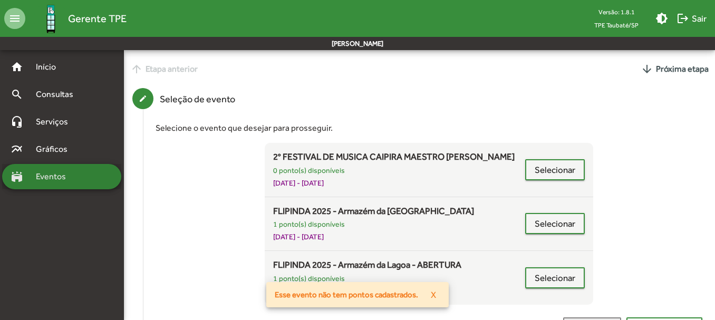
click at [67, 175] on span "Eventos" at bounding box center [55, 176] width 51 height 13
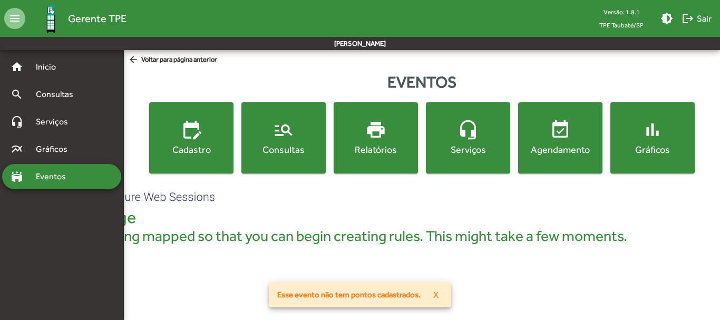
click at [286, 137] on mat-icon "manage_search" at bounding box center [283, 129] width 21 height 21
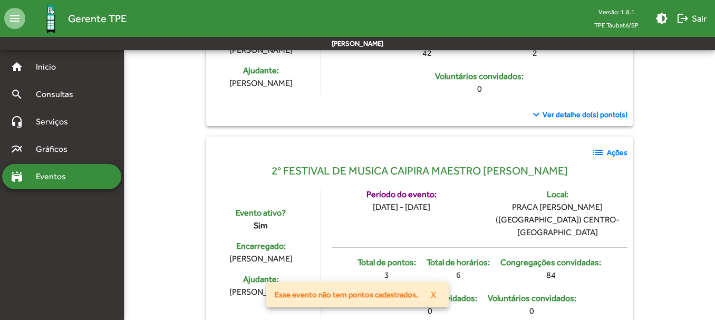
scroll to position [316, 0]
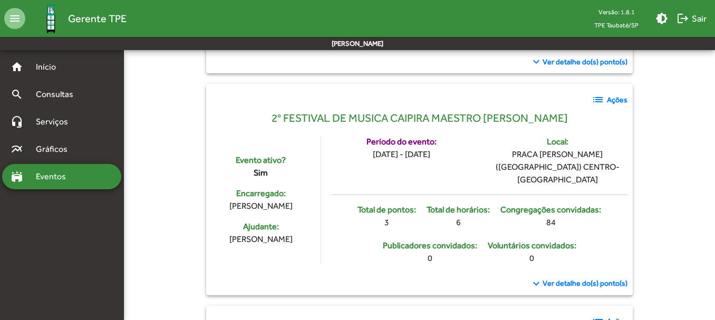
click at [607, 99] on span "list Ações" at bounding box center [610, 99] width 36 height 13
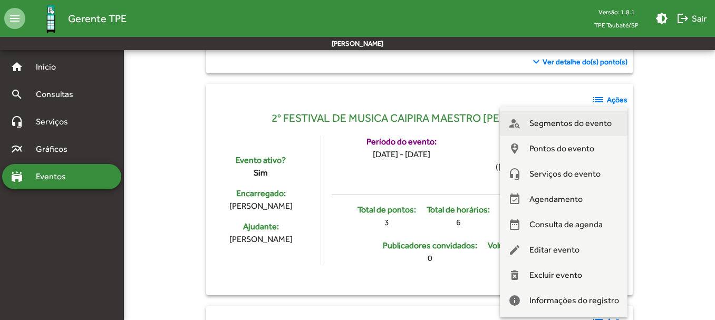
click at [557, 120] on span "Segmentos do evento" at bounding box center [570, 123] width 82 height 25
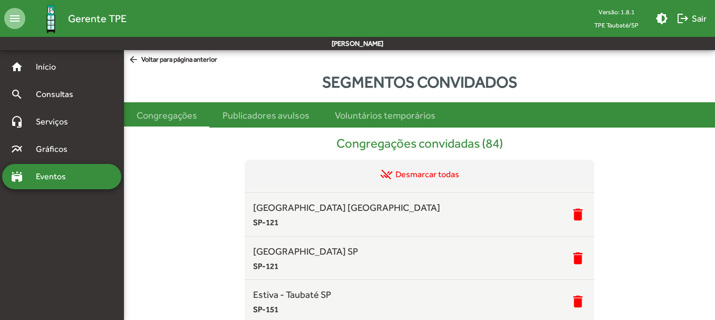
scroll to position [738, 0]
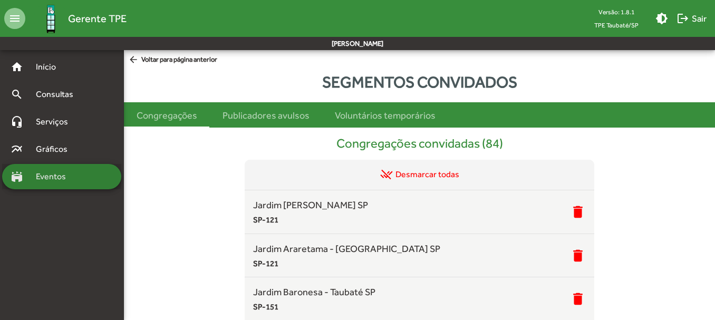
click at [47, 171] on span "Eventos" at bounding box center [55, 176] width 51 height 13
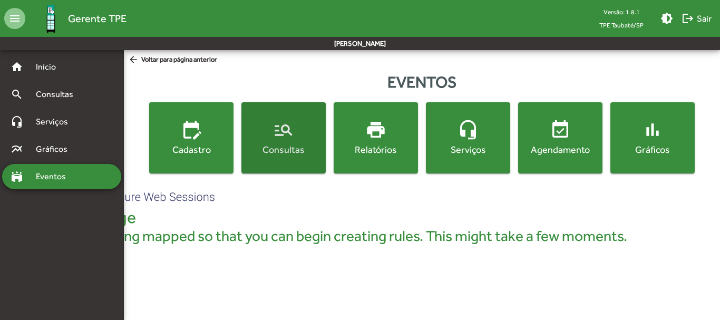
click at [293, 123] on mat-icon "manage_search" at bounding box center [283, 129] width 21 height 21
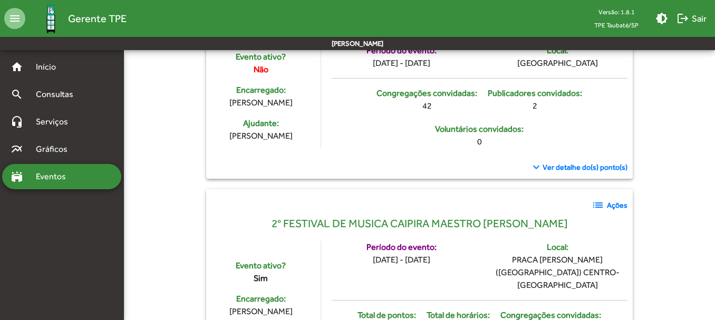
scroll to position [316, 0]
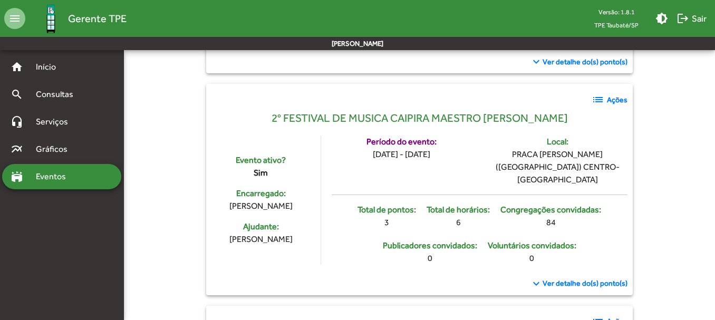
click at [618, 94] on strong "Ações" at bounding box center [617, 99] width 21 height 11
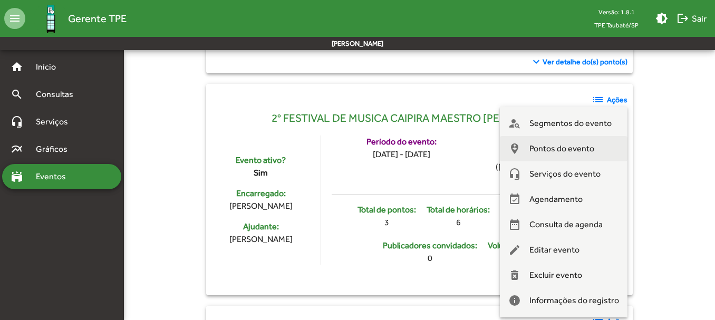
click at [587, 144] on span "Pontos do evento" at bounding box center [561, 148] width 65 height 25
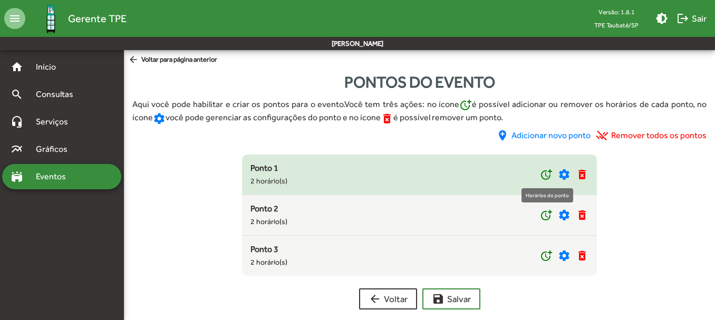
click at [548, 172] on mat-icon "more_time" at bounding box center [546, 174] width 13 height 13
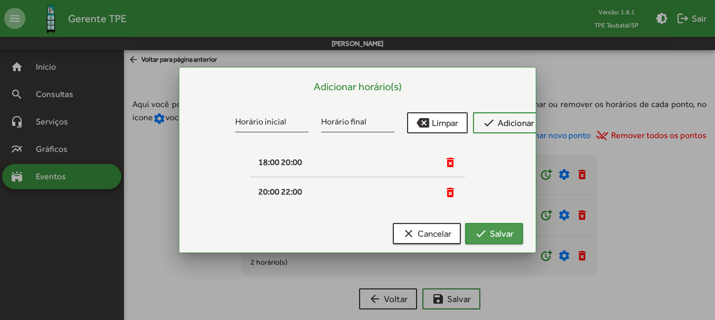
click at [495, 232] on span "check Salvar" at bounding box center [494, 233] width 39 height 19
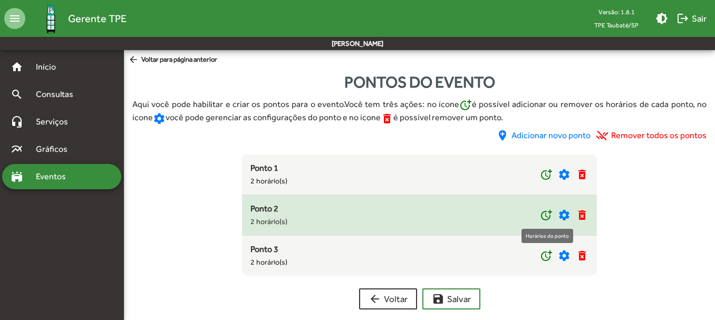
click at [546, 214] on mat-icon "more_time" at bounding box center [546, 215] width 13 height 13
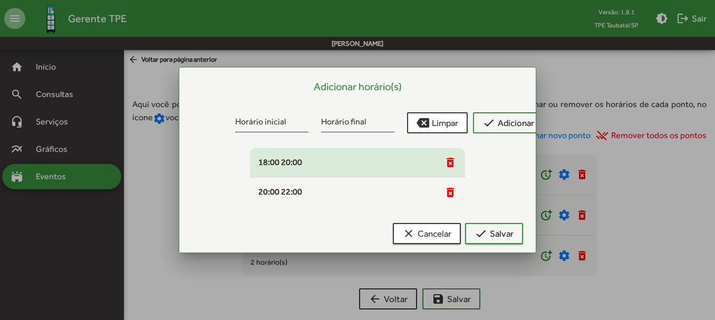
scroll to position [11, 0]
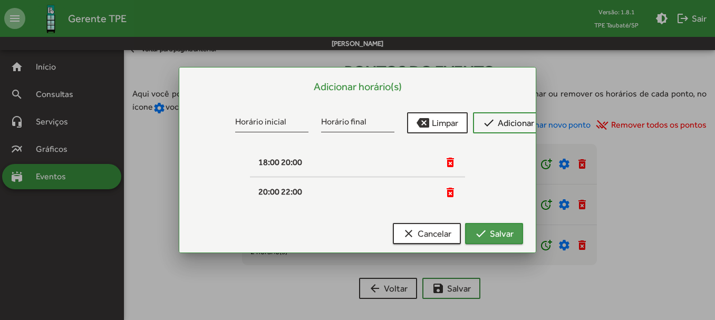
click at [494, 229] on span "check Salvar" at bounding box center [494, 233] width 39 height 19
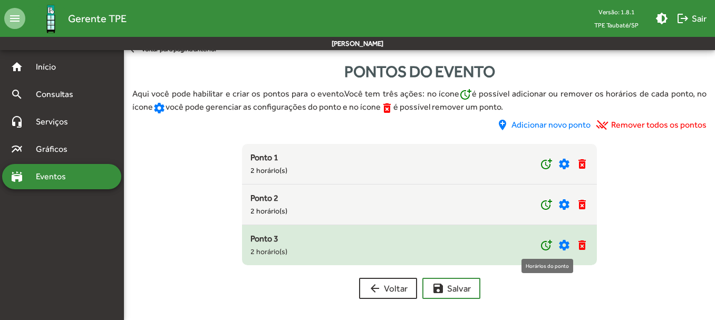
click at [542, 244] on mat-icon "more_time" at bounding box center [546, 245] width 13 height 13
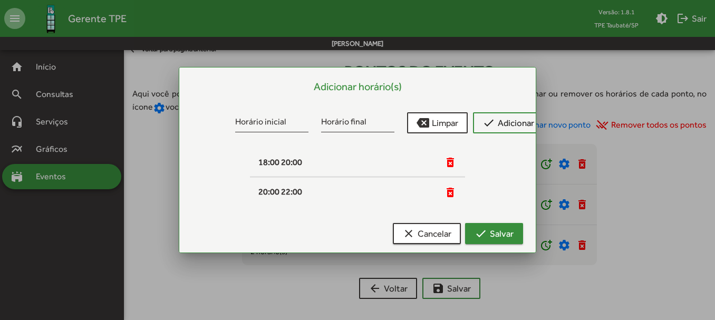
click at [505, 229] on span "check Salvar" at bounding box center [494, 233] width 39 height 19
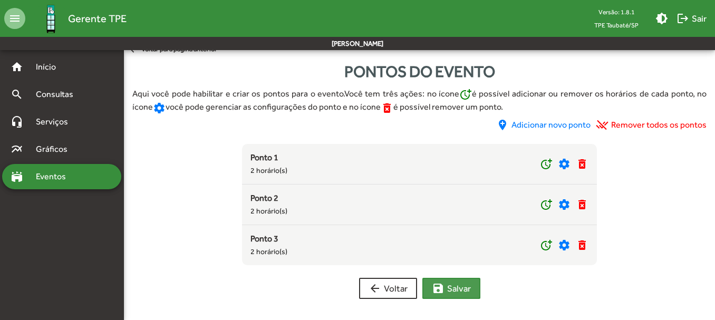
click at [457, 285] on span "save [PERSON_NAME]" at bounding box center [451, 288] width 39 height 19
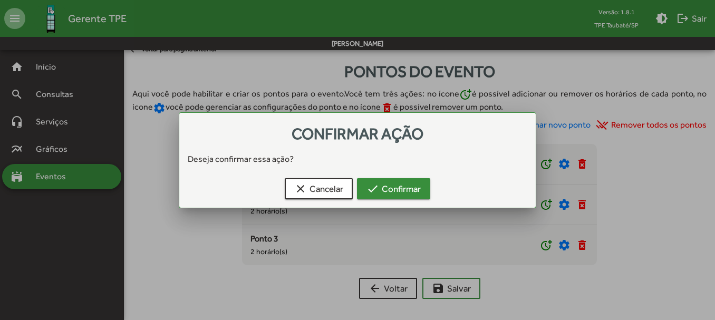
click at [407, 187] on span "check Confirmar" at bounding box center [393, 188] width 54 height 19
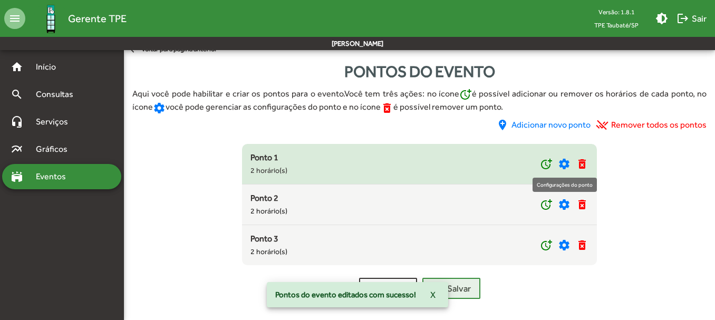
click at [564, 163] on mat-icon "settings" at bounding box center [564, 164] width 13 height 13
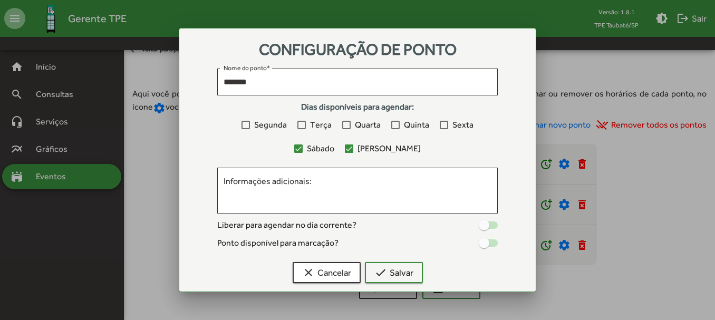
drag, startPoint x: 438, startPoint y: 42, endPoint x: 406, endPoint y: 15, distance: 42.3
click at [406, 15] on div "Configuração de ponto ******* Nome do ponto * Dias disponíveis para agendar: Se…" at bounding box center [357, 160] width 715 height 320
click at [466, 51] on div "Configuração de ponto" at bounding box center [357, 49] width 331 height 17
drag, startPoint x: 482, startPoint y: 44, endPoint x: 476, endPoint y: 35, distance: 11.0
click at [476, 35] on mat-dialog-container "Configuração de ponto ******* Nome do ponto * Dias disponíveis para agendar: Se…" at bounding box center [358, 160] width 358 height 264
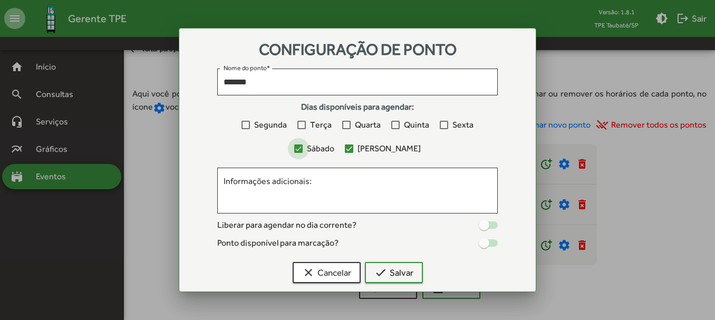
click at [303, 150] on div at bounding box center [298, 148] width 8 height 8
click at [353, 150] on div at bounding box center [349, 148] width 8 height 8
click at [486, 224] on div at bounding box center [484, 225] width 11 height 11
click at [489, 242] on div at bounding box center [488, 242] width 19 height 7
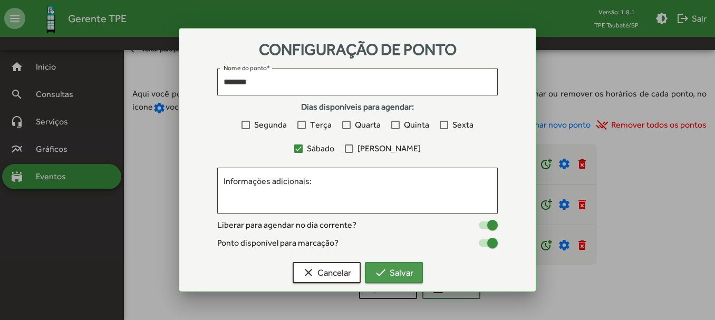
click at [394, 276] on span "check Salvar" at bounding box center [393, 272] width 39 height 19
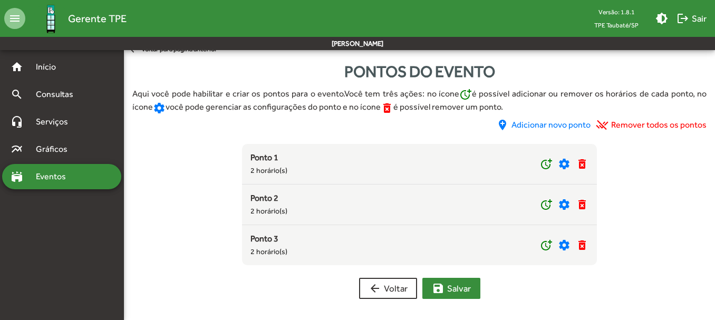
click at [454, 286] on span "save [PERSON_NAME]" at bounding box center [451, 288] width 39 height 19
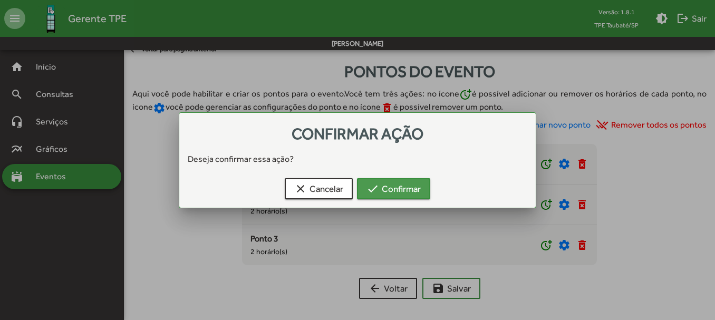
click at [404, 181] on span "check Confirmar" at bounding box center [393, 188] width 54 height 19
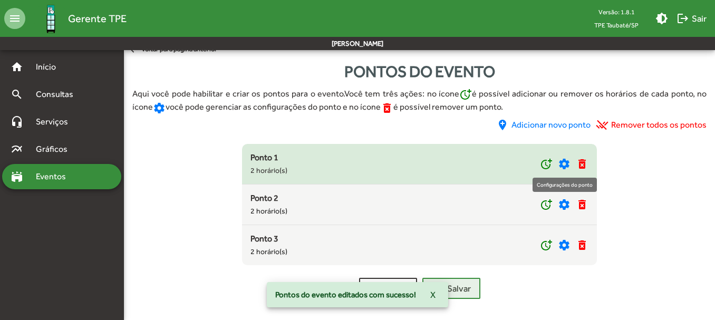
click at [566, 159] on mat-icon "settings" at bounding box center [564, 164] width 13 height 13
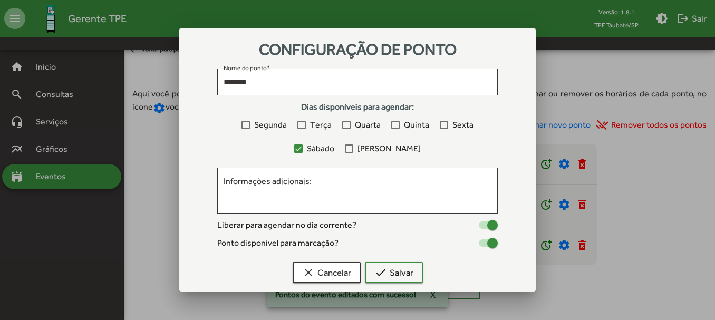
click at [303, 148] on div at bounding box center [298, 148] width 8 height 8
click at [353, 149] on div at bounding box center [349, 148] width 8 height 8
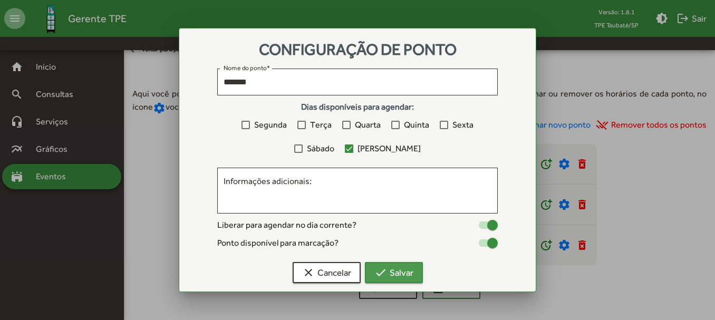
click at [402, 272] on span "check Salvar" at bounding box center [393, 272] width 39 height 19
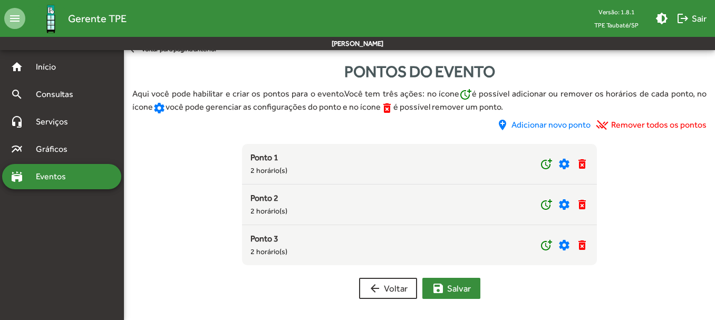
click at [462, 285] on span "save [PERSON_NAME]" at bounding box center [451, 288] width 39 height 19
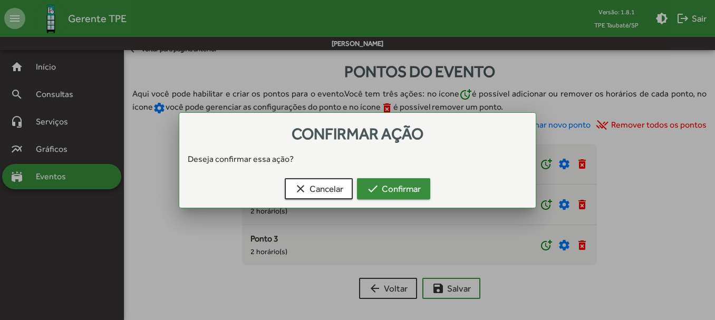
click at [407, 189] on span "check Confirmar" at bounding box center [393, 188] width 54 height 19
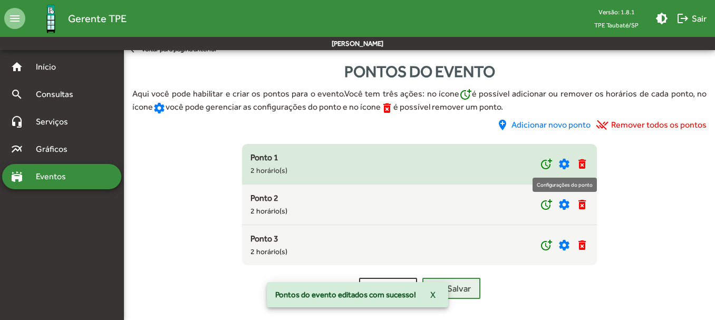
click at [562, 158] on mat-icon "settings" at bounding box center [564, 164] width 13 height 13
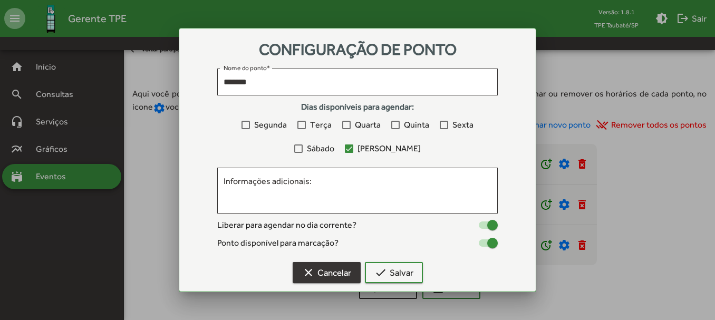
click at [329, 272] on span "clear Cancelar" at bounding box center [326, 272] width 49 height 19
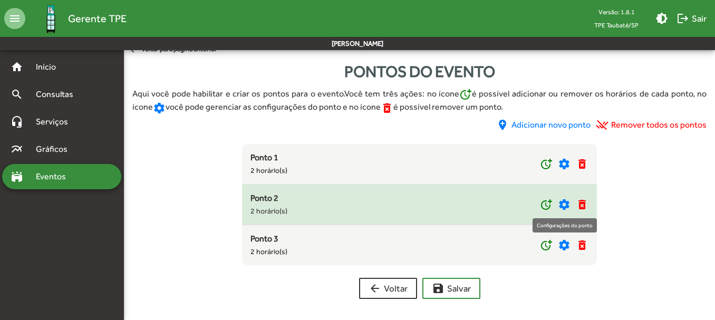
click at [562, 204] on mat-icon "settings" at bounding box center [564, 204] width 13 height 13
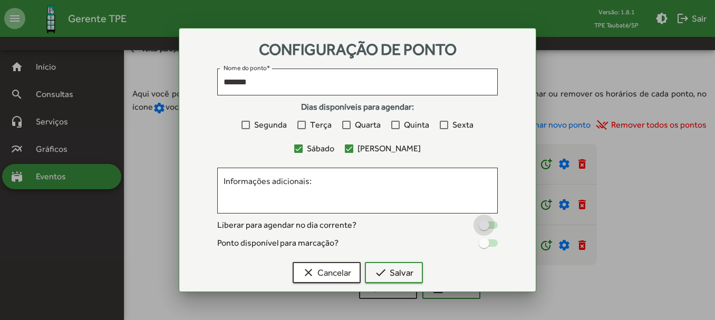
click at [486, 228] on div at bounding box center [484, 225] width 11 height 11
click at [486, 243] on div at bounding box center [484, 243] width 11 height 11
click at [393, 276] on span "check Salvar" at bounding box center [393, 272] width 39 height 19
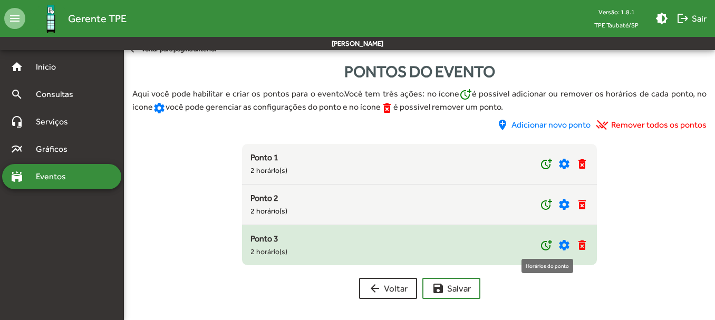
click at [543, 243] on mat-icon "more_time" at bounding box center [546, 245] width 13 height 13
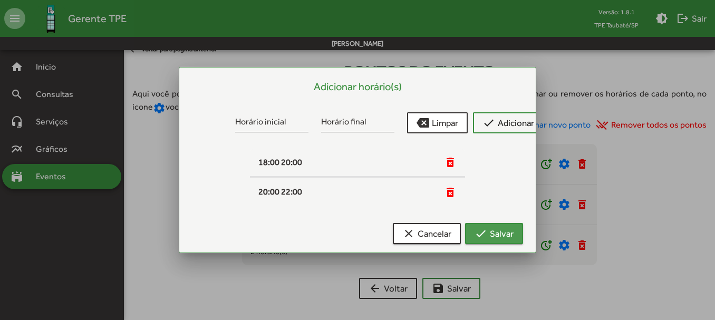
click at [501, 230] on span "check Salvar" at bounding box center [494, 233] width 39 height 19
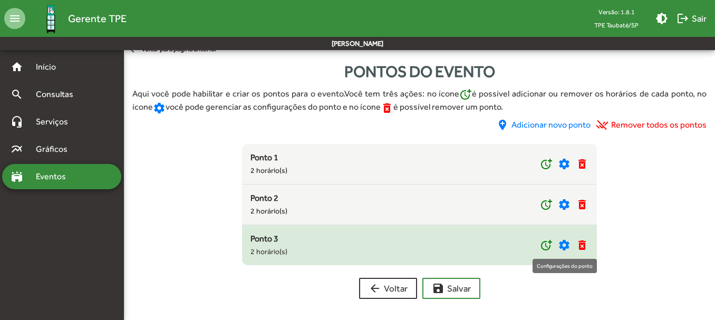
click at [563, 245] on mat-icon "settings" at bounding box center [564, 245] width 13 height 13
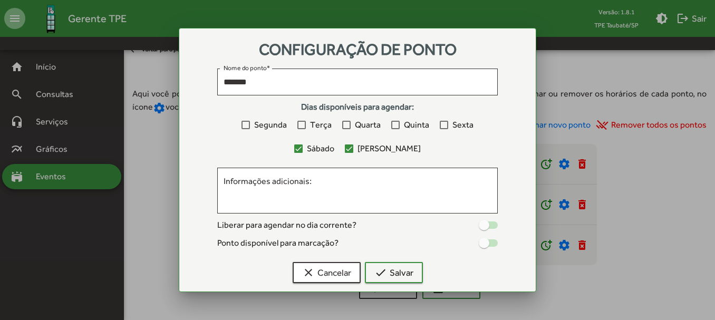
click at [492, 223] on div at bounding box center [488, 224] width 19 height 7
click at [492, 244] on div at bounding box center [488, 242] width 19 height 7
click at [415, 273] on button "check Salvar" at bounding box center [394, 272] width 58 height 21
